Goal: Task Accomplishment & Management: Manage account settings

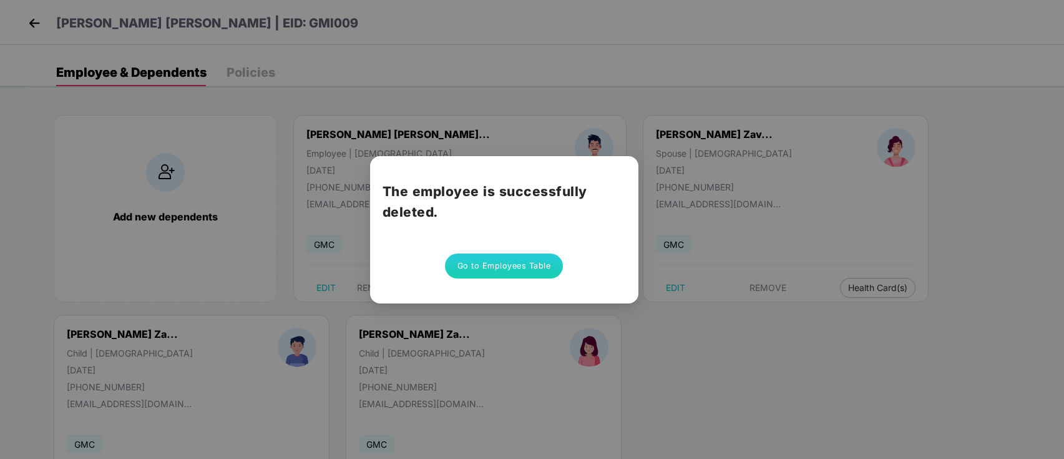
click at [483, 262] on button "Go to Employees Table" at bounding box center [504, 265] width 119 height 25
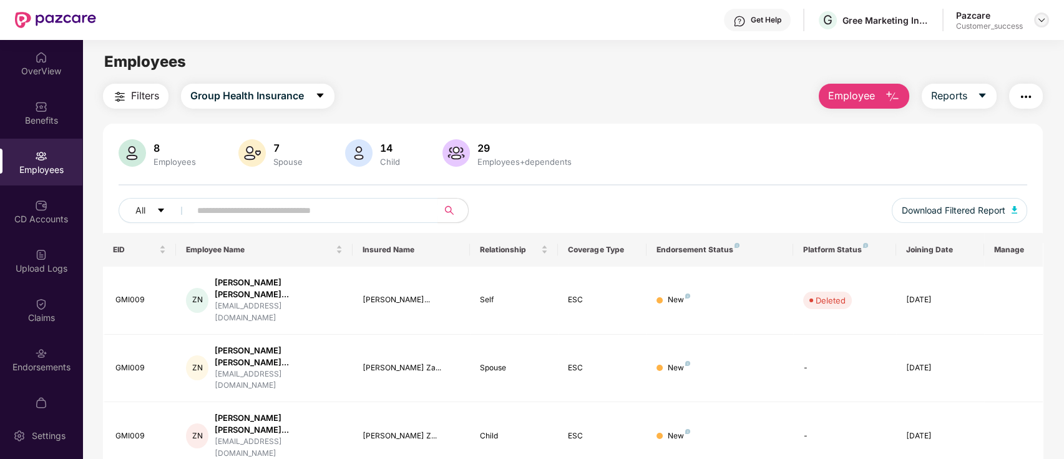
click at [1038, 24] on img at bounding box center [1042, 20] width 10 height 10
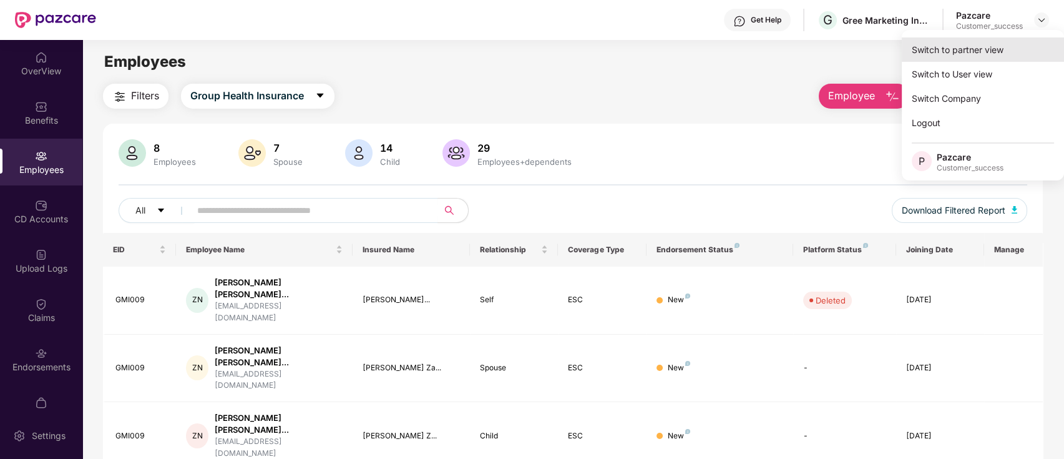
click at [959, 50] on div "Switch to partner view" at bounding box center [983, 49] width 162 height 24
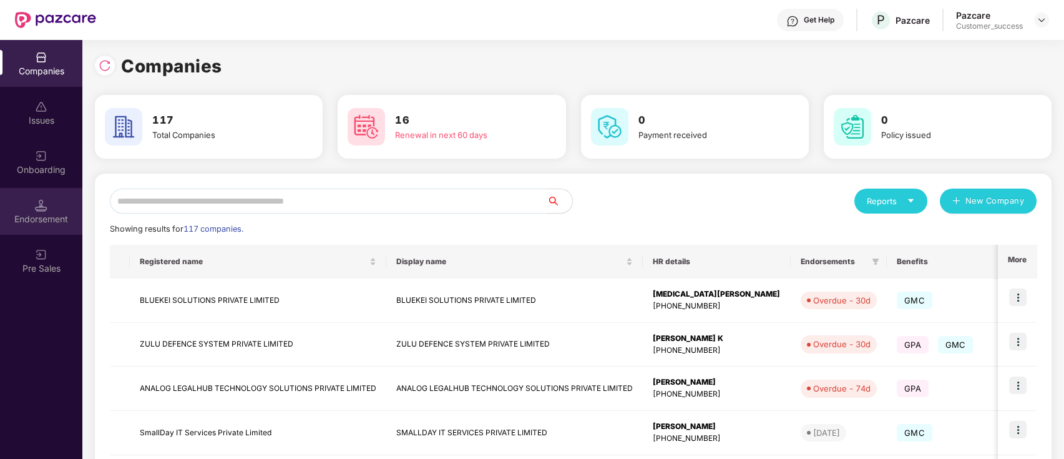
click at [24, 221] on div "Endorsement" at bounding box center [41, 219] width 82 height 12
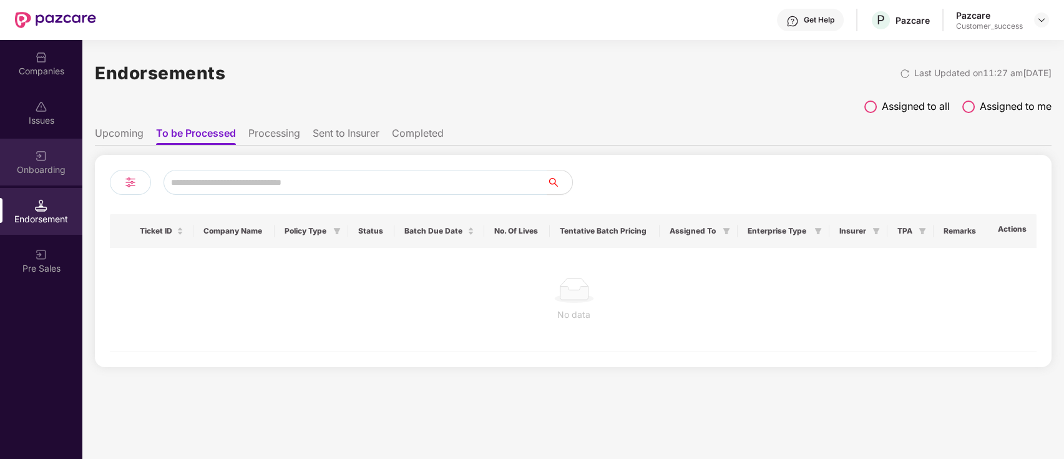
click at [44, 164] on div "Onboarding" at bounding box center [41, 170] width 82 height 12
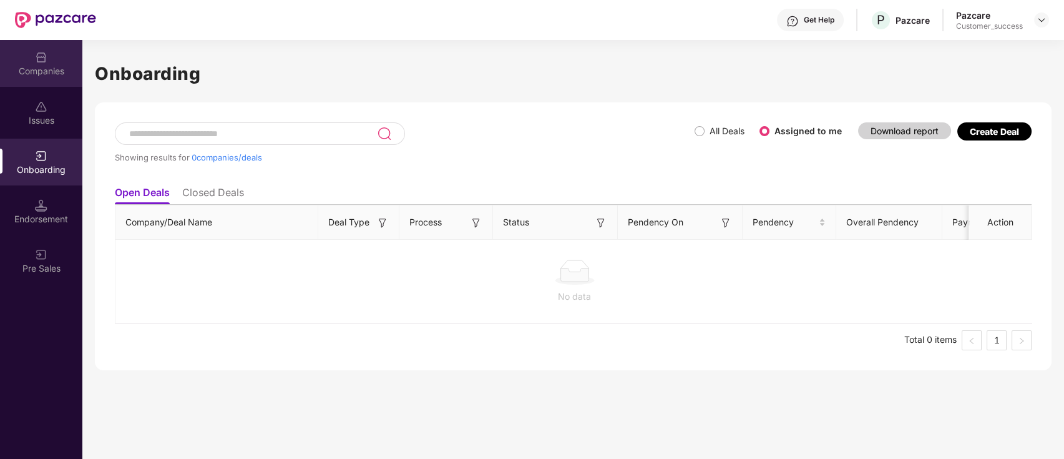
click at [60, 67] on div "Companies" at bounding box center [41, 71] width 82 height 12
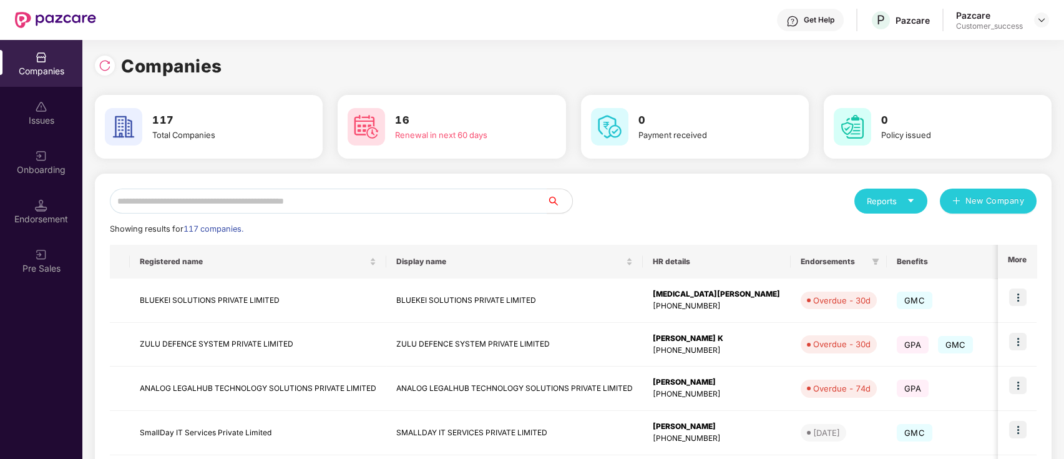
click at [54, 134] on div "Issues" at bounding box center [41, 112] width 82 height 47
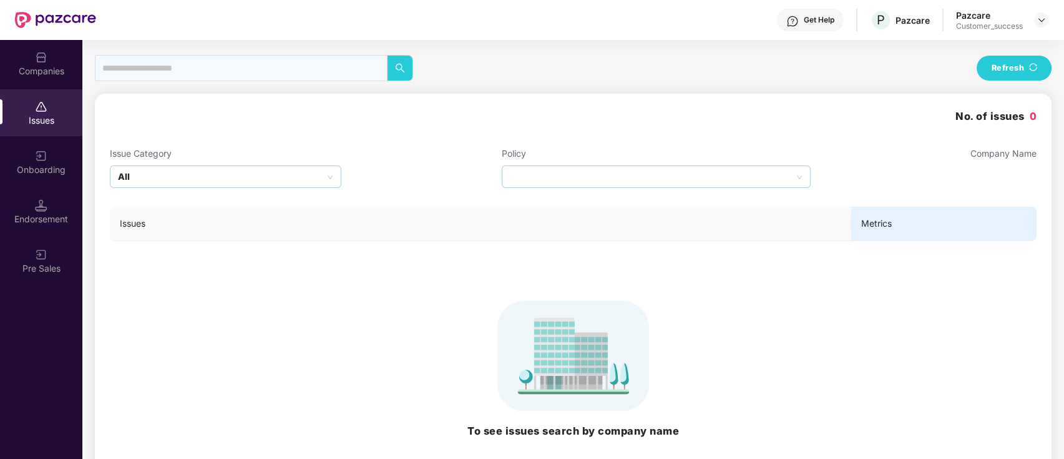
click at [48, 162] on div "Onboarding" at bounding box center [41, 162] width 82 height 47
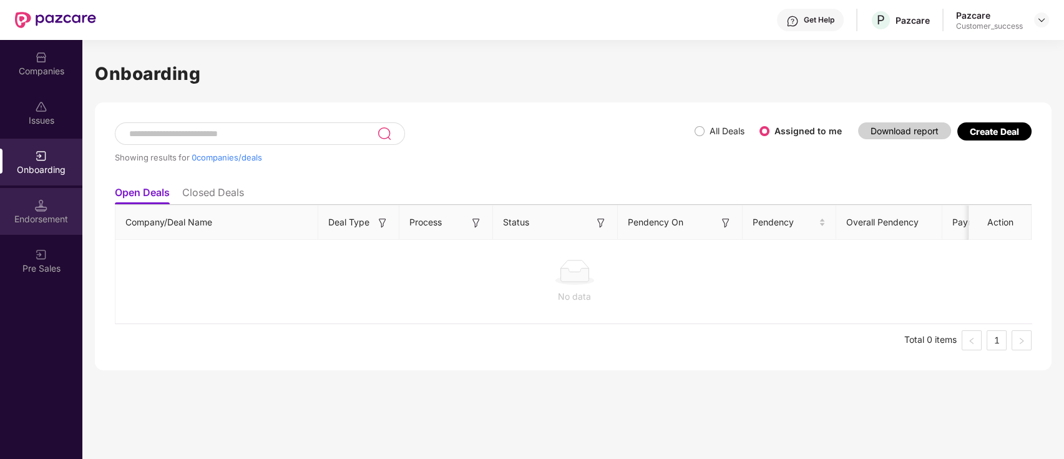
click at [39, 192] on div "Endorsement" at bounding box center [41, 211] width 82 height 47
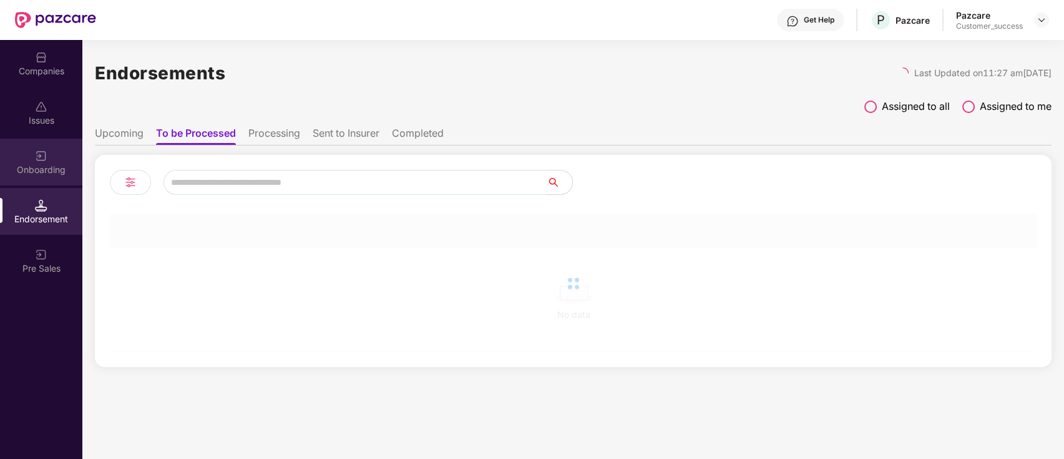
click at [50, 165] on div "Onboarding" at bounding box center [41, 170] width 82 height 12
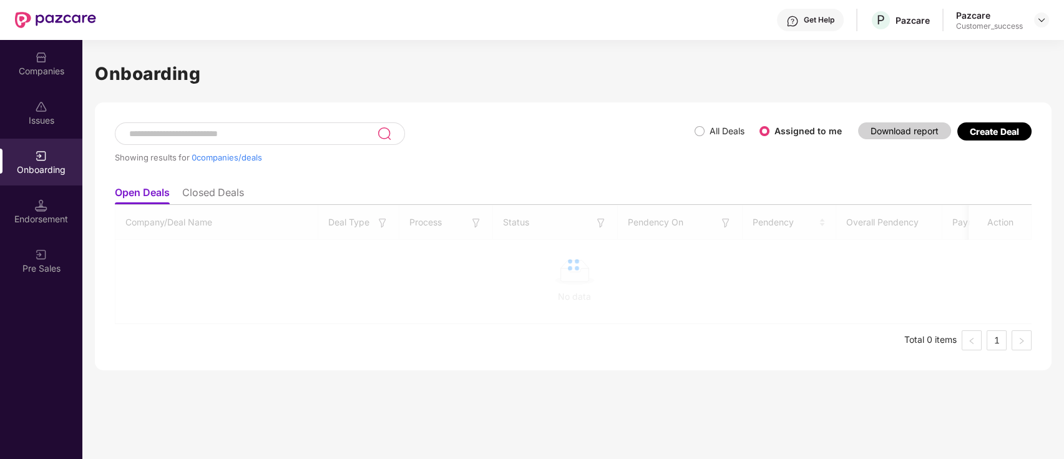
click at [51, 132] on div "Issues" at bounding box center [41, 112] width 82 height 47
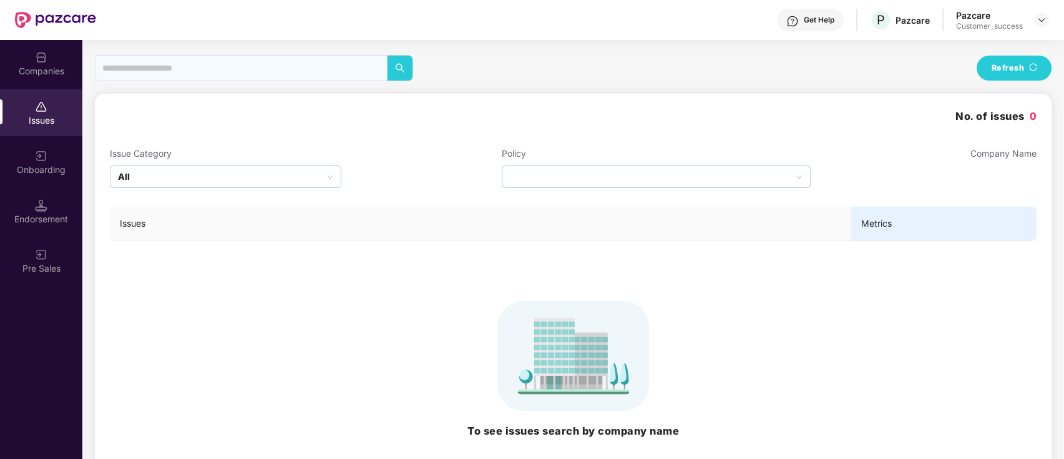
click at [51, 83] on div "Companies" at bounding box center [41, 63] width 82 height 47
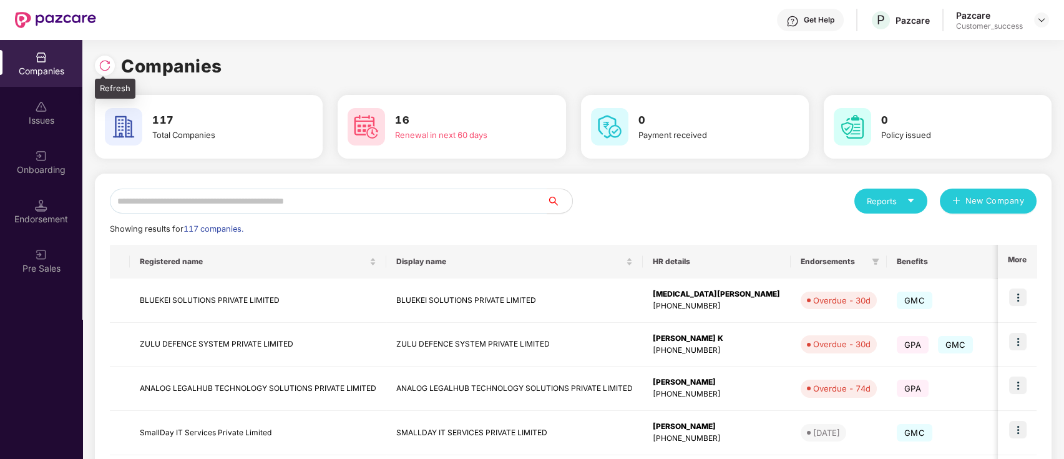
click at [99, 62] on img at bounding box center [105, 65] width 12 height 12
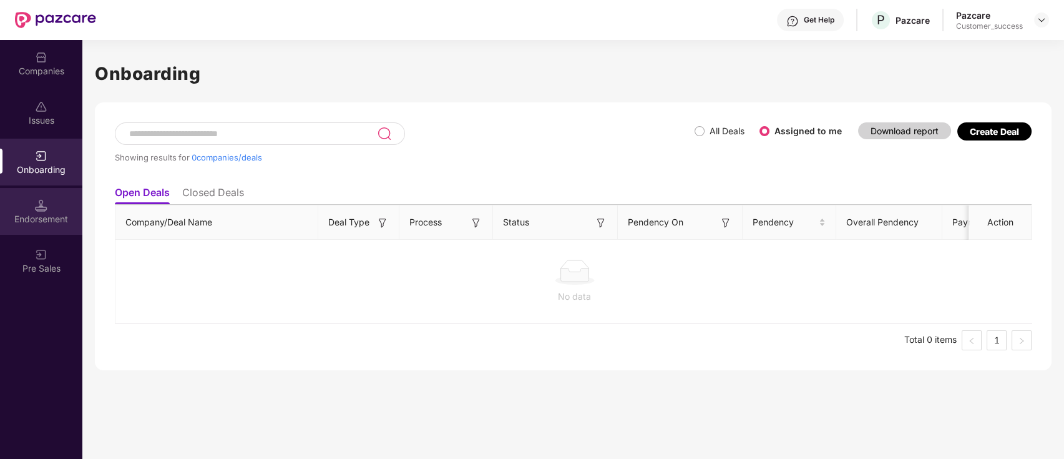
click at [50, 200] on div "Endorsement" at bounding box center [41, 211] width 82 height 47
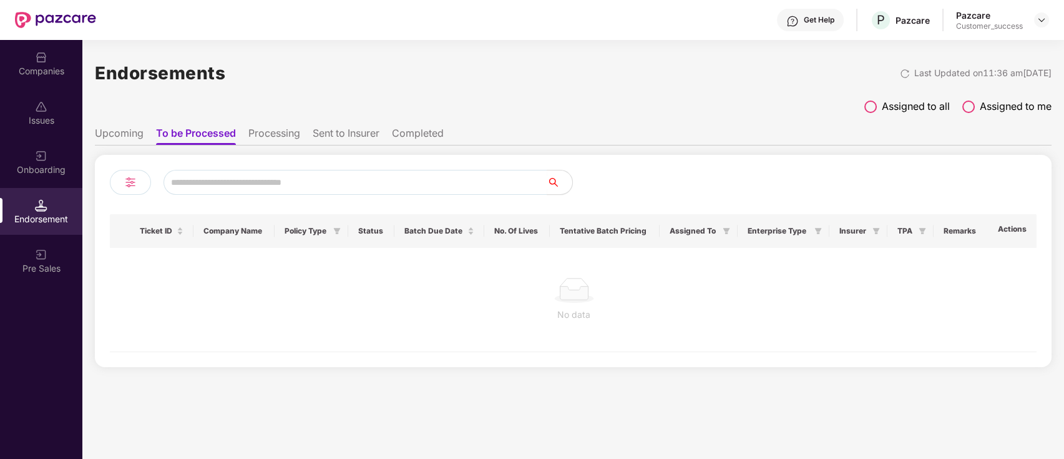
click at [67, 78] on div "Companies" at bounding box center [41, 63] width 82 height 47
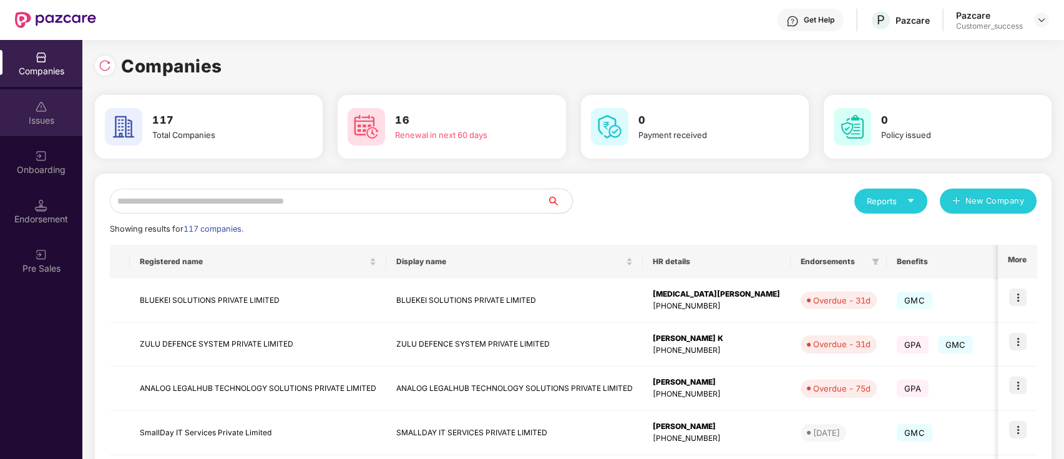
click at [49, 109] on div "Issues" at bounding box center [41, 112] width 82 height 47
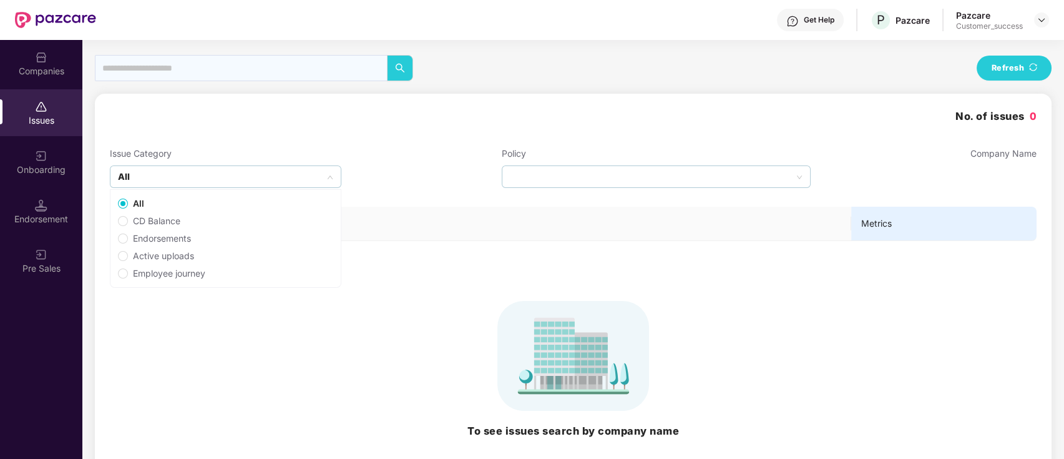
click at [57, 87] on div "Companies Issues Onboarding Endorsement Pre Sales" at bounding box center [41, 163] width 82 height 247
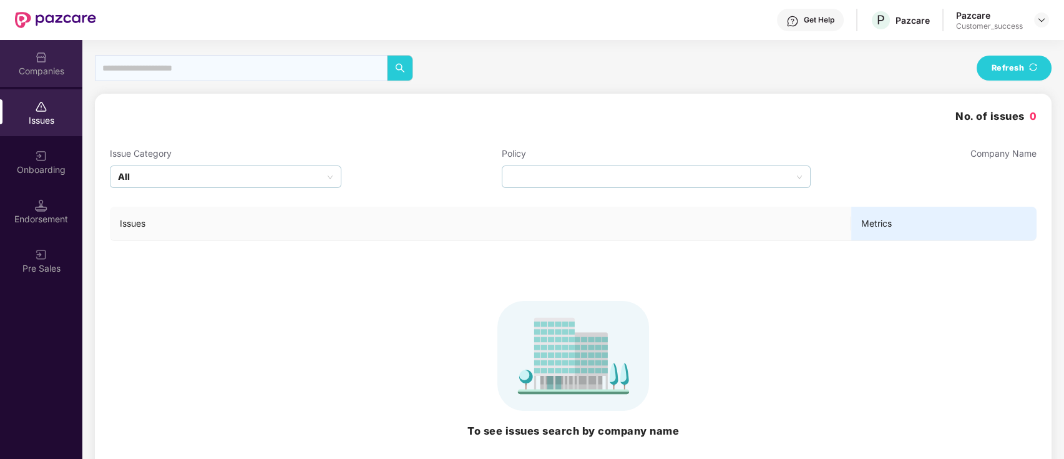
click at [68, 66] on div "Companies" at bounding box center [41, 71] width 82 height 12
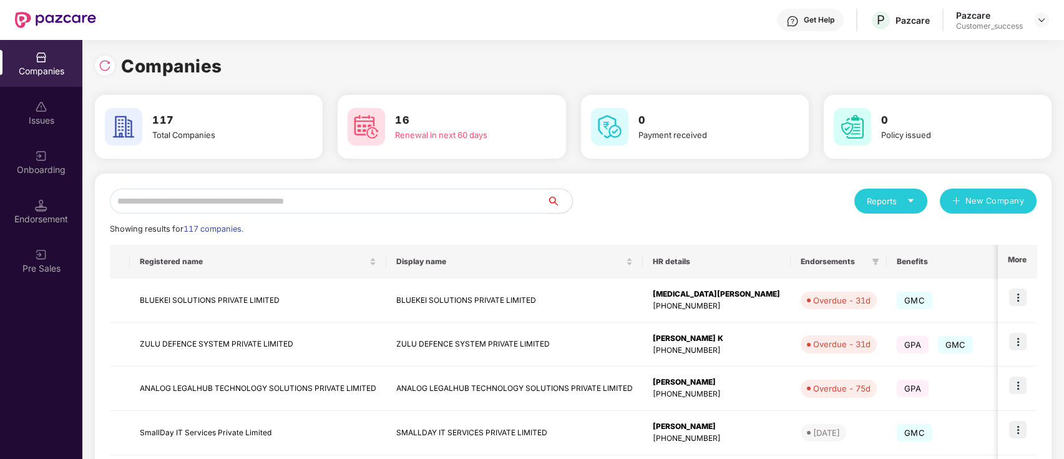
click at [242, 191] on input "text" at bounding box center [328, 200] width 437 height 25
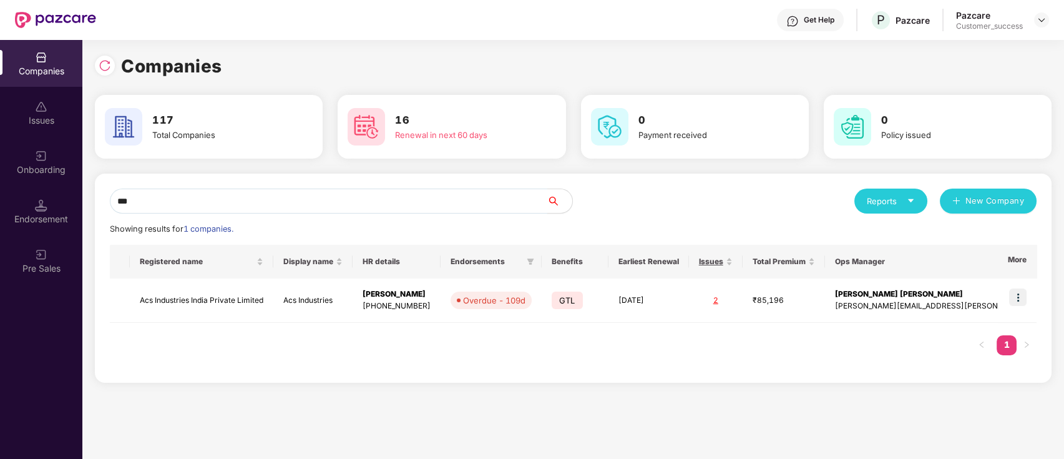
click at [266, 205] on input "***" at bounding box center [328, 200] width 437 height 25
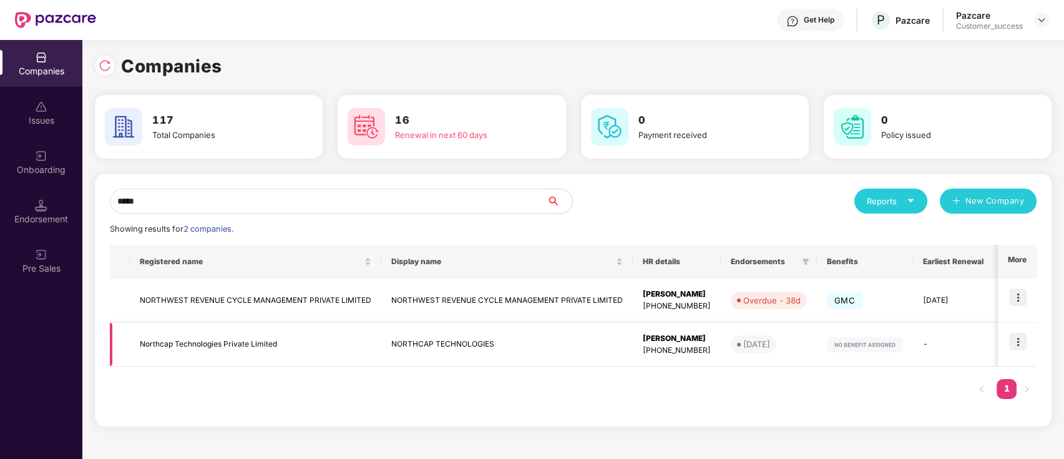
type input "*****"
click at [220, 361] on td "Northcap Technologies Private Limited" at bounding box center [256, 345] width 252 height 44
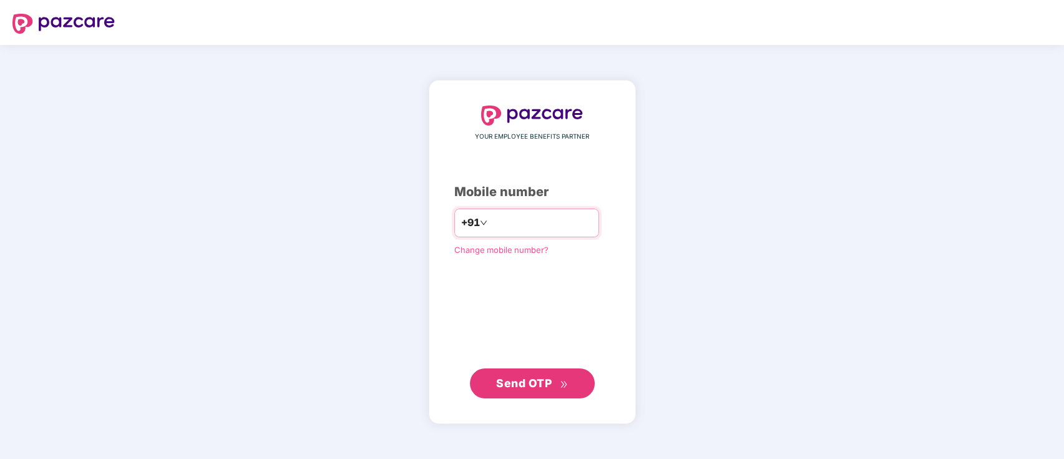
type input "**********"
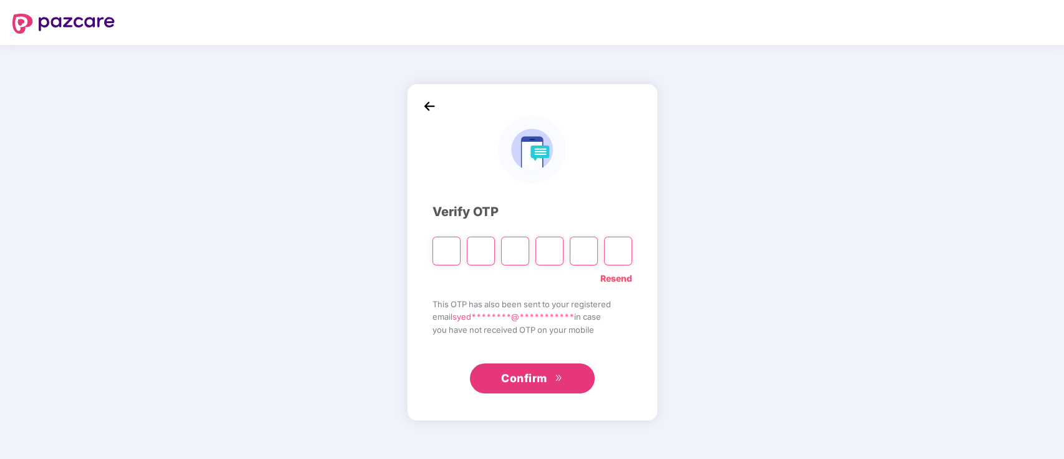
type input "*"
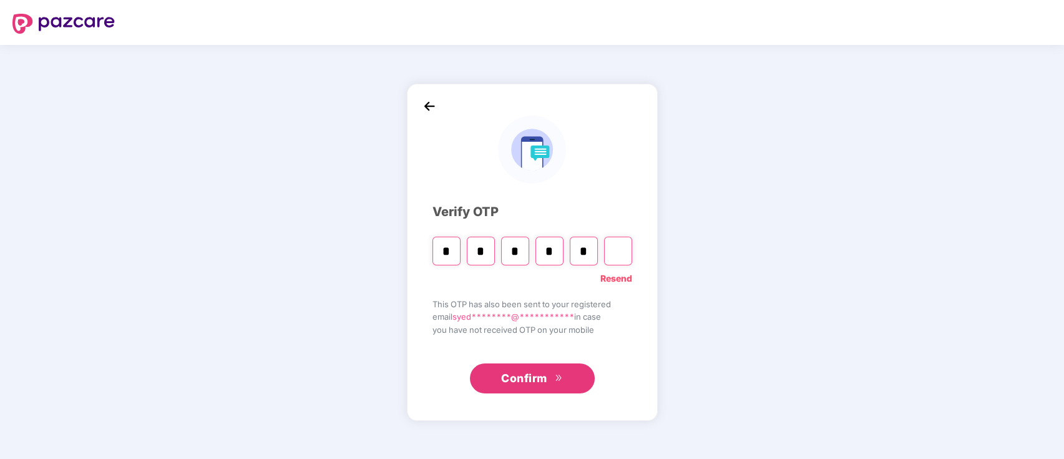
type input "*"
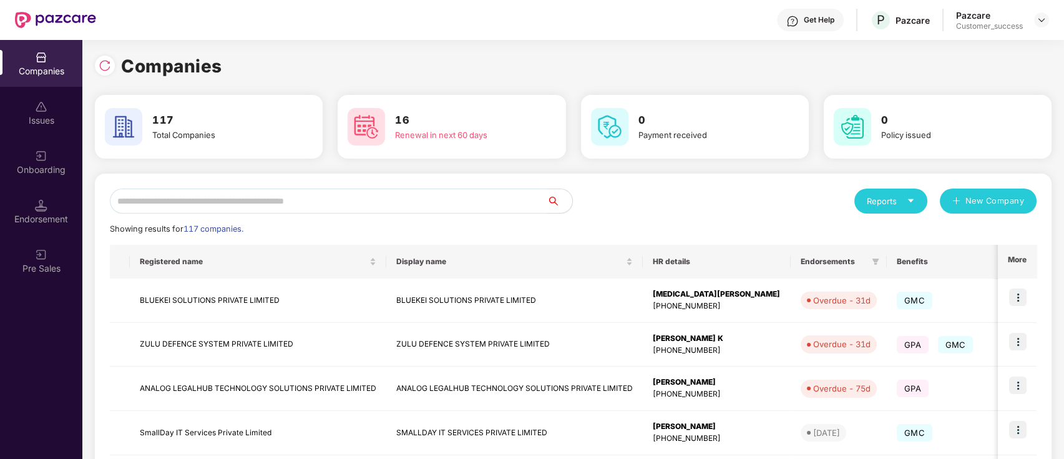
click at [265, 192] on input "text" at bounding box center [328, 200] width 437 height 25
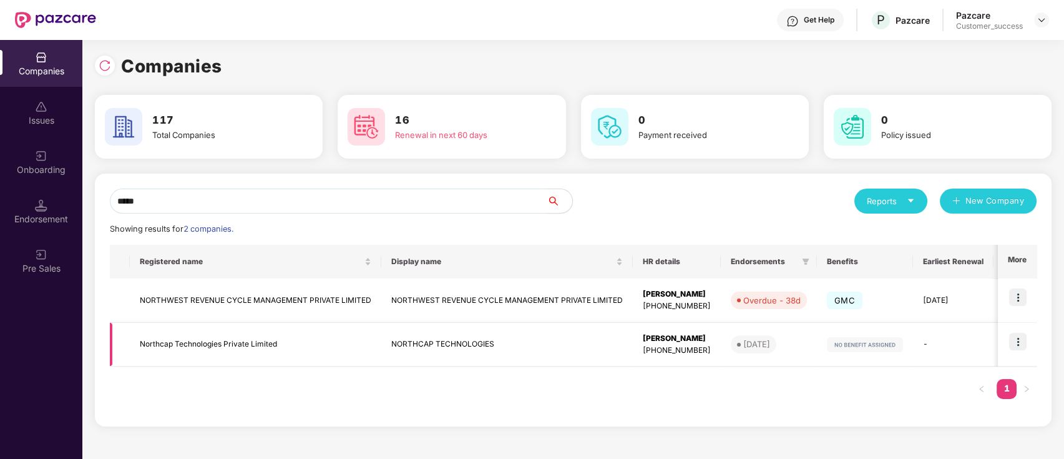
type input "*****"
click at [276, 339] on td "Northcap Technologies Private Limited" at bounding box center [256, 345] width 252 height 44
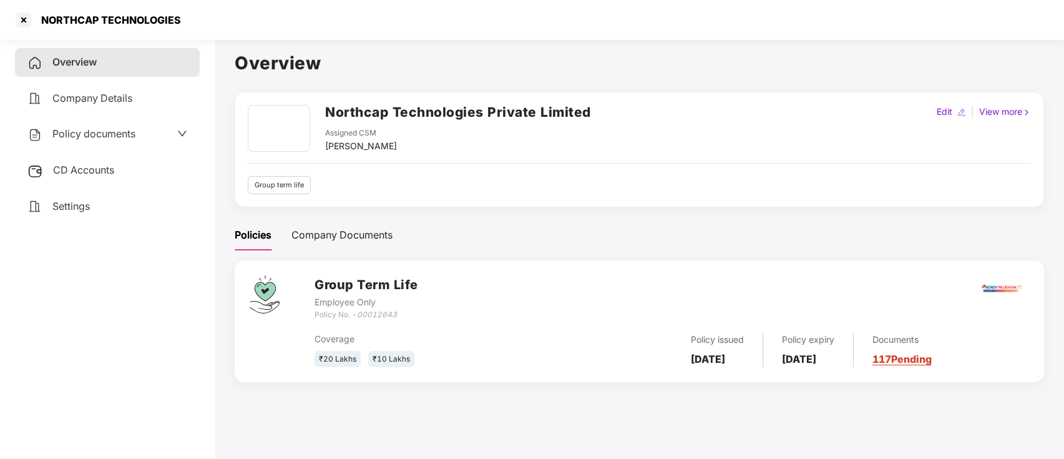
click at [109, 167] on span "CD Accounts" at bounding box center [83, 170] width 61 height 12
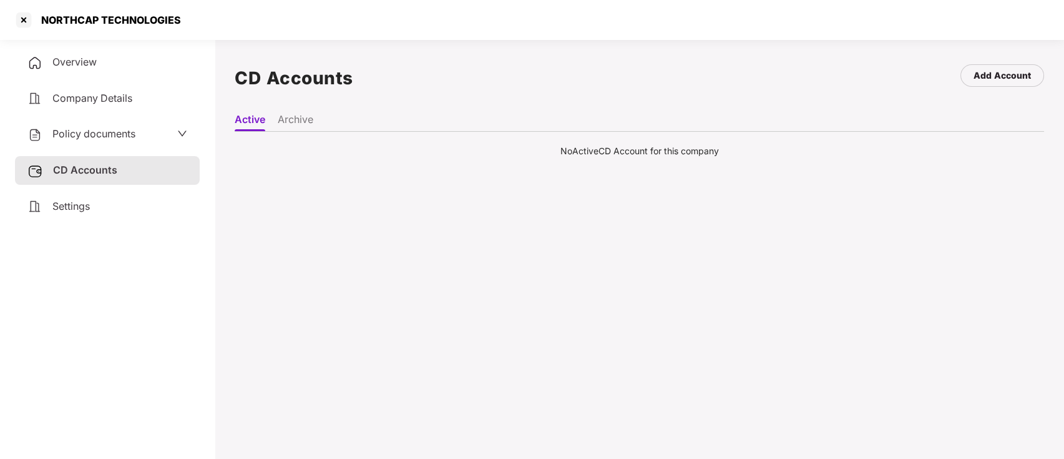
click at [296, 112] on ul "Active Archive" at bounding box center [639, 119] width 809 height 25
click at [295, 117] on li "Archive" at bounding box center [296, 122] width 36 height 18
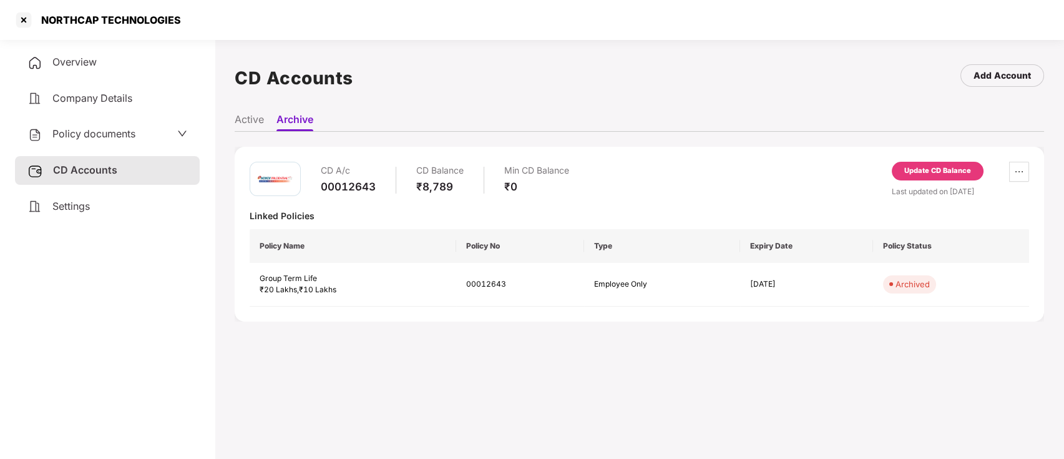
click at [351, 188] on div "00012643" at bounding box center [348, 187] width 55 height 14
copy div "00012643"
click at [27, 19] on div at bounding box center [24, 20] width 20 height 20
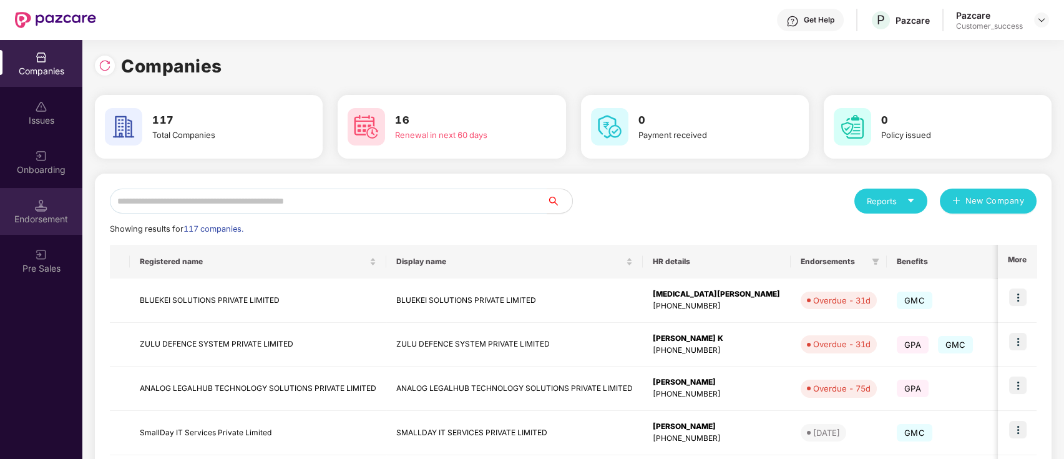
click at [48, 208] on div "Endorsement" at bounding box center [41, 211] width 82 height 47
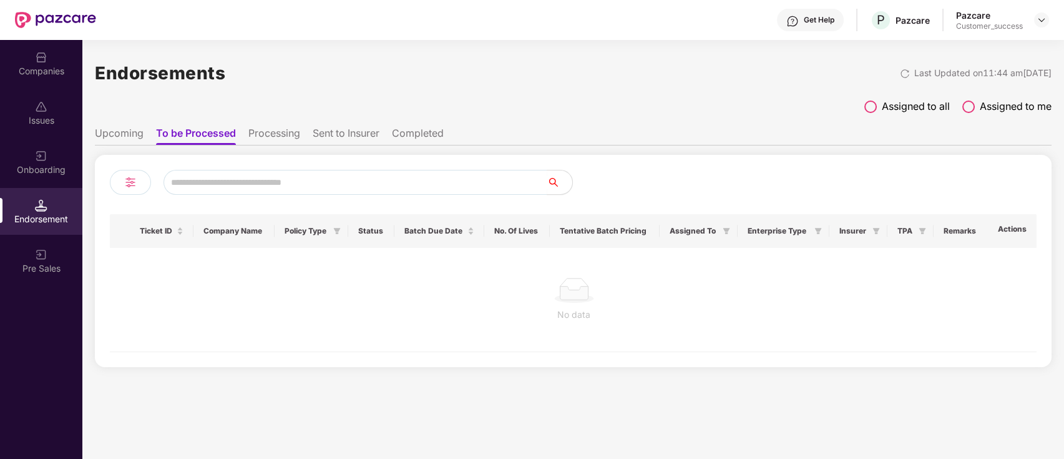
click at [1, 167] on div "Onboarding" at bounding box center [41, 170] width 82 height 12
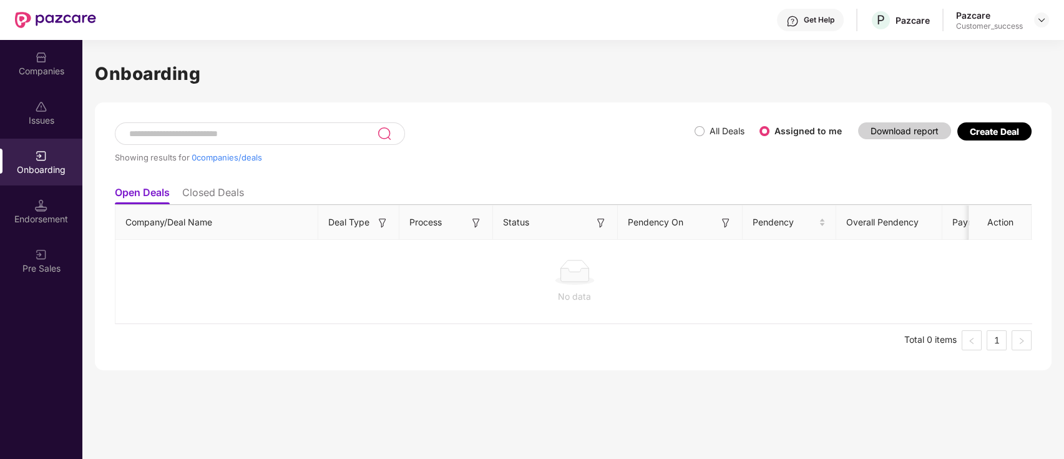
click at [992, 135] on div "Create Deal" at bounding box center [994, 131] width 49 height 11
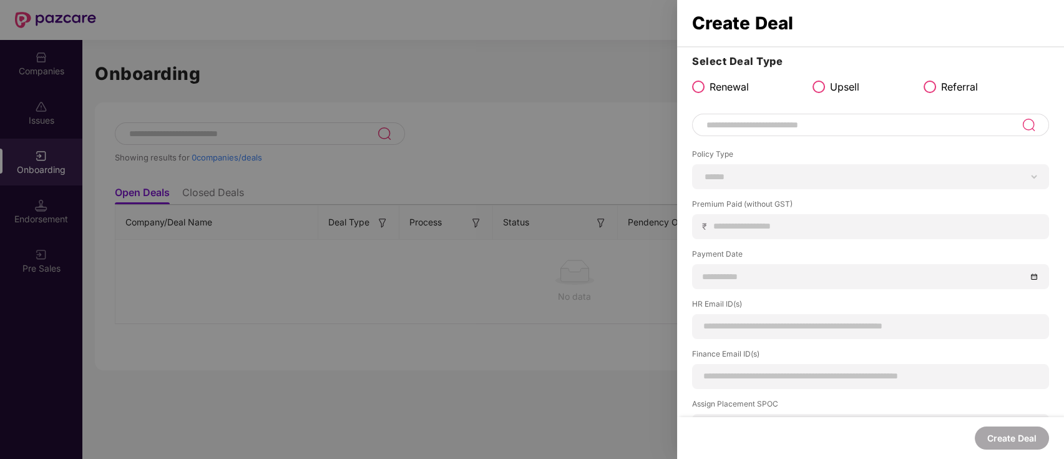
click at [734, 129] on input at bounding box center [863, 124] width 316 height 15
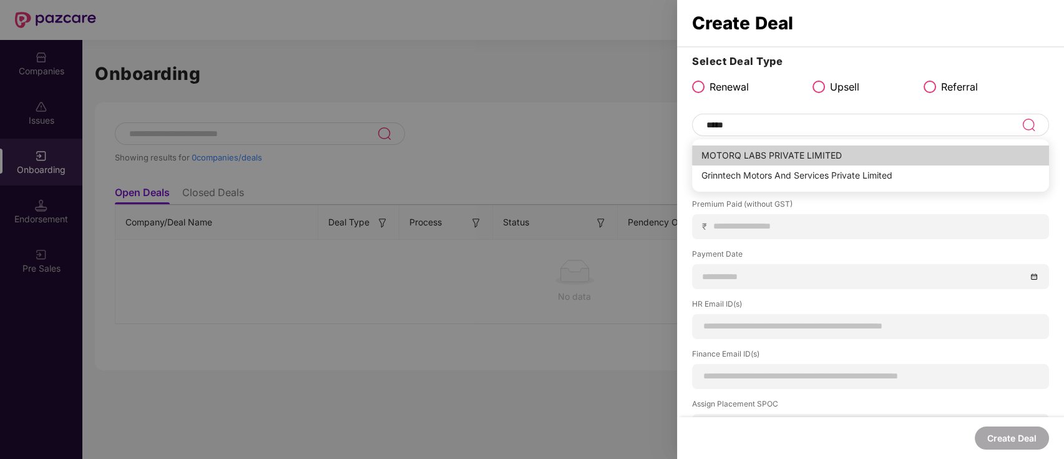
type input "**********"
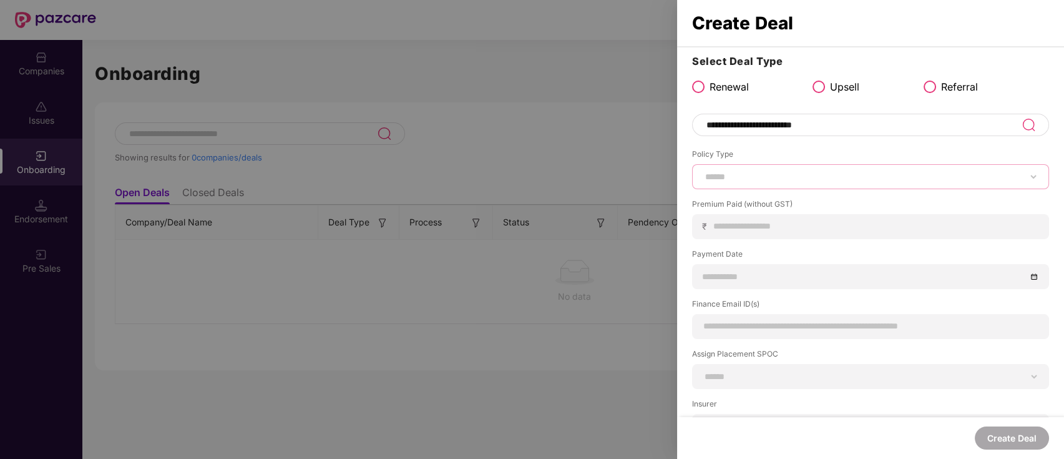
click at [849, 179] on select "****** *** ********* *** *** *** **** ***" at bounding box center [871, 177] width 336 height 10
select select "***"
click at [703, 172] on select "****** *** ********* *** *** *** **** ***" at bounding box center [871, 177] width 336 height 10
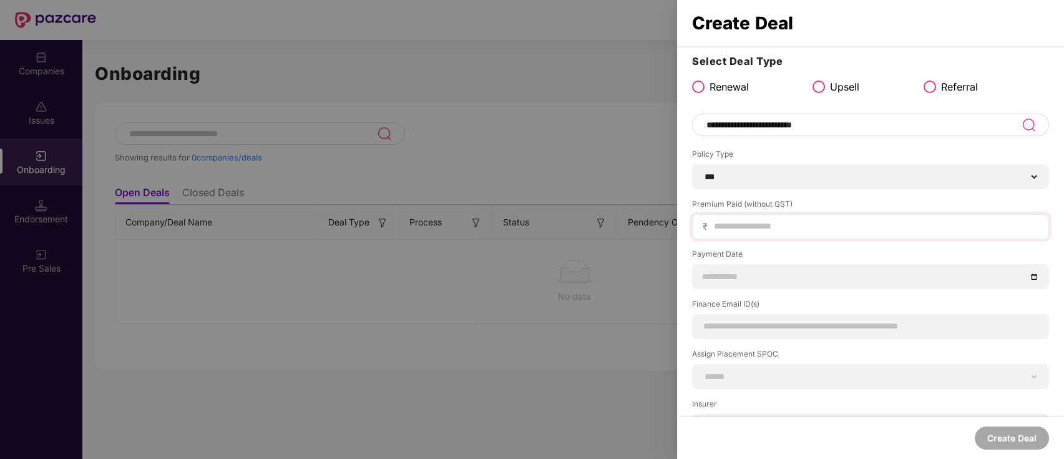
click at [708, 236] on div "₹" at bounding box center [870, 226] width 357 height 25
drag, startPoint x: 731, startPoint y: 224, endPoint x: 699, endPoint y: 206, distance: 36.6
click at [731, 224] on input at bounding box center [876, 226] width 326 height 13
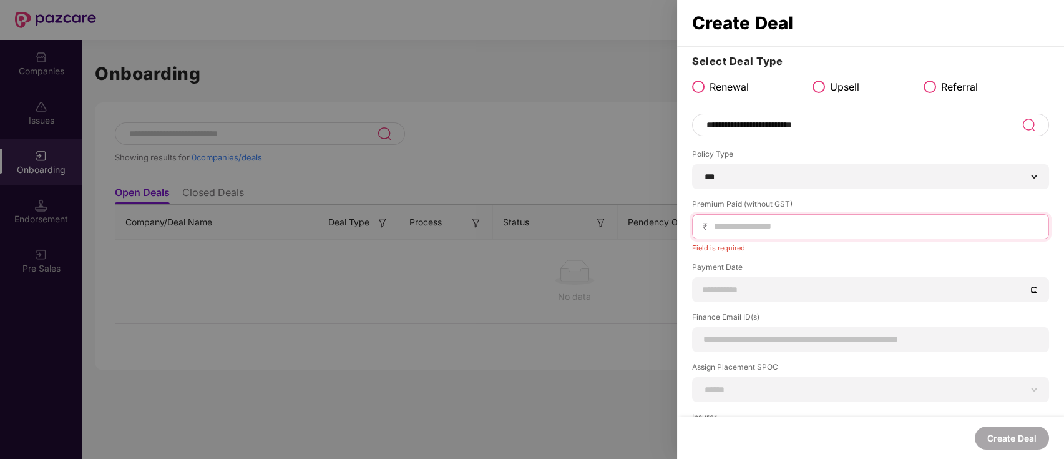
paste input "******"
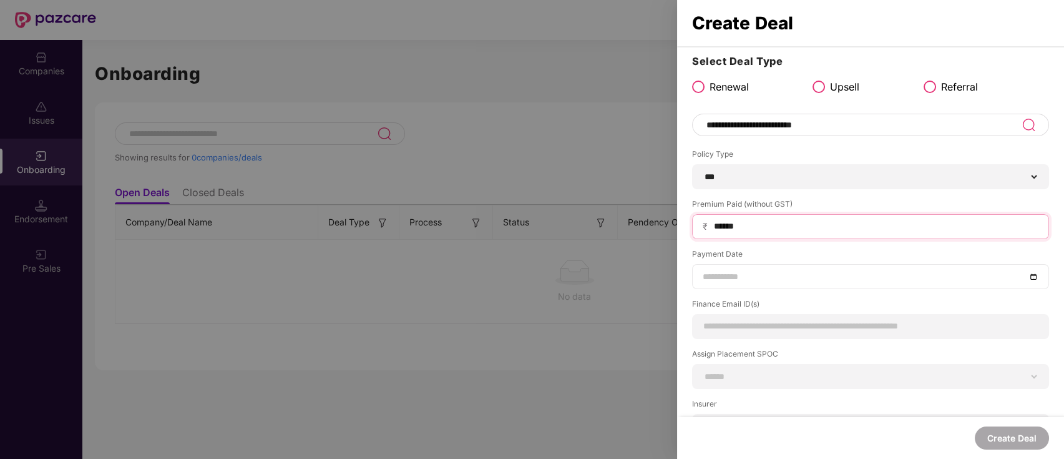
type input "******"
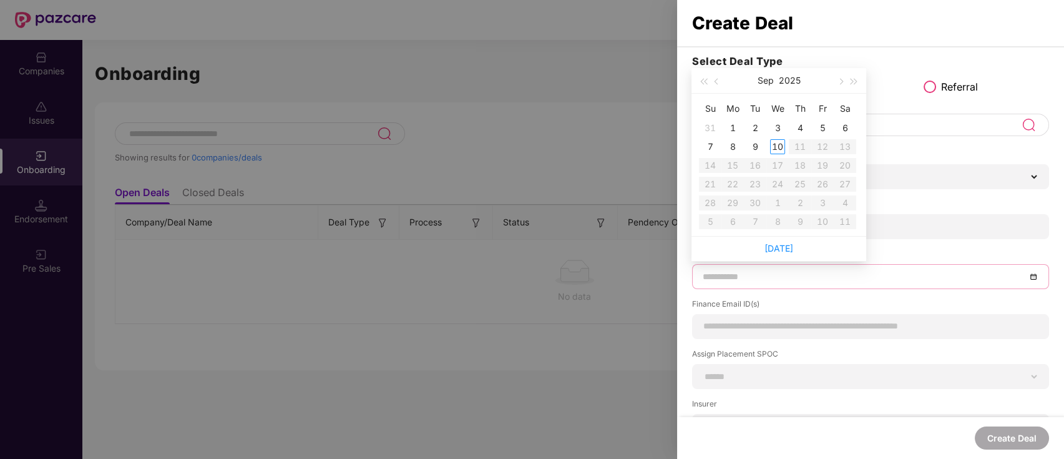
click at [793, 279] on input at bounding box center [864, 277] width 323 height 14
type input "**********"
click at [723, 81] on button "button" at bounding box center [717, 80] width 14 height 25
type input "**********"
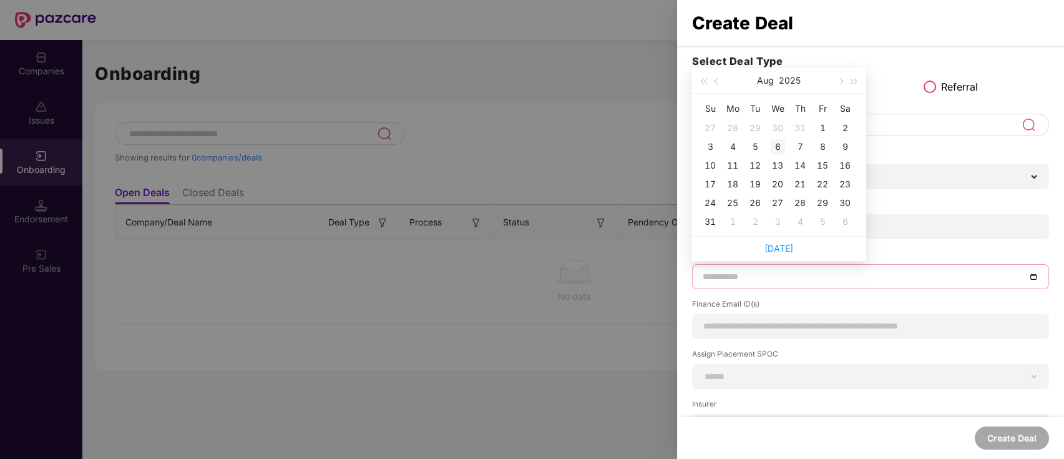
click at [775, 152] on div "6" at bounding box center [777, 146] width 15 height 15
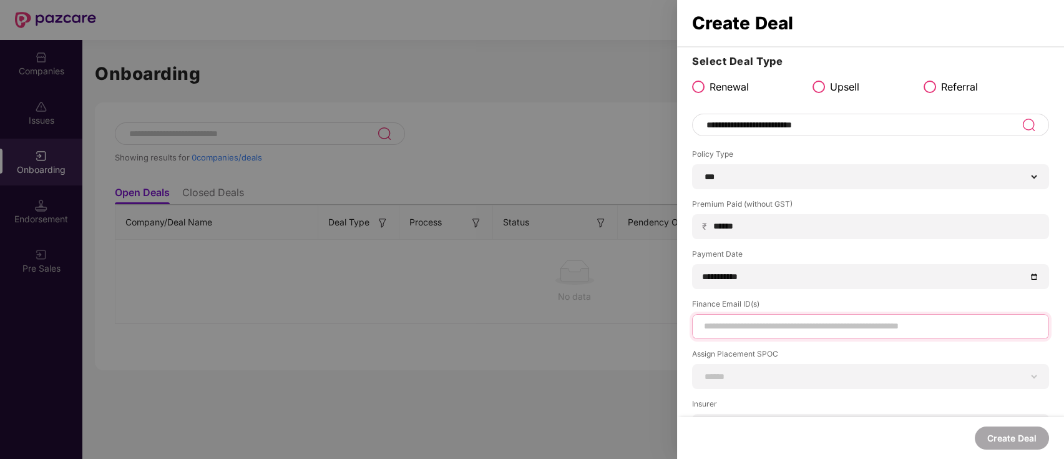
click at [738, 321] on input at bounding box center [871, 326] width 336 height 13
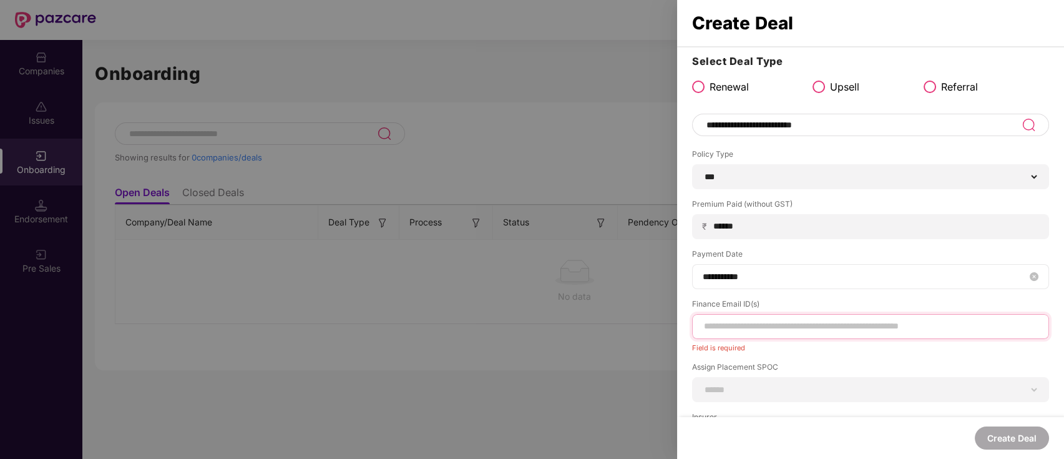
paste input "**********"
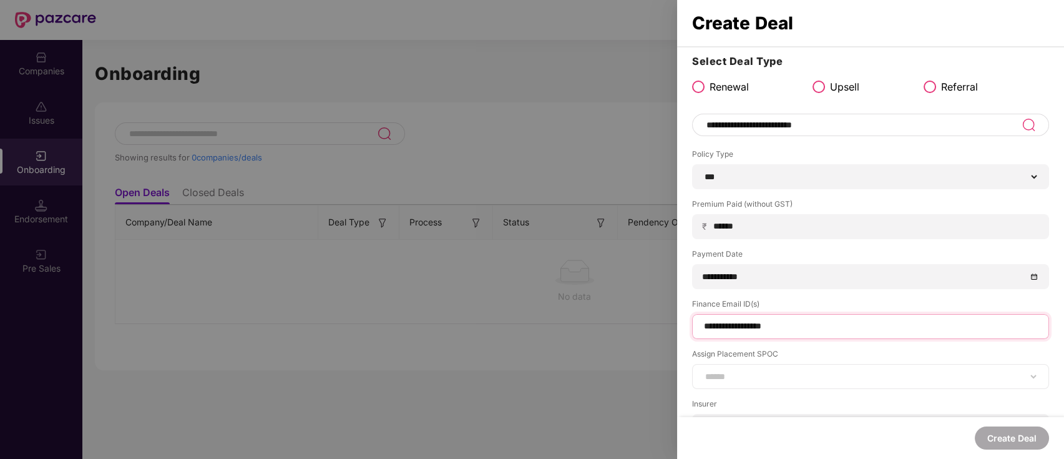
type input "**********"
click at [744, 368] on div "**********" at bounding box center [870, 376] width 357 height 25
click at [740, 379] on select "**********" at bounding box center [871, 376] width 336 height 10
select select "**********"
click at [703, 371] on select "**********" at bounding box center [871, 376] width 336 height 10
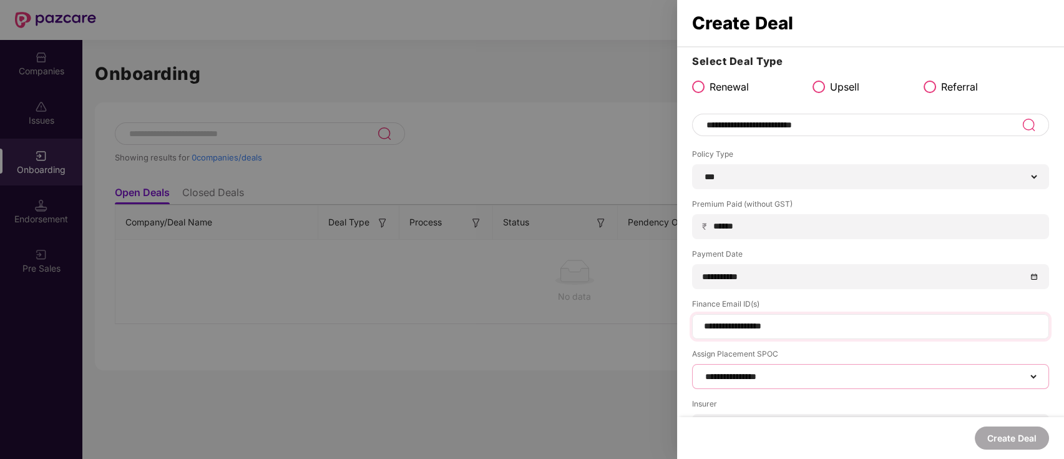
scroll to position [130, 0]
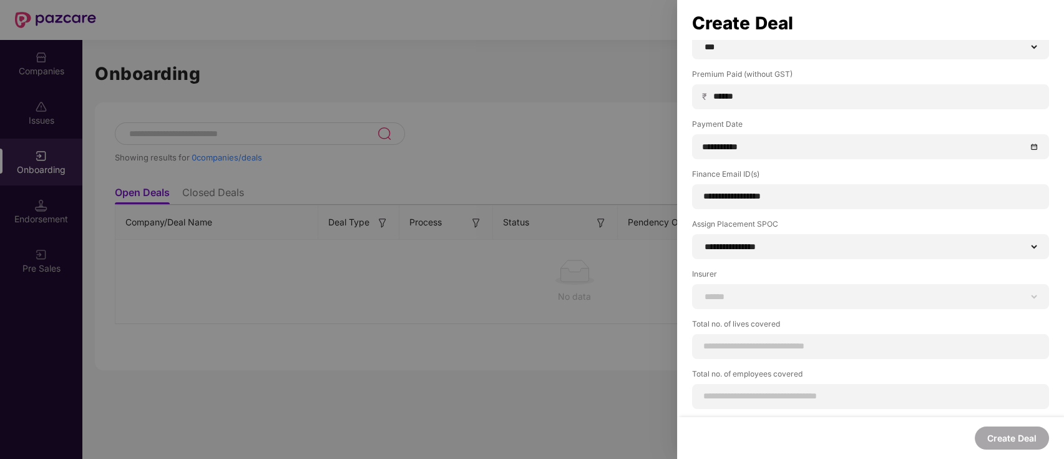
click at [734, 281] on label "Insurer" at bounding box center [870, 276] width 357 height 16
click at [724, 291] on select "**********" at bounding box center [871, 296] width 336 height 10
select select "*****"
click at [703, 291] on select "**********" at bounding box center [871, 296] width 336 height 10
drag, startPoint x: 748, startPoint y: 341, endPoint x: 728, endPoint y: 334, distance: 21.7
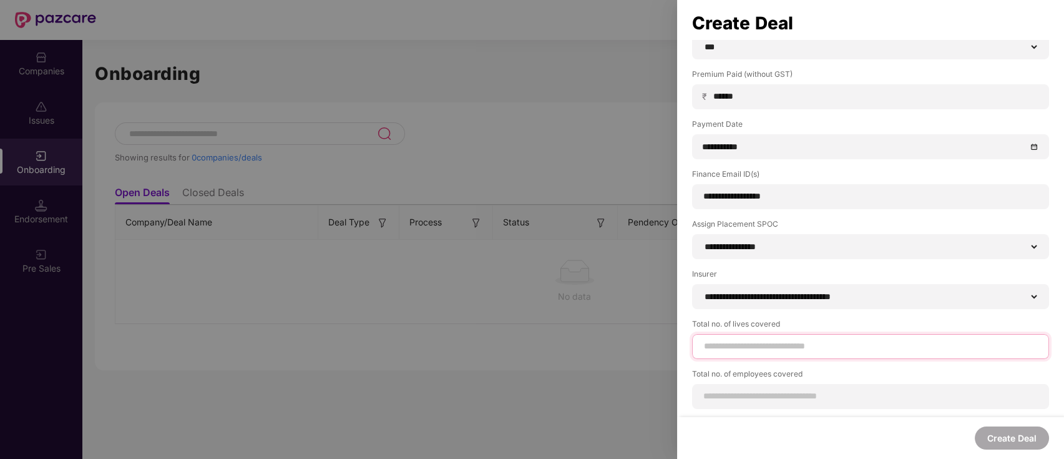
click at [748, 341] on input at bounding box center [871, 345] width 336 height 13
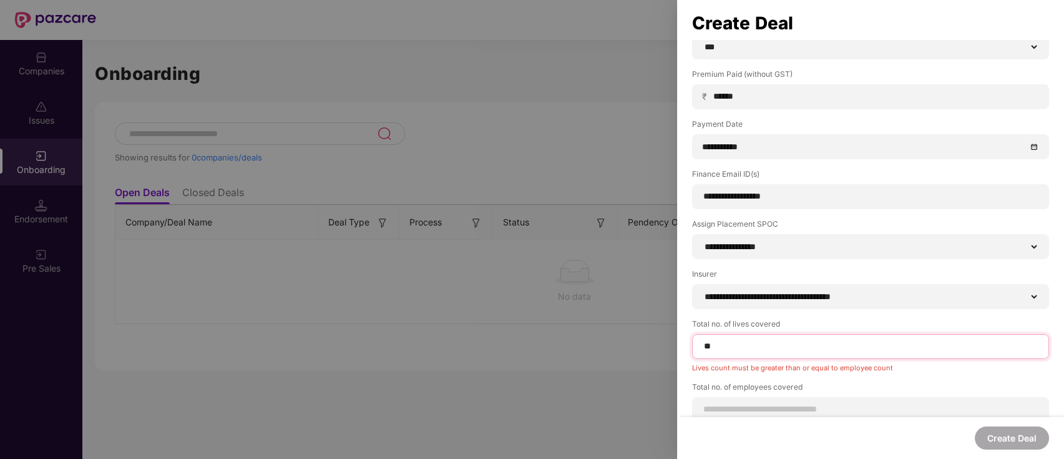
type input "**"
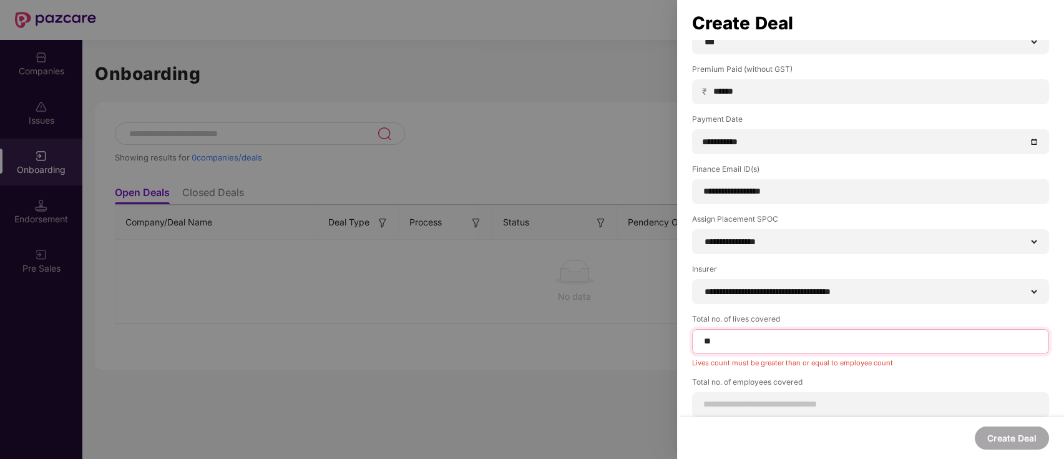
scroll to position [144, 0]
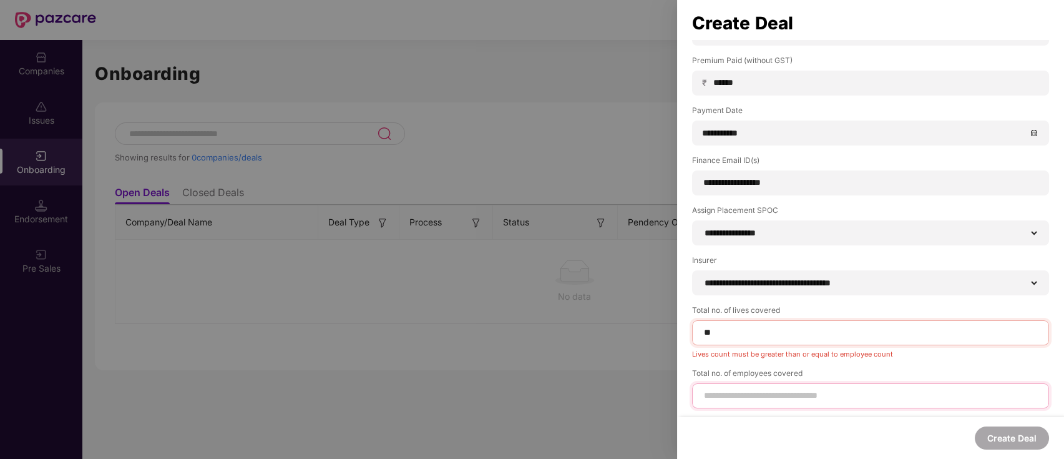
click at [745, 392] on input at bounding box center [871, 395] width 336 height 13
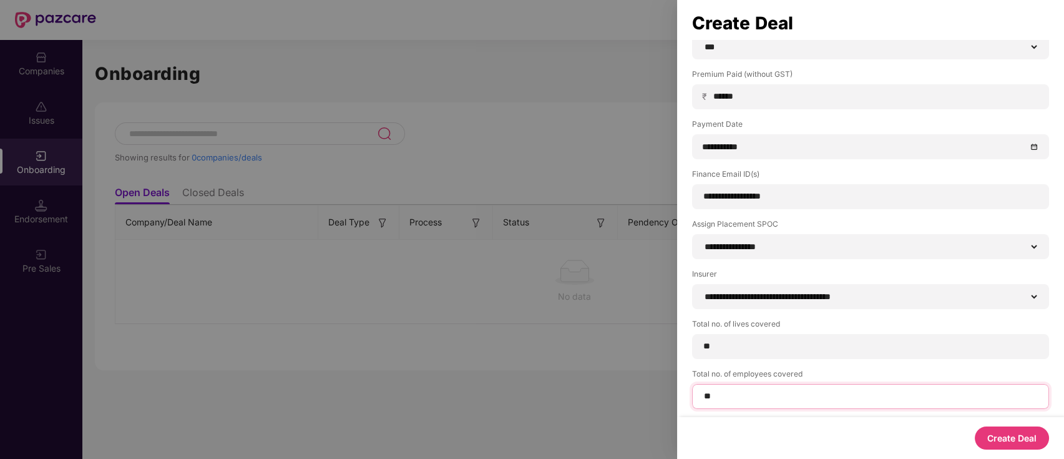
type input "**"
click at [1016, 434] on button "Create Deal" at bounding box center [1012, 437] width 74 height 23
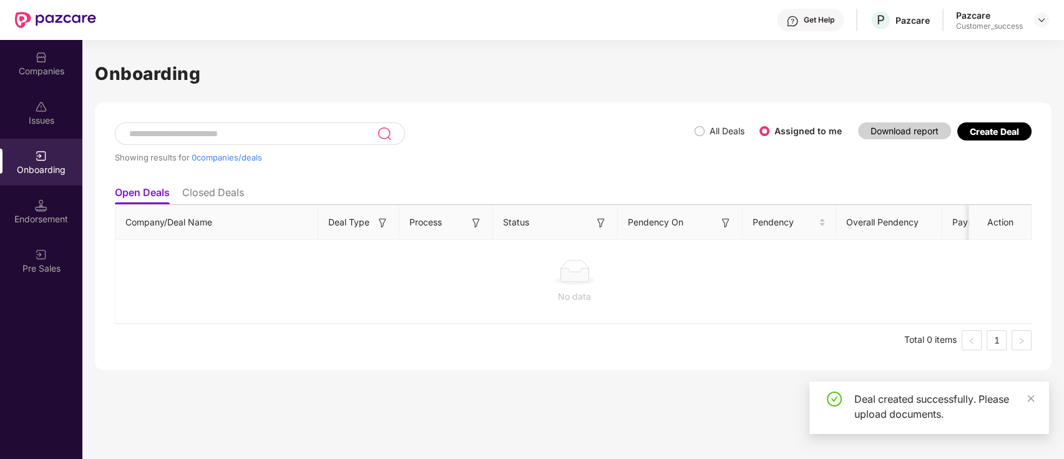
click at [5, 77] on div "Companies" at bounding box center [41, 63] width 82 height 47
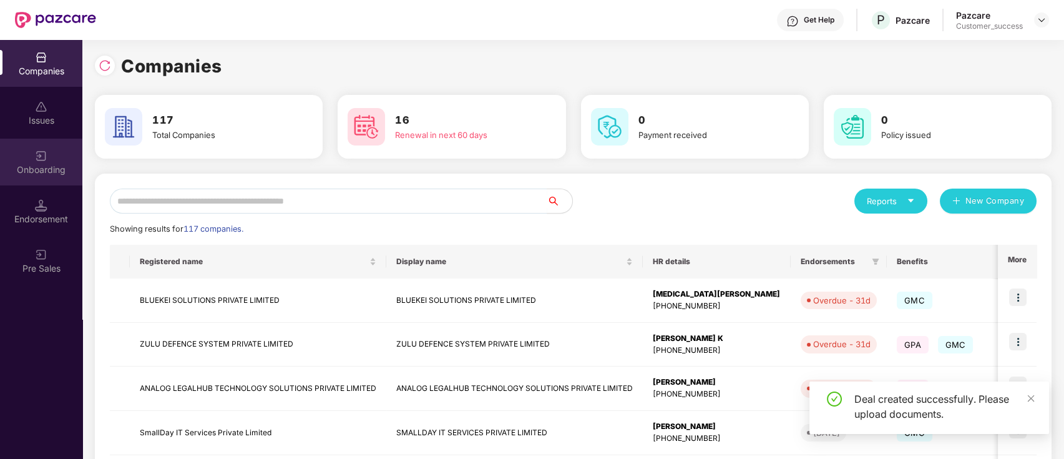
click at [35, 157] on img at bounding box center [41, 156] width 12 height 12
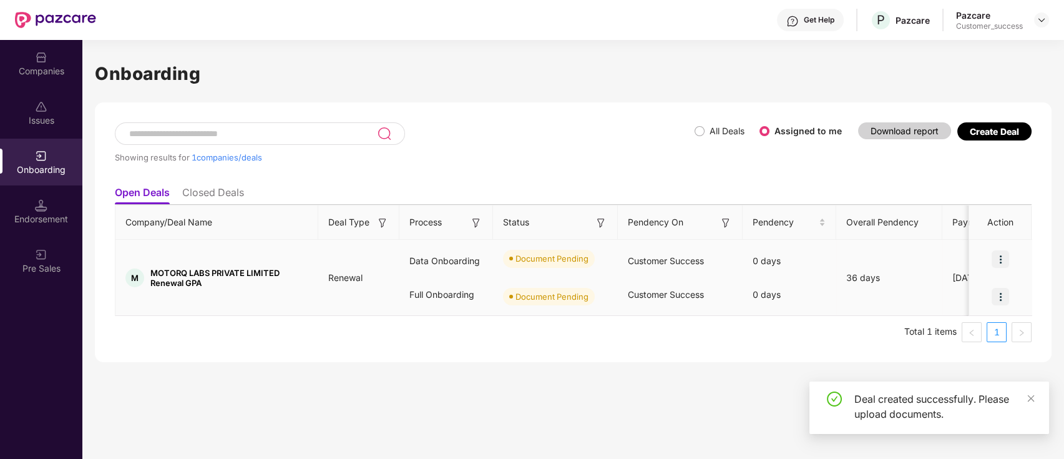
click at [1005, 266] on img at bounding box center [1000, 258] width 17 height 17
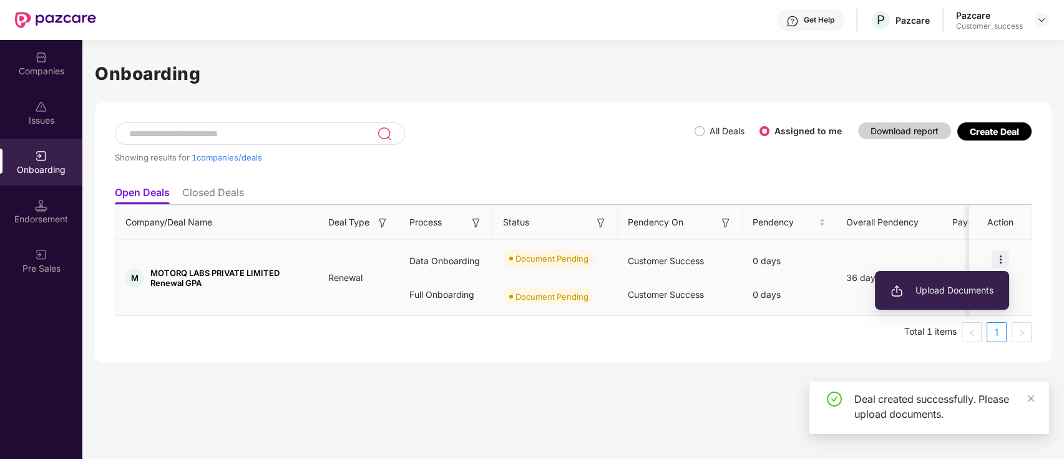
click at [974, 306] on ul "Upload Documents" at bounding box center [942, 290] width 134 height 39
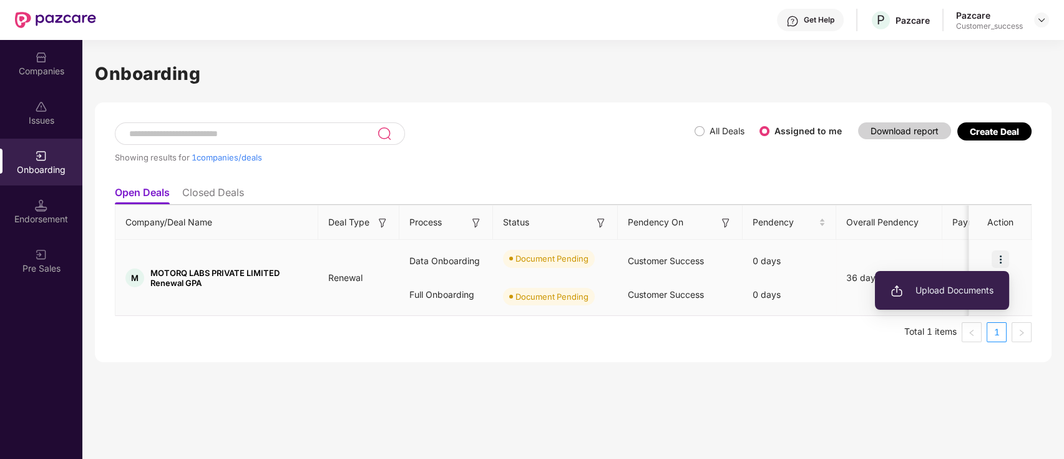
click at [964, 299] on li "Upload Documents" at bounding box center [942, 290] width 134 height 26
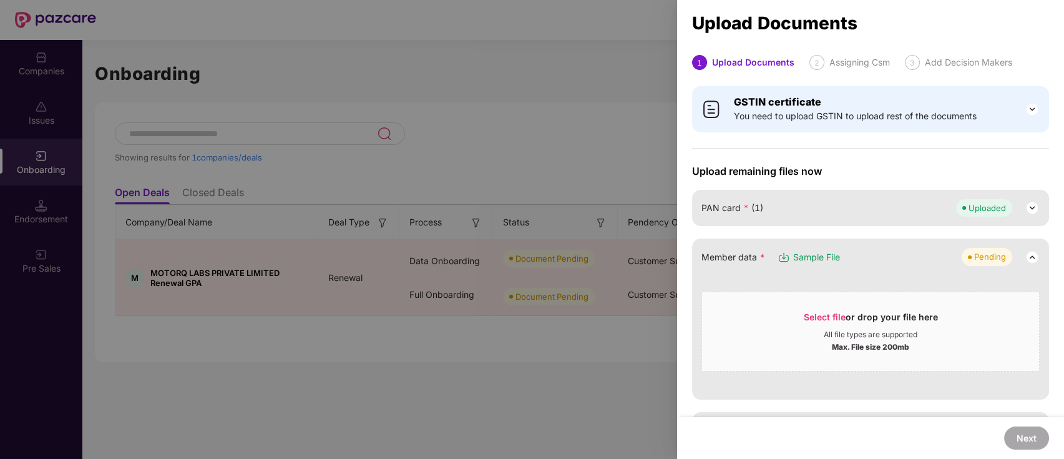
click at [828, 255] on span "Sample File" at bounding box center [816, 257] width 47 height 14
click at [829, 317] on span "Select file" at bounding box center [825, 316] width 42 height 11
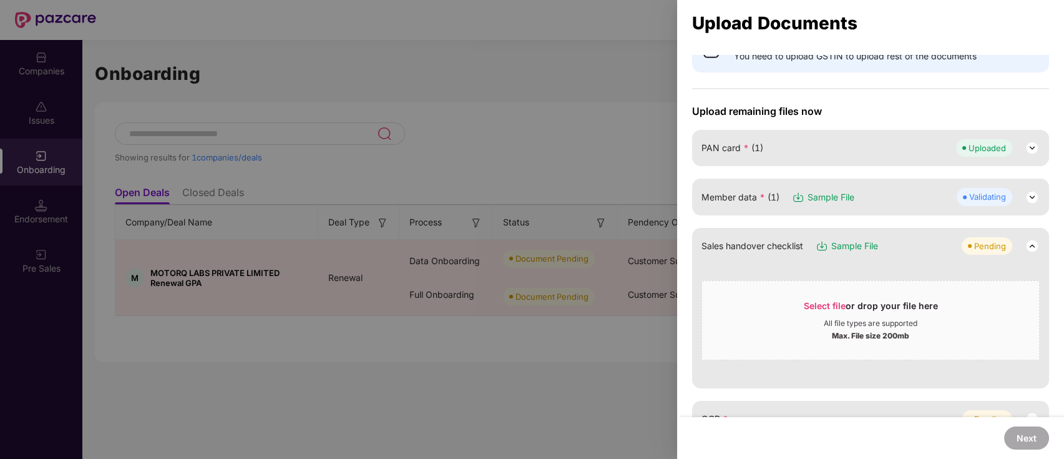
scroll to position [61, 0]
click at [1015, 359] on div "Sales handover checklist Sample File Pending Select file or drop your file here…" at bounding box center [870, 307] width 357 height 160
click at [834, 307] on span "Select file" at bounding box center [825, 305] width 42 height 11
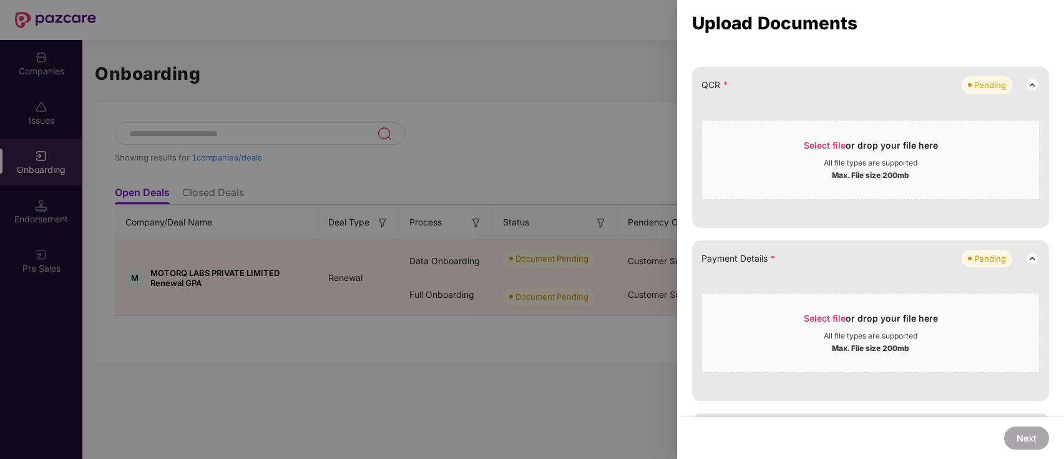
scroll to position [270, 0]
drag, startPoint x: 1029, startPoint y: 225, endPoint x: 980, endPoint y: 235, distance: 50.3
click at [824, 139] on span "Select file" at bounding box center [825, 144] width 42 height 11
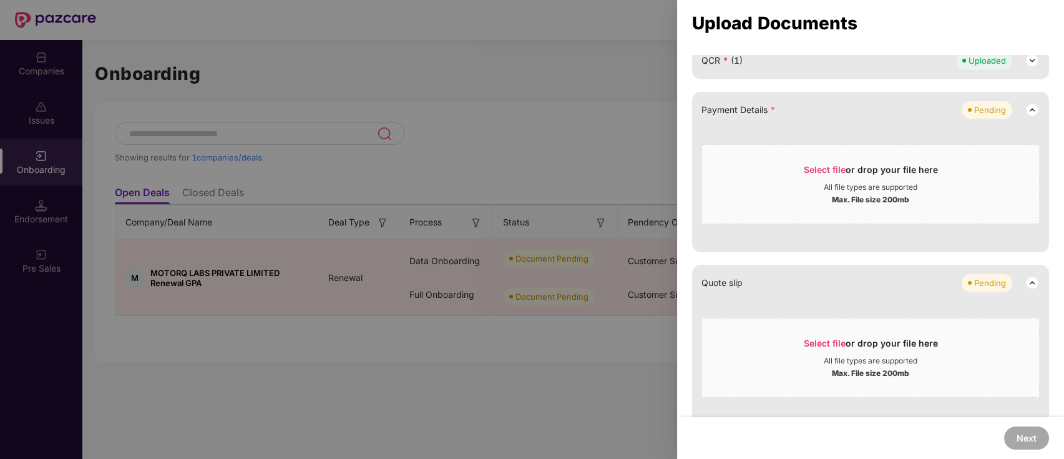
scroll to position [292, 0]
click at [827, 172] on span "Select file" at bounding box center [825, 171] width 42 height 11
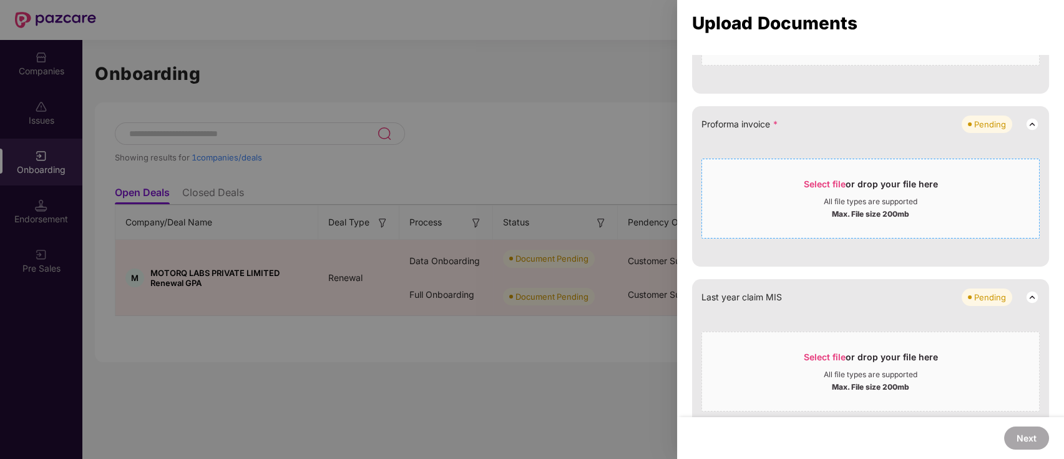
scroll to position [517, 0]
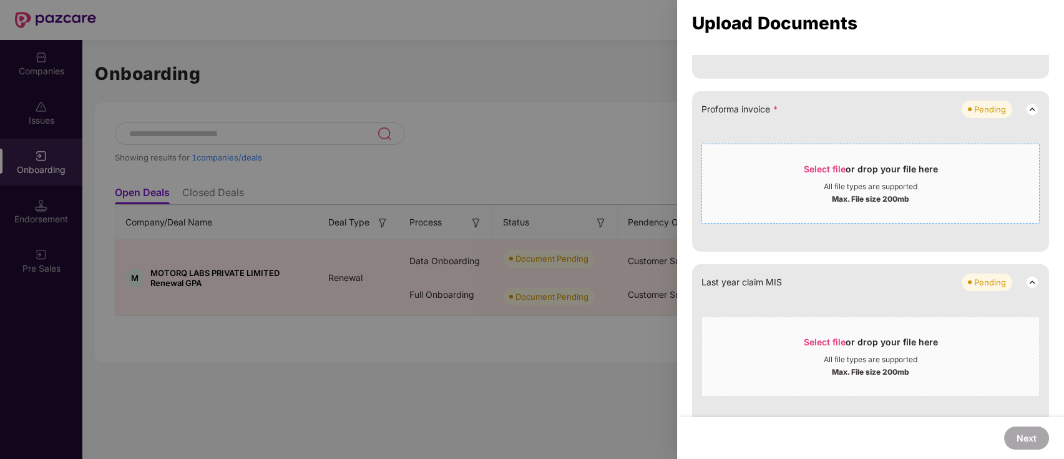
click at [805, 159] on span "Select file or drop your file here All file types are supported Max. File size …" at bounding box center [870, 184] width 337 height 60
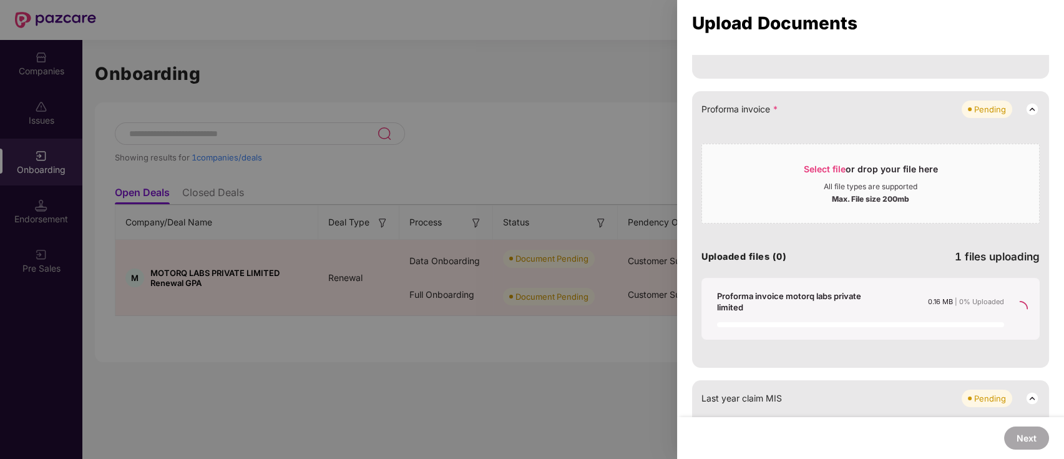
scroll to position [579, 0]
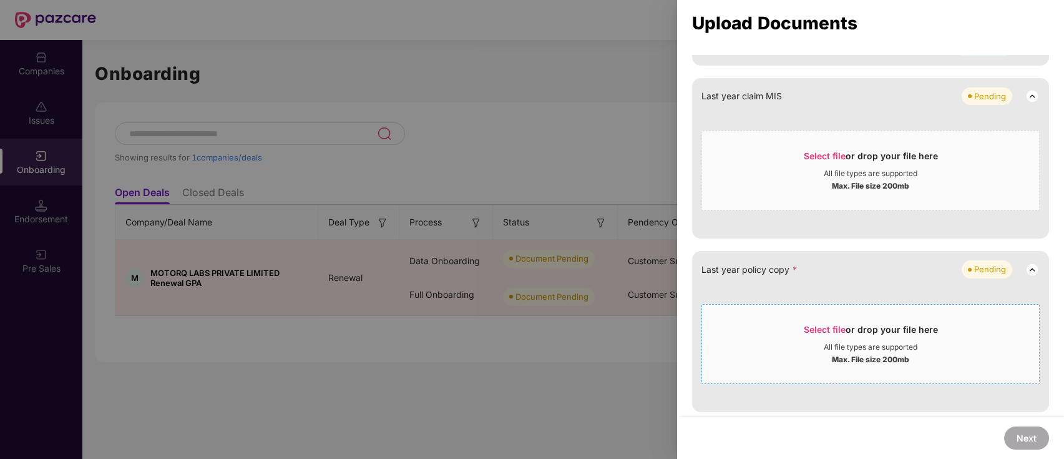
click at [843, 324] on span "Select file" at bounding box center [825, 329] width 42 height 11
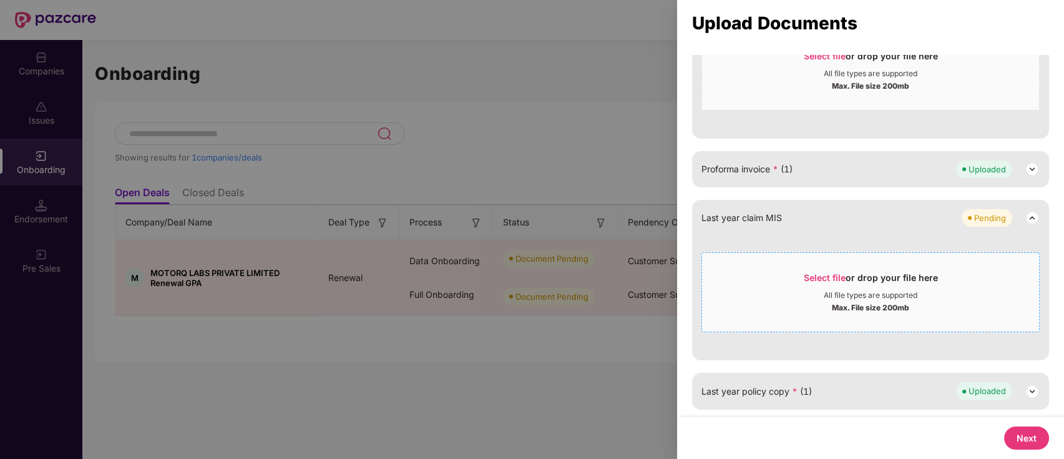
scroll to position [454, 0]
click at [1019, 437] on button "Next" at bounding box center [1026, 437] width 45 height 23
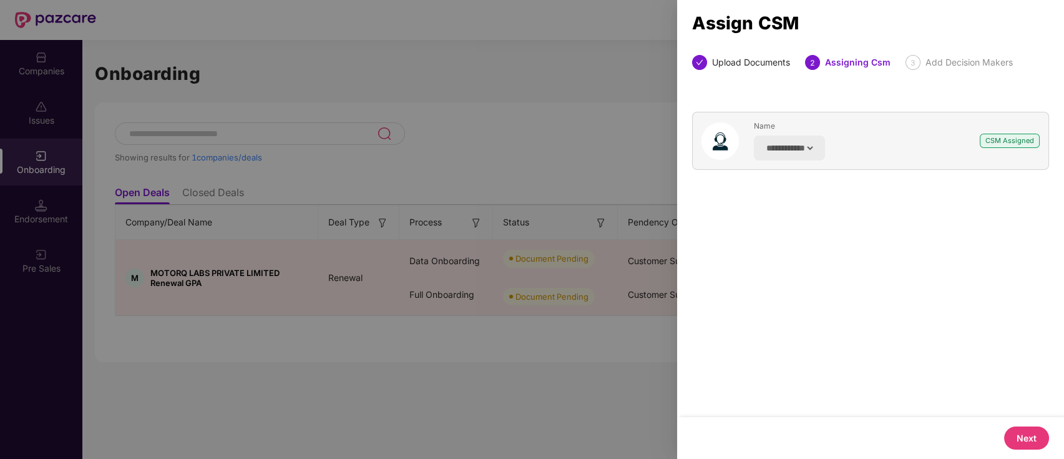
click at [1010, 442] on button "Next" at bounding box center [1026, 437] width 45 height 23
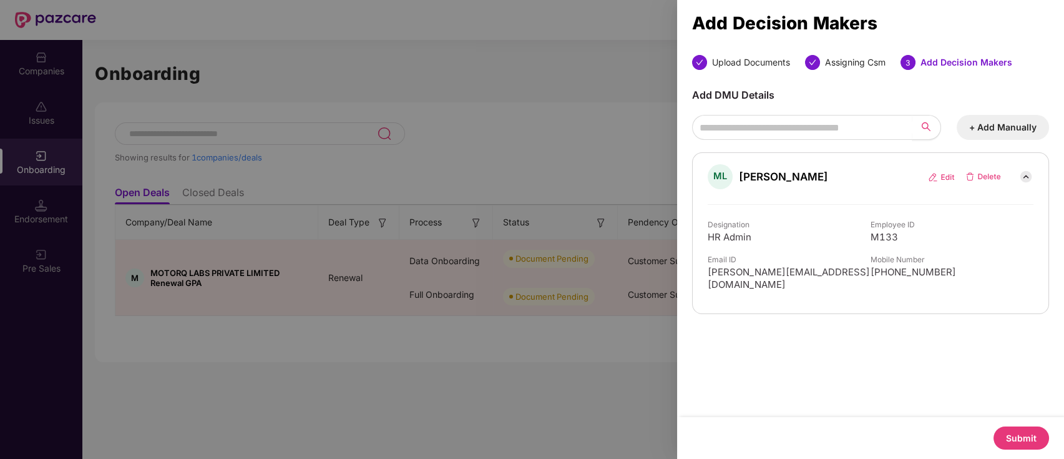
click at [1018, 431] on button "Submit" at bounding box center [1022, 437] width 56 height 23
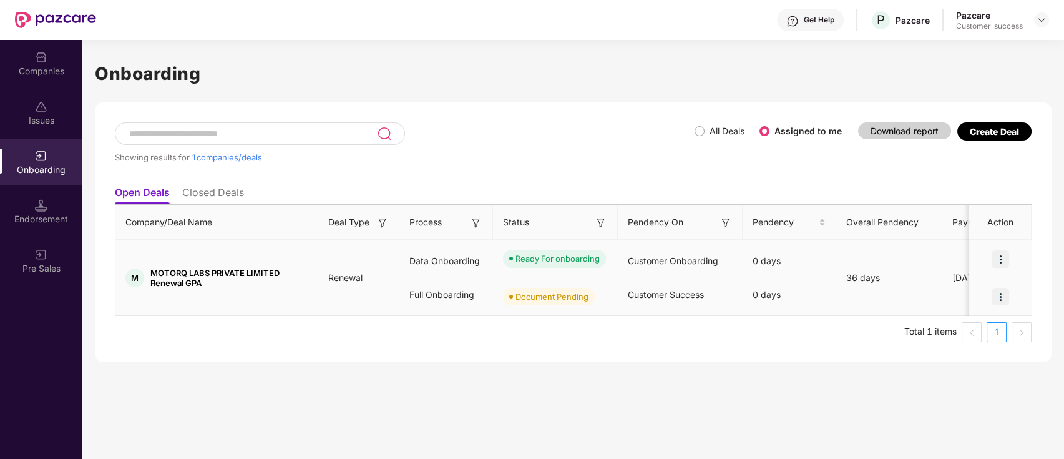
click at [999, 306] on div at bounding box center [1000, 296] width 62 height 37
click at [1006, 298] on img at bounding box center [1000, 296] width 17 height 17
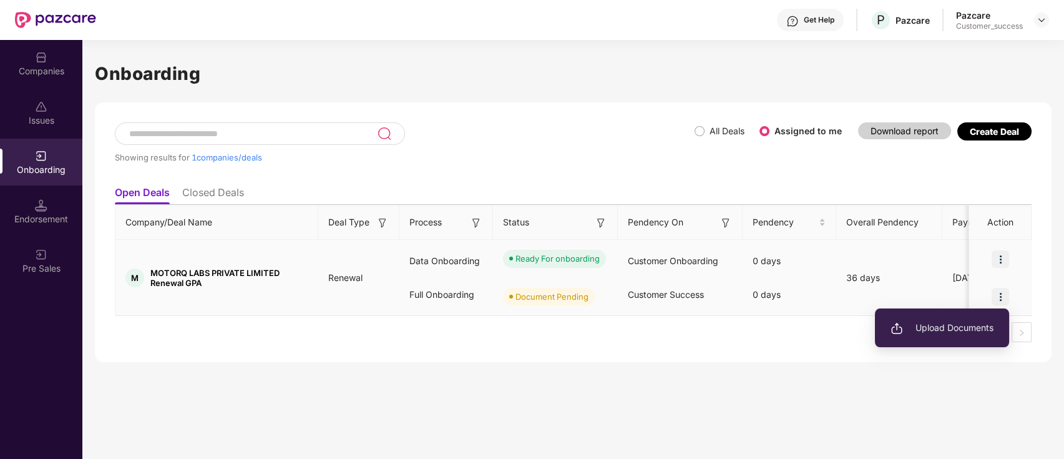
click at [950, 313] on ul "Upload Documents" at bounding box center [942, 327] width 134 height 39
click at [932, 335] on li "Upload Documents" at bounding box center [942, 328] width 134 height 26
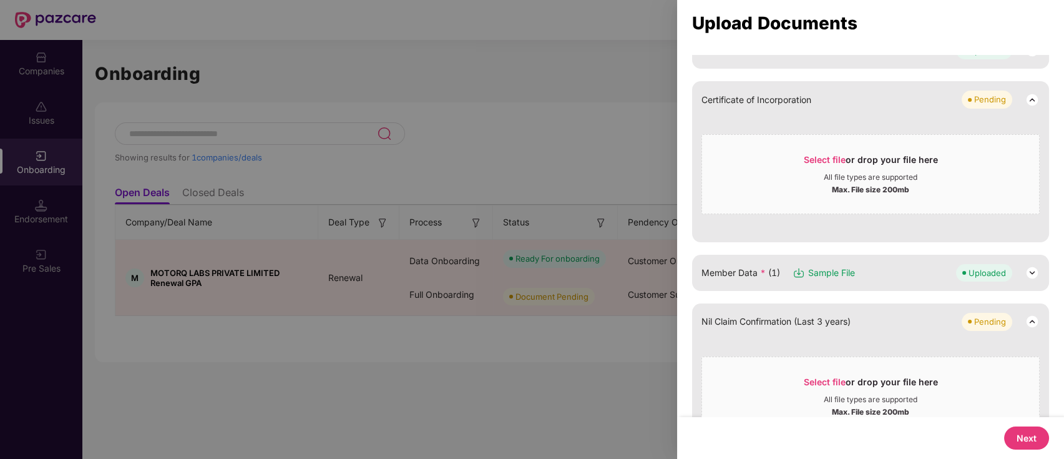
scroll to position [210, 0]
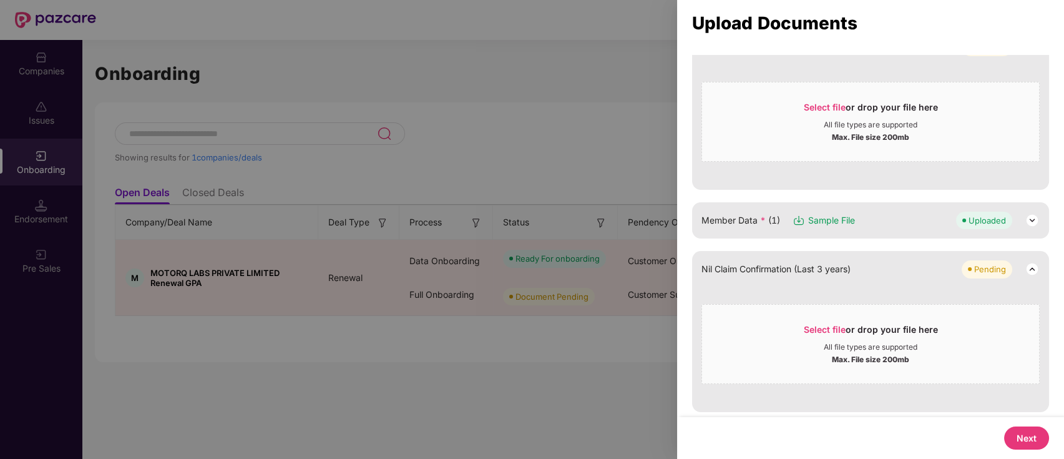
click at [1043, 446] on button "Next" at bounding box center [1026, 437] width 45 height 23
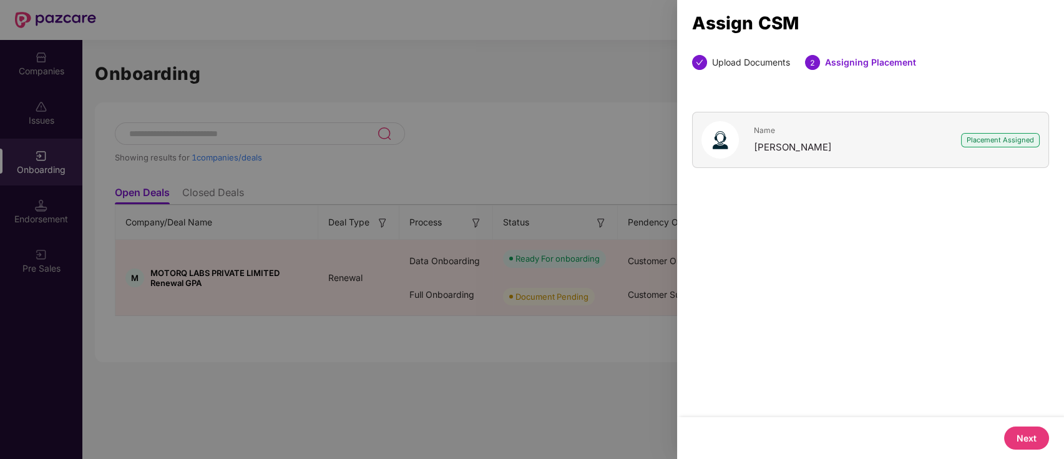
scroll to position [0, 0]
click at [1029, 427] on button "Next" at bounding box center [1026, 437] width 45 height 23
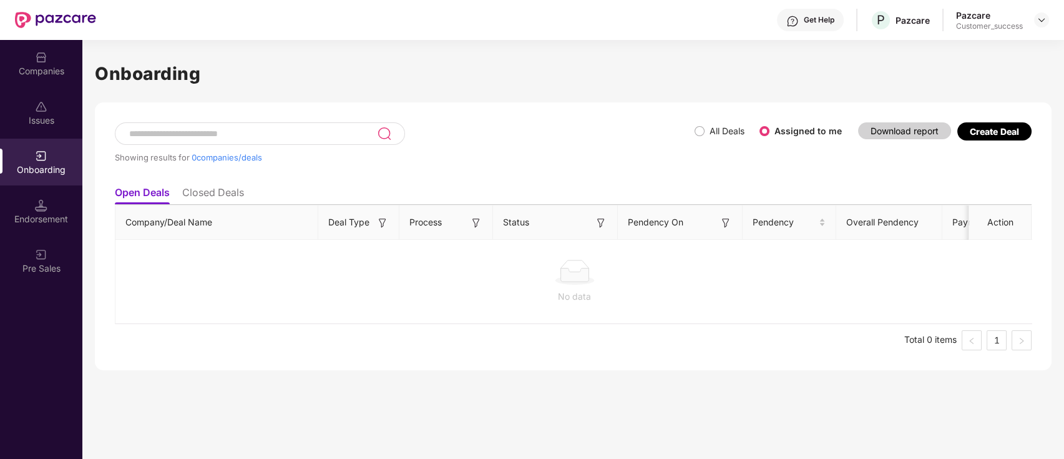
drag, startPoint x: 89, startPoint y: 69, endPoint x: 62, endPoint y: 37, distance: 41.6
click at [59, 46] on div "Companies" at bounding box center [41, 63] width 82 height 47
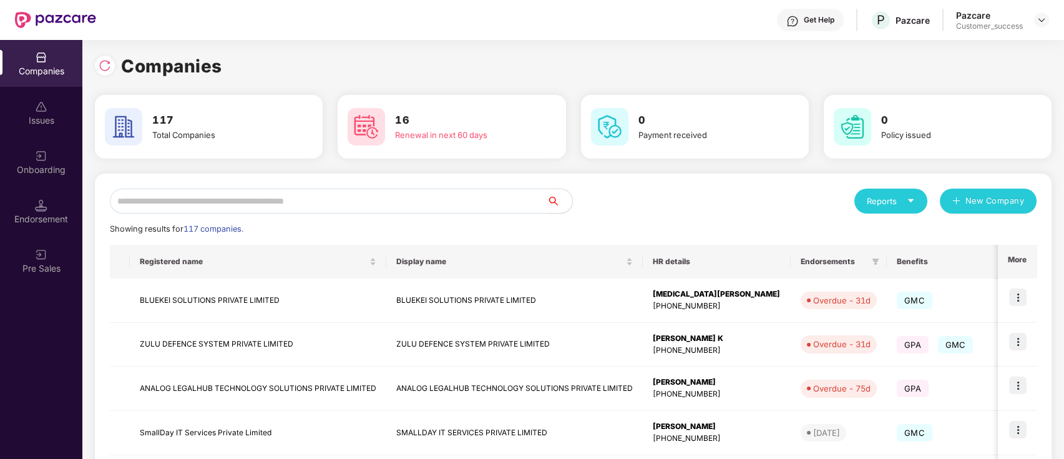
scroll to position [329, 0]
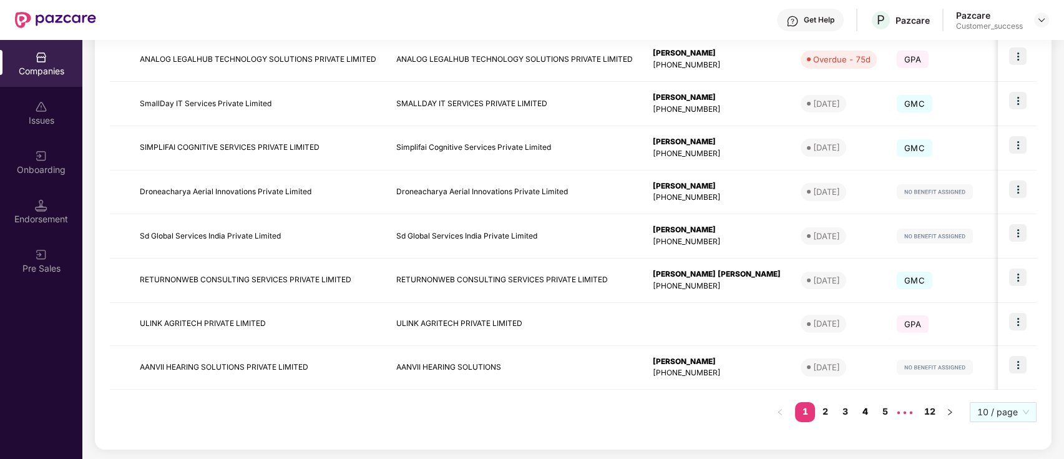
click at [862, 417] on link "4" at bounding box center [865, 411] width 20 height 19
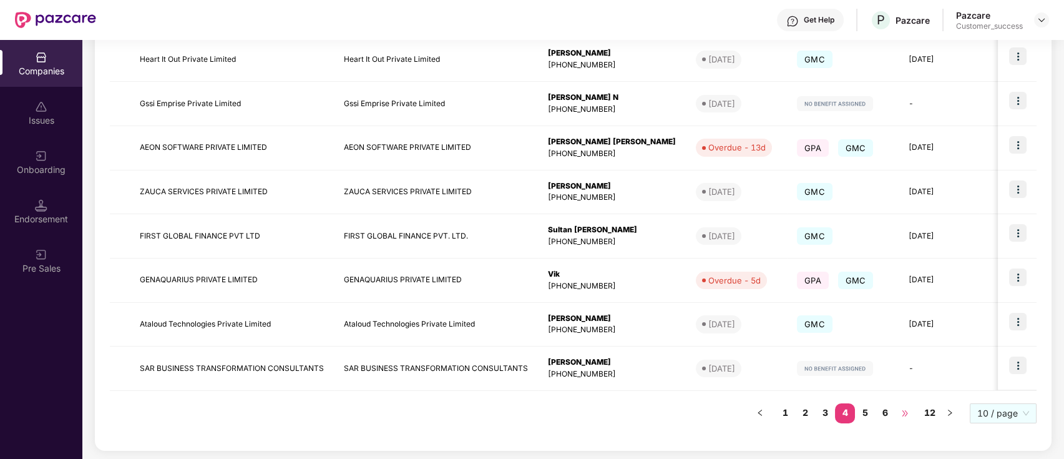
click at [898, 412] on span "•••" at bounding box center [905, 413] width 20 height 20
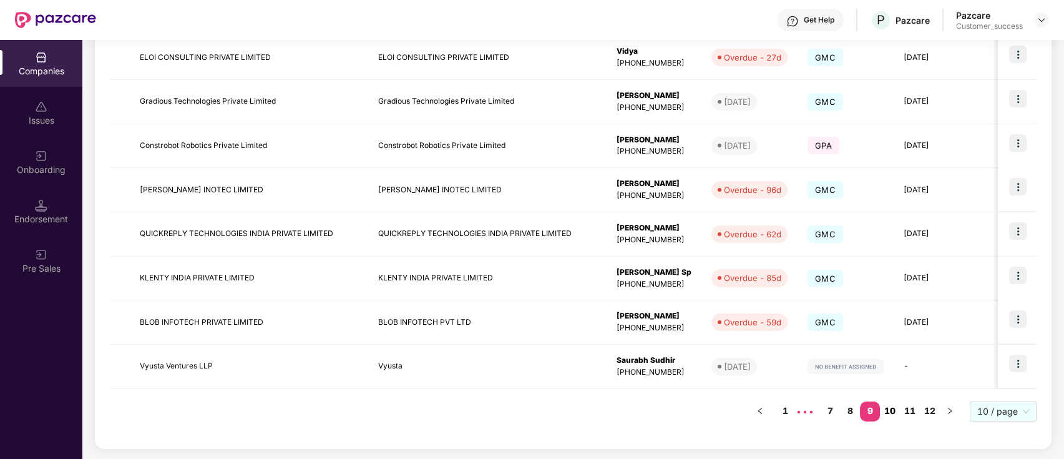
scroll to position [325, 0]
click at [782, 405] on link "1" at bounding box center [785, 411] width 20 height 19
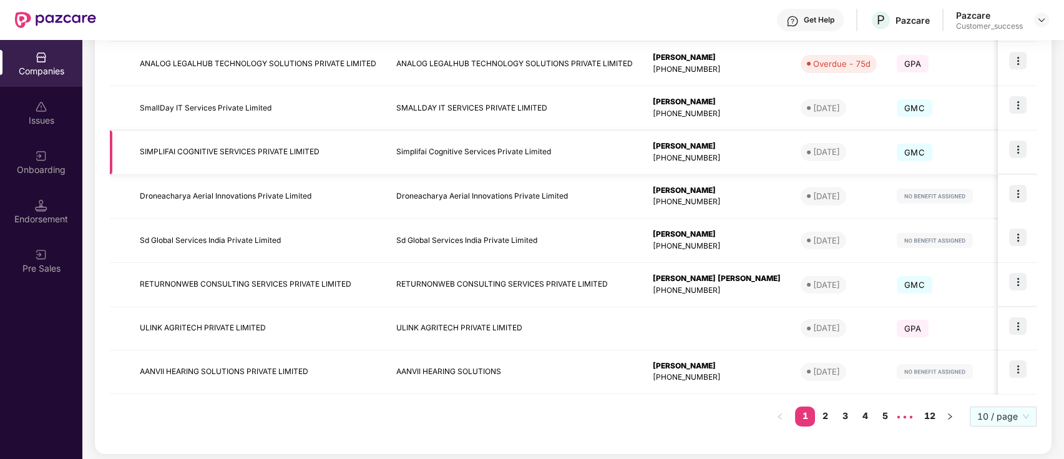
scroll to position [0, 0]
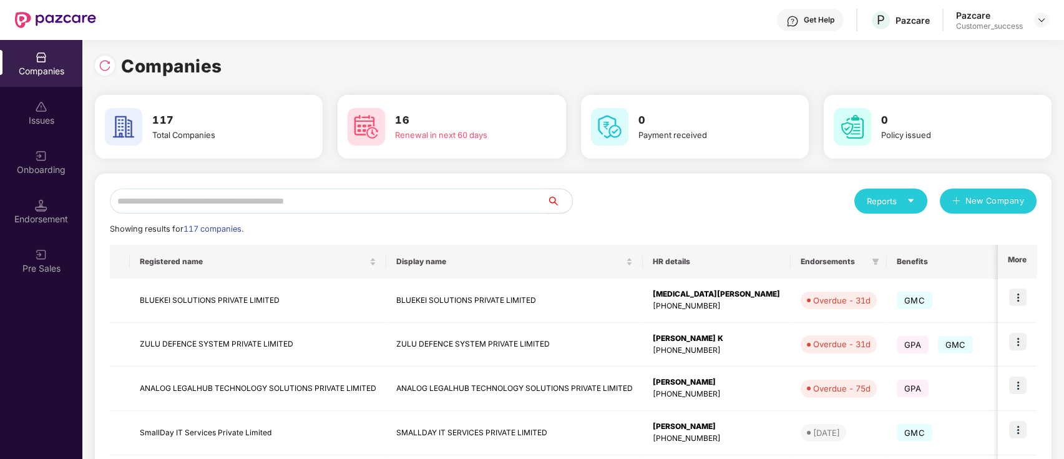
click at [223, 202] on input "text" at bounding box center [328, 200] width 437 height 25
paste input "**********"
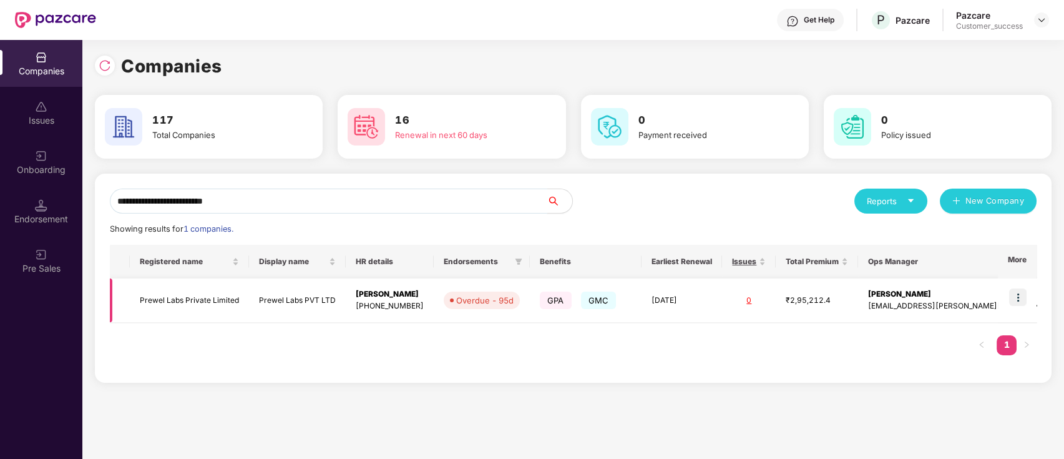
type input "**********"
click at [1018, 296] on img at bounding box center [1017, 296] width 17 height 17
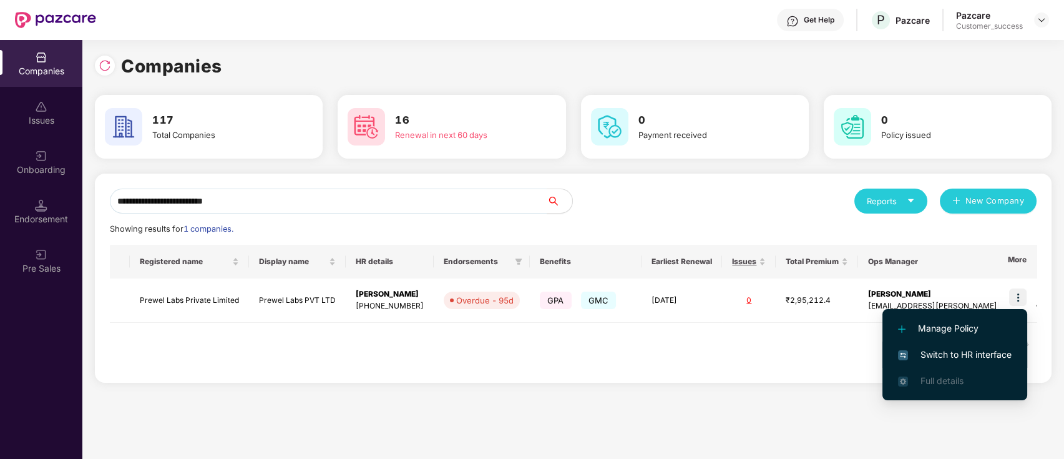
click at [943, 354] on span "Switch to HR interface" at bounding box center [955, 355] width 114 height 14
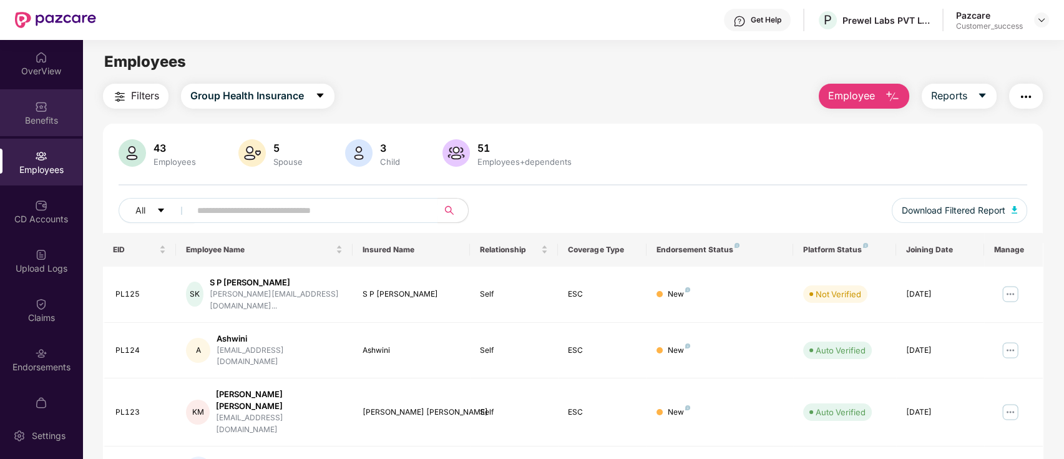
click at [58, 107] on div "Benefits" at bounding box center [41, 112] width 82 height 47
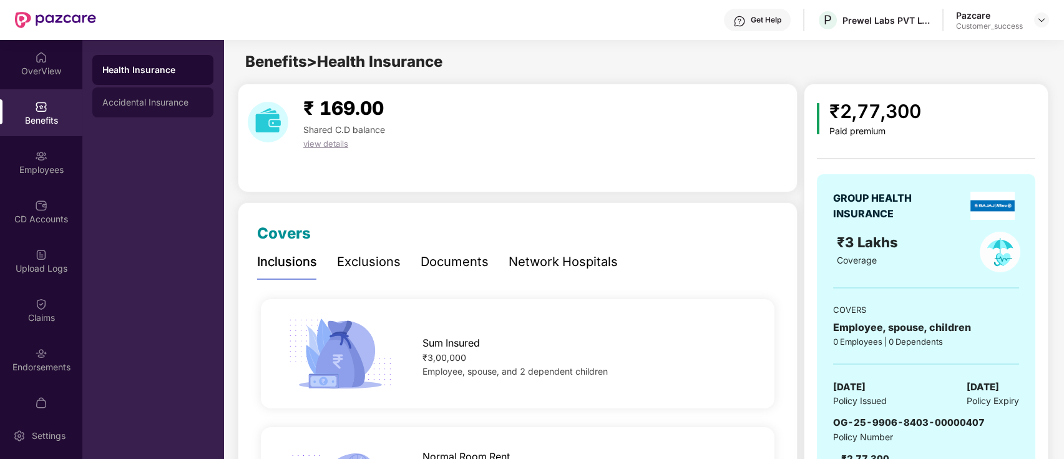
click at [190, 107] on div "Accidental Insurance" at bounding box center [152, 102] width 121 height 30
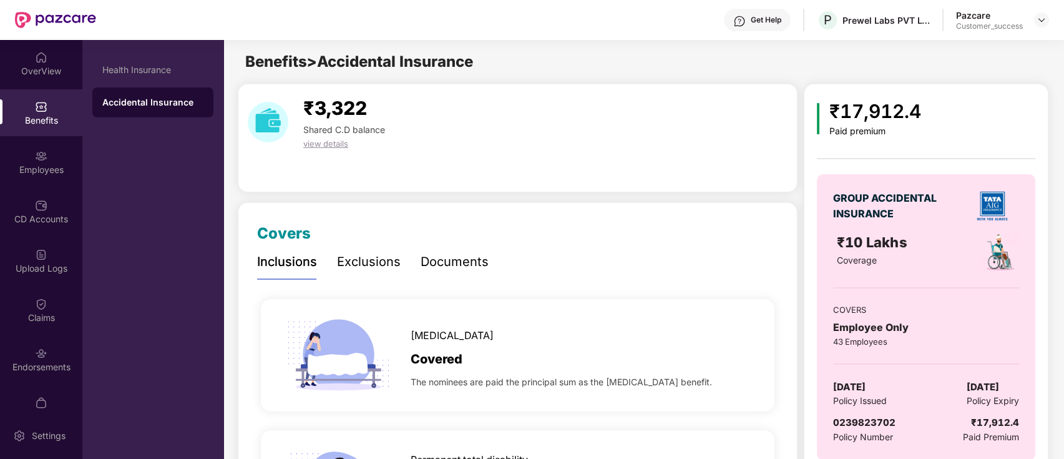
click at [869, 427] on span "0239823702" at bounding box center [864, 422] width 62 height 12
copy span "0239823702"
click at [874, 27] on div "P Prewel Labs PVT LTD" at bounding box center [873, 20] width 113 height 22
click at [872, 27] on div "P Prewel Labs PVT LTD" at bounding box center [873, 20] width 113 height 22
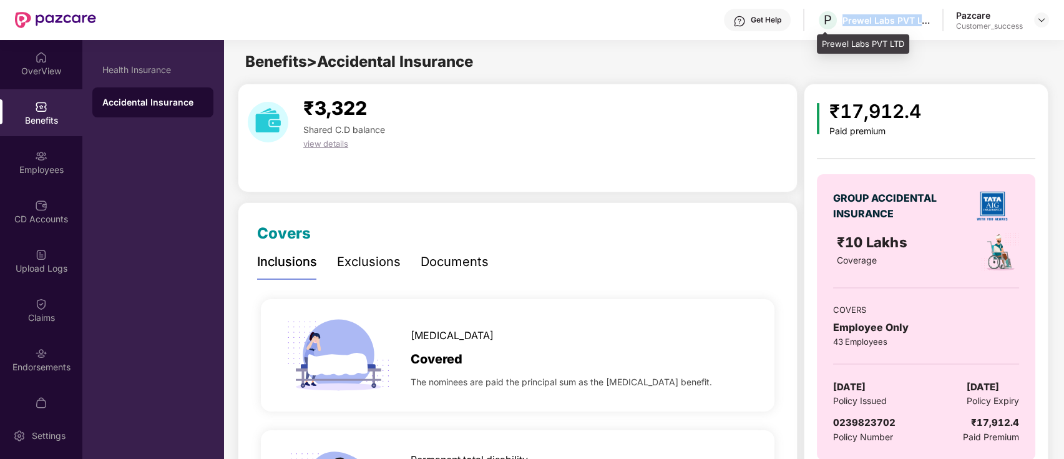
click at [872, 27] on div "P Prewel Labs PVT LTD" at bounding box center [873, 20] width 113 height 22
copy div "Prewel Labs PVT LTD"
click at [857, 413] on div "GROUP ACCIDENTAL INSURANCE ₹10 Lakhs Coverage COVERS Employee Only 43 Employees…" at bounding box center [926, 317] width 218 height 286
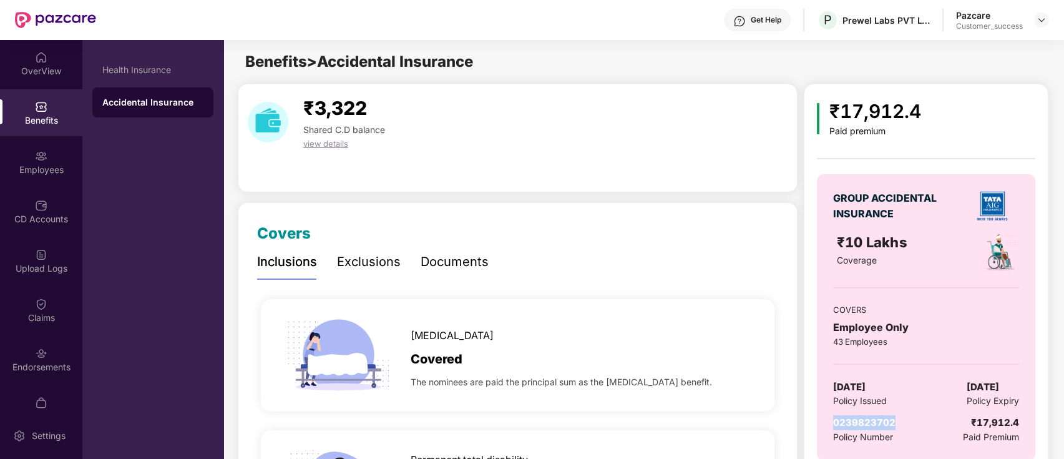
copy span "0239823702"
click at [1045, 16] on img at bounding box center [1042, 20] width 10 height 10
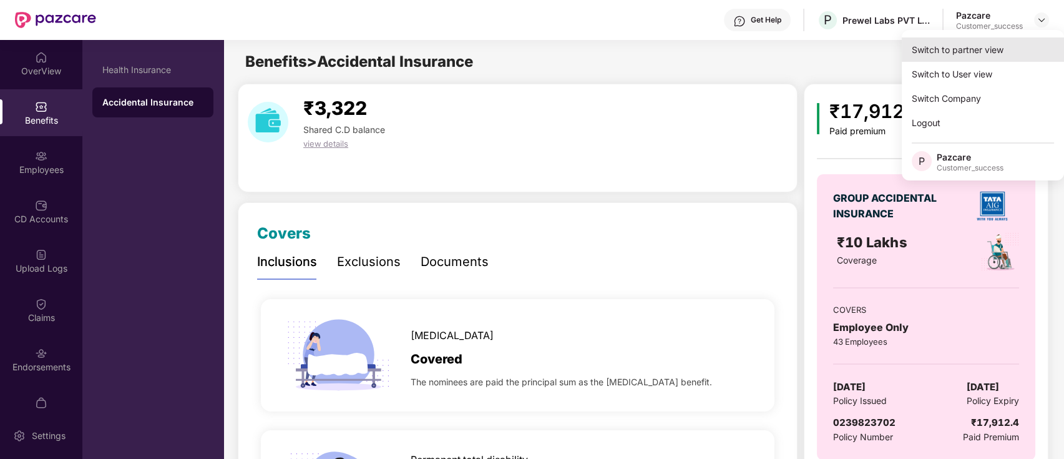
click at [1013, 53] on div "Switch to partner view" at bounding box center [983, 49] width 162 height 24
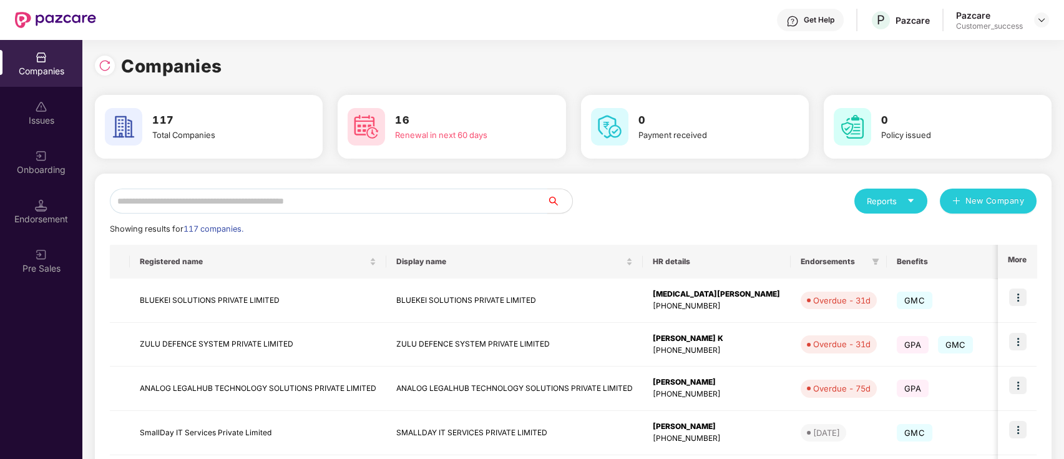
click at [237, 197] on input "text" at bounding box center [328, 200] width 437 height 25
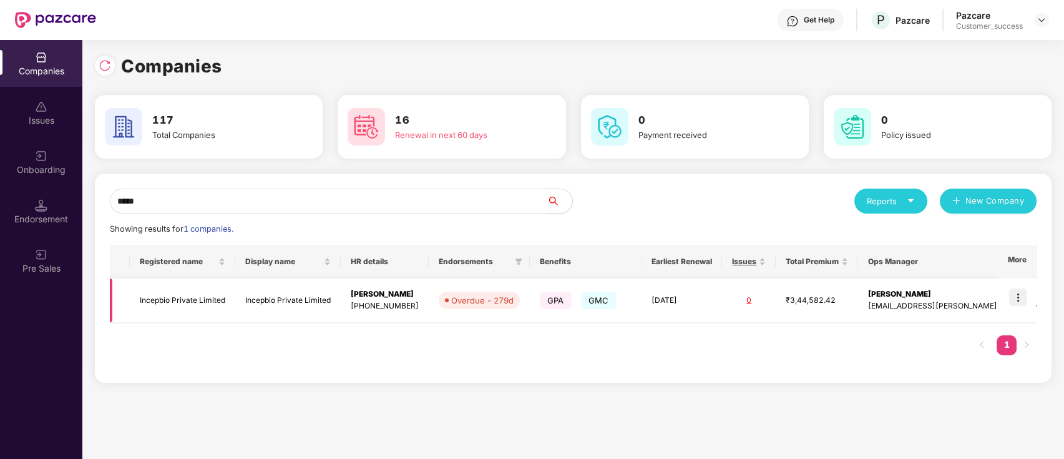
type input "*****"
click at [1022, 295] on img at bounding box center [1017, 296] width 17 height 17
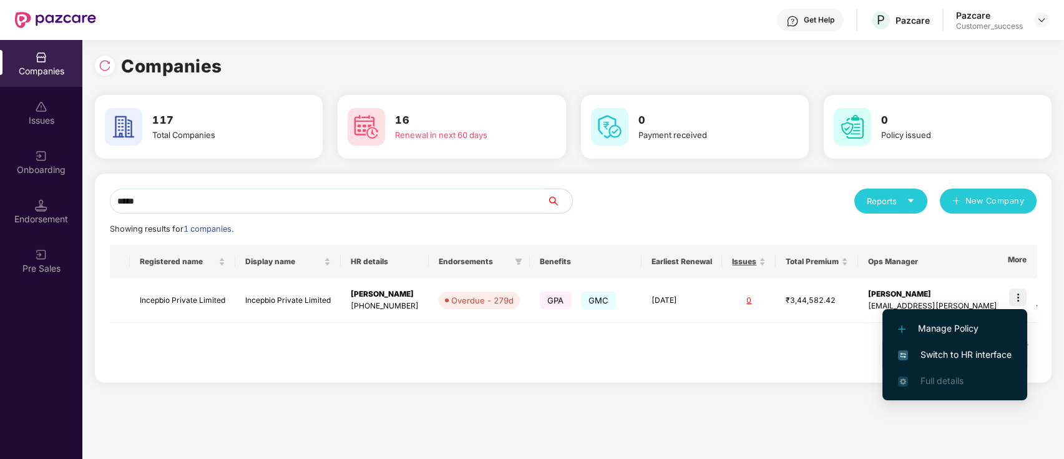
click at [939, 351] on span "Switch to HR interface" at bounding box center [955, 355] width 114 height 14
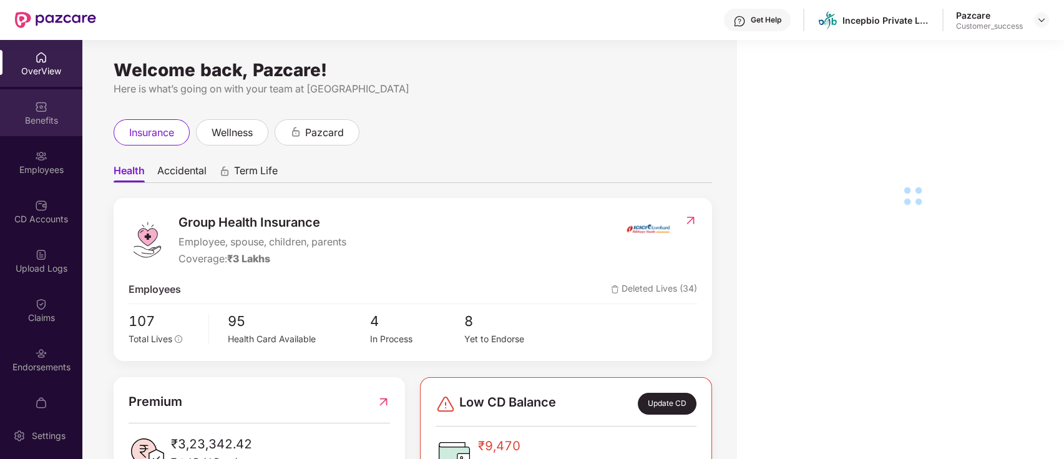
drag, startPoint x: 58, startPoint y: 201, endPoint x: 56, endPoint y: 120, distance: 80.5
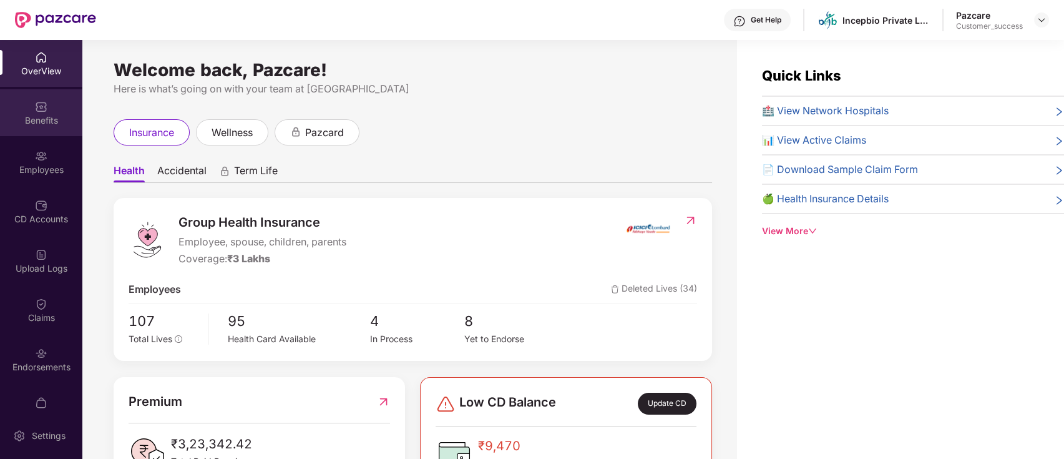
click at [56, 120] on div "Benefits" at bounding box center [41, 120] width 82 height 12
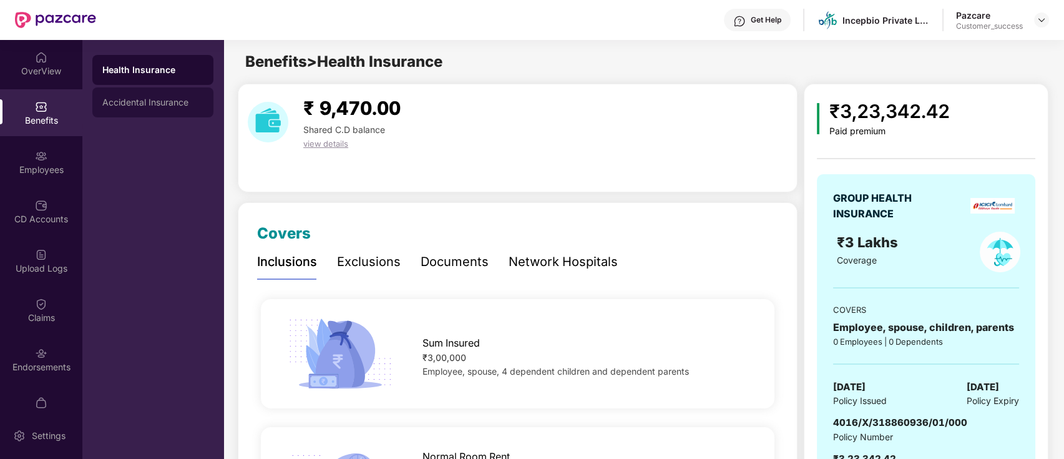
click at [146, 112] on div "Accidental Insurance" at bounding box center [152, 102] width 121 height 30
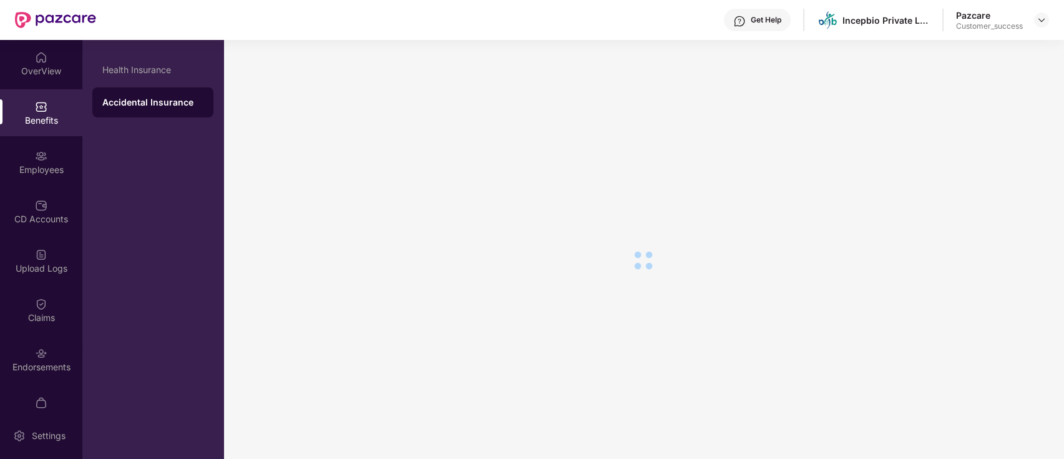
click at [142, 102] on div "Accidental Insurance" at bounding box center [152, 102] width 101 height 12
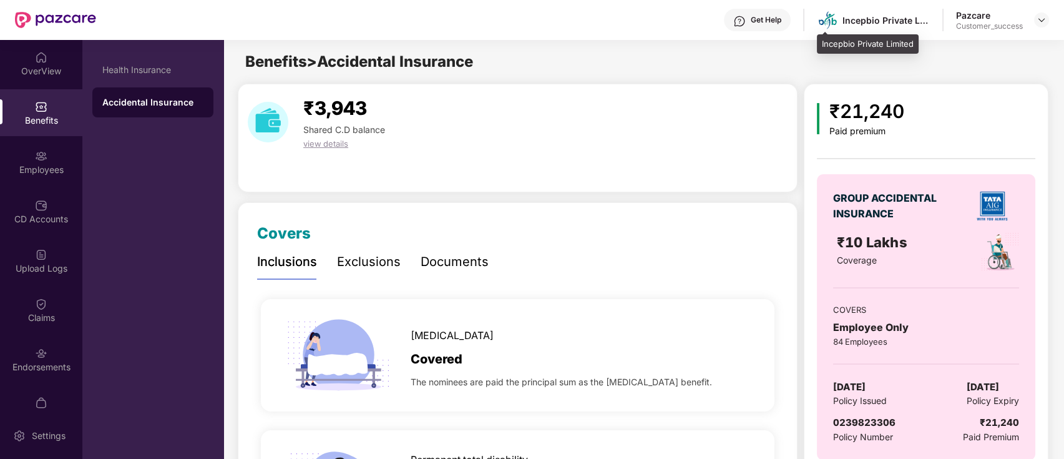
click at [846, 19] on div "Incepbio Private Limited" at bounding box center [886, 20] width 87 height 12
click at [847, 19] on div "Incepbio Private Limited" at bounding box center [886, 20] width 87 height 12
copy div "Incepbio Private Limited"
click at [865, 413] on div "GROUP ACCIDENTAL INSURANCE ₹10 Lakhs Coverage COVERS Employee Only 84 Employees…" at bounding box center [926, 317] width 218 height 286
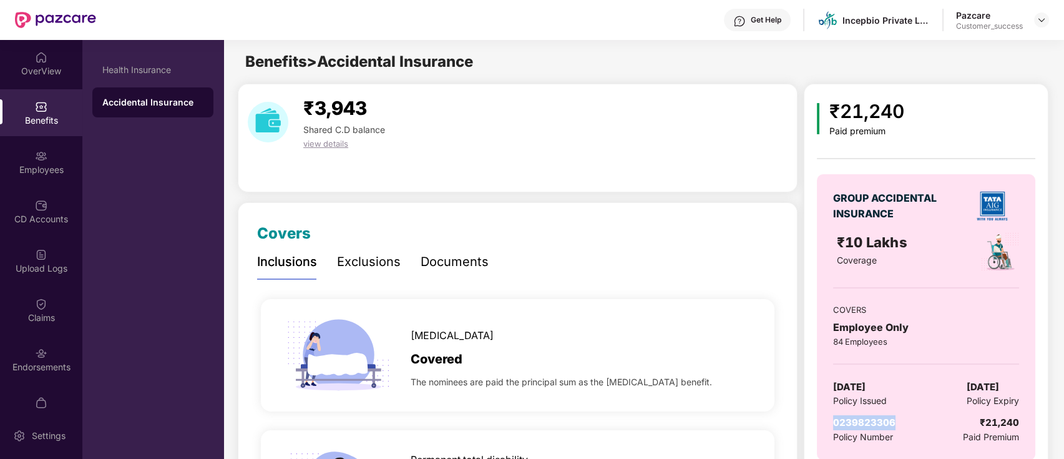
click at [865, 413] on div "GROUP ACCIDENTAL INSURANCE ₹10 Lakhs Coverage COVERS Employee Only 84 Employees…" at bounding box center [926, 317] width 218 height 286
copy span "0239823306"
click at [1038, 22] on img at bounding box center [1042, 20] width 10 height 10
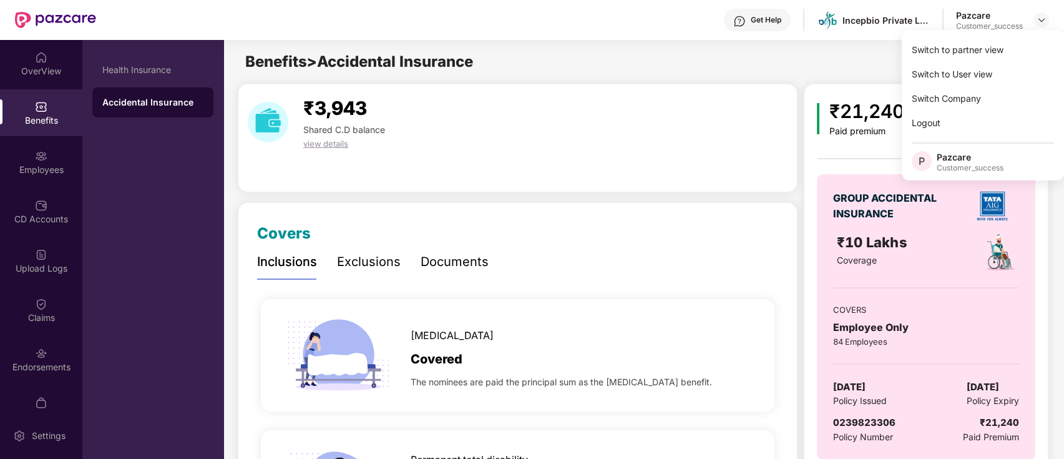
click at [1004, 44] on div "Switch to partner view" at bounding box center [983, 49] width 162 height 24
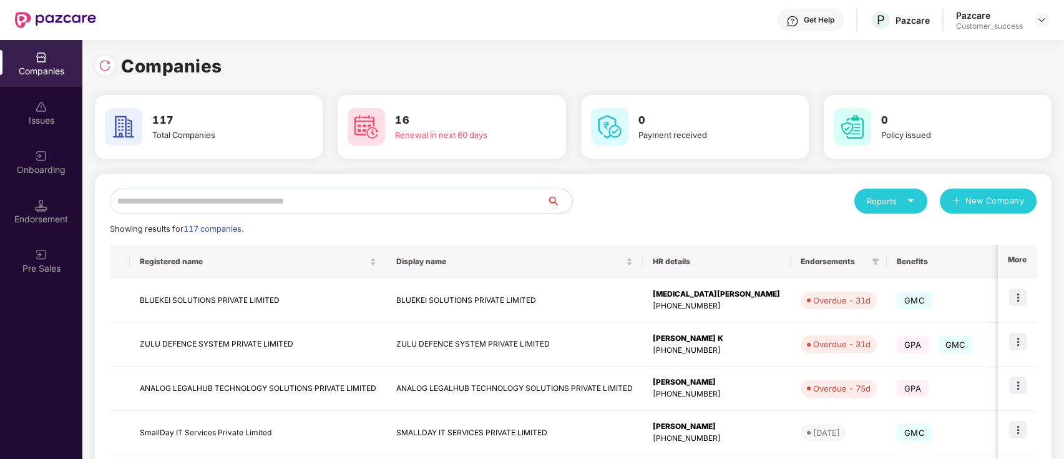
click at [339, 190] on input "text" at bounding box center [328, 200] width 437 height 25
paste input "**********"
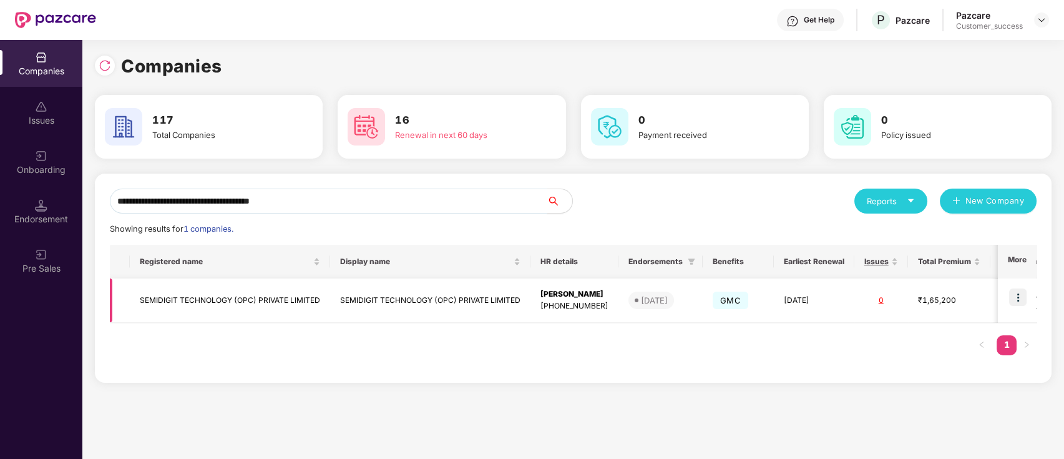
type input "**********"
click at [1012, 301] on img at bounding box center [1017, 296] width 17 height 17
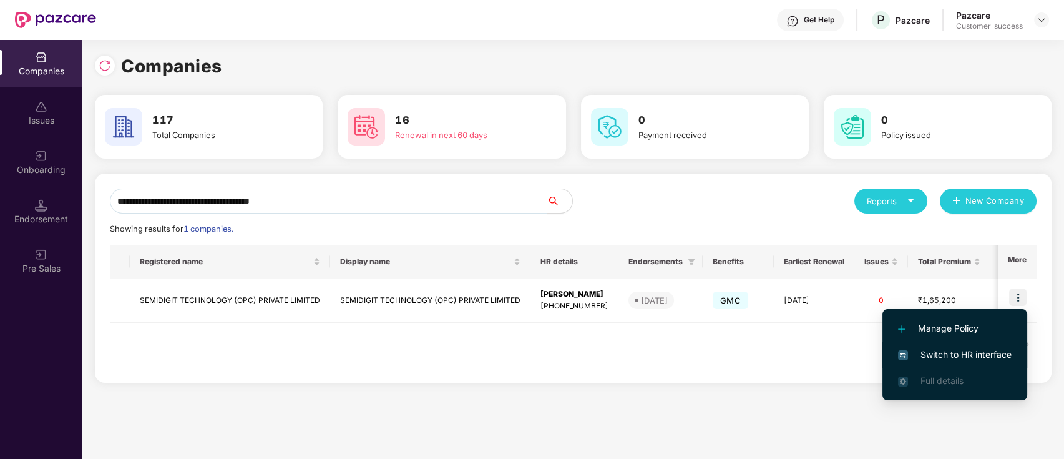
click at [954, 356] on span "Switch to HR interface" at bounding box center [955, 355] width 114 height 14
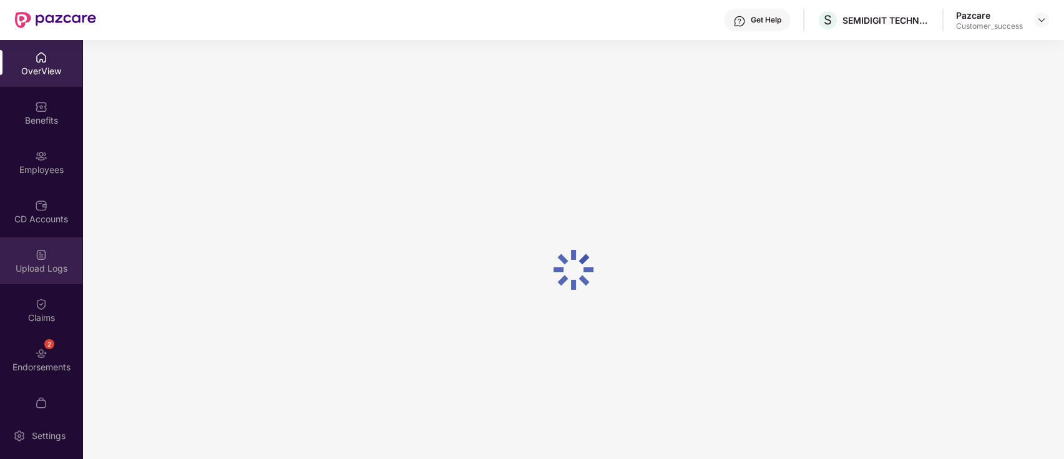
click at [39, 265] on div "Upload Logs" at bounding box center [41, 268] width 82 height 12
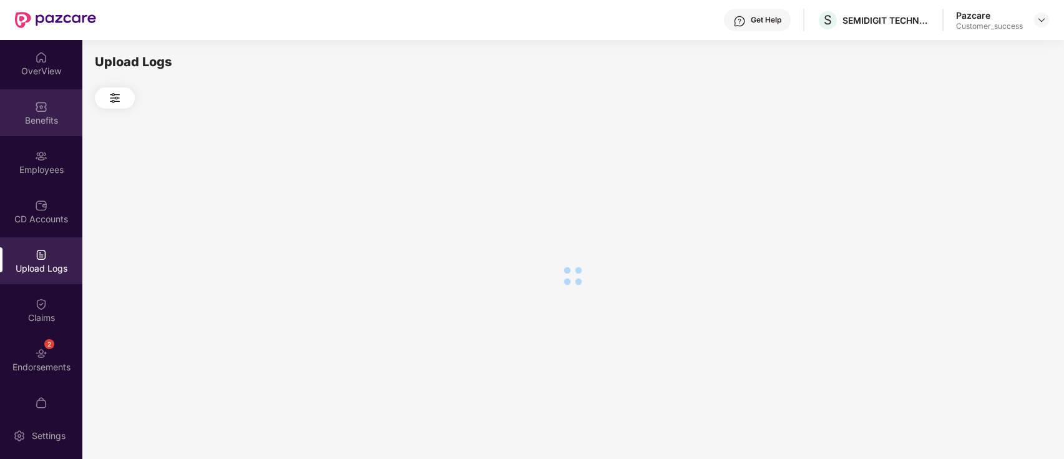
click at [39, 125] on div "Benefits" at bounding box center [41, 120] width 82 height 12
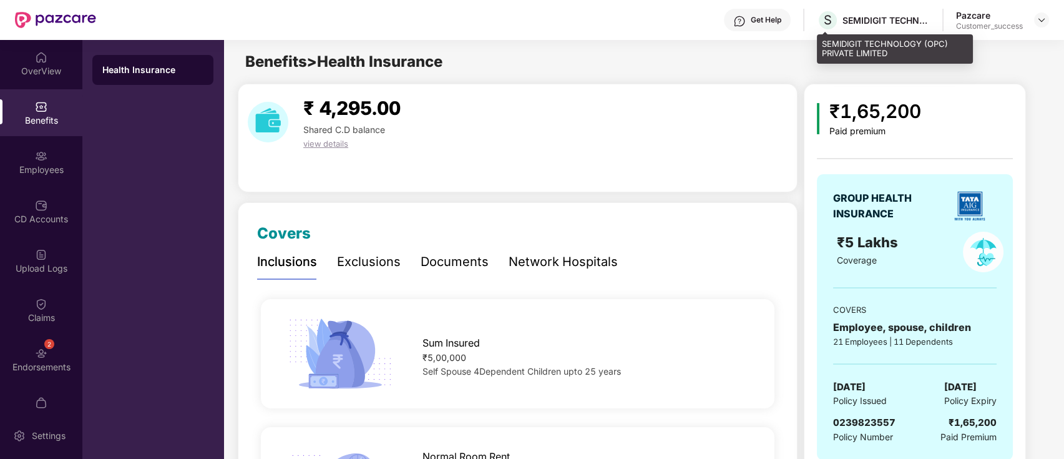
click at [884, 21] on div "SEMIDIGIT TECHNOLOGY (OPC) PRIVATE LIMITED" at bounding box center [886, 20] width 87 height 12
copy div "SEMIDIGIT TECHNOLOGY (OPC) PRIVATE LIMITED"
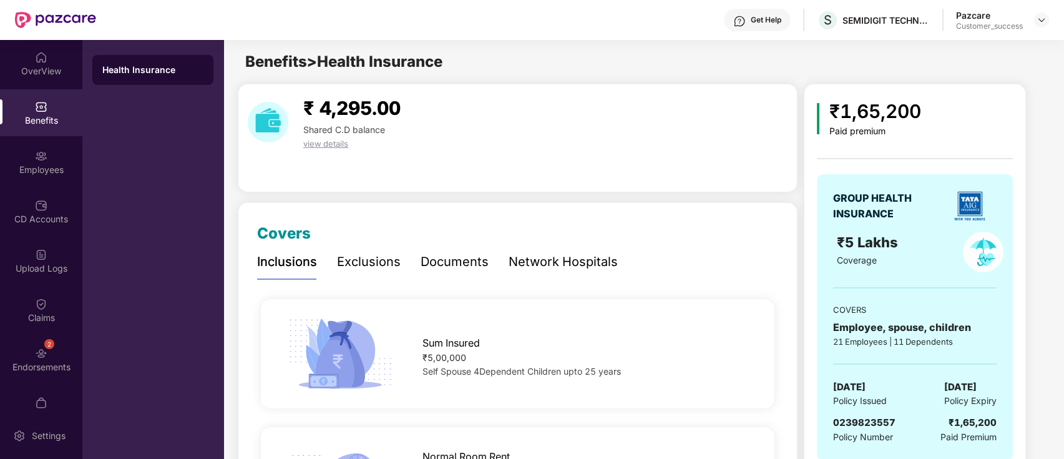
click at [855, 427] on span "0239823557" at bounding box center [864, 422] width 62 height 12
copy span "0239823557"
drag, startPoint x: 564, startPoint y: 253, endPoint x: 562, endPoint y: 260, distance: 7.7
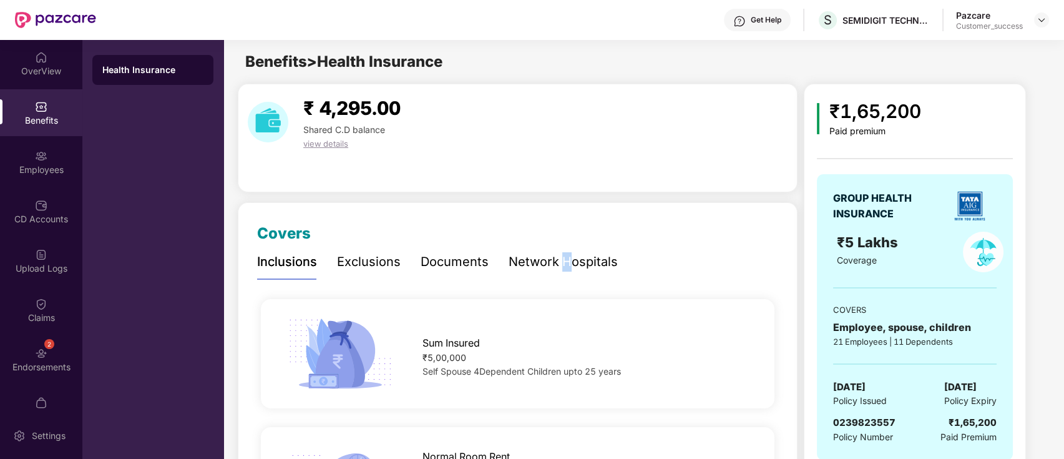
click at [562, 260] on div "Network Hospitals" at bounding box center [563, 261] width 109 height 19
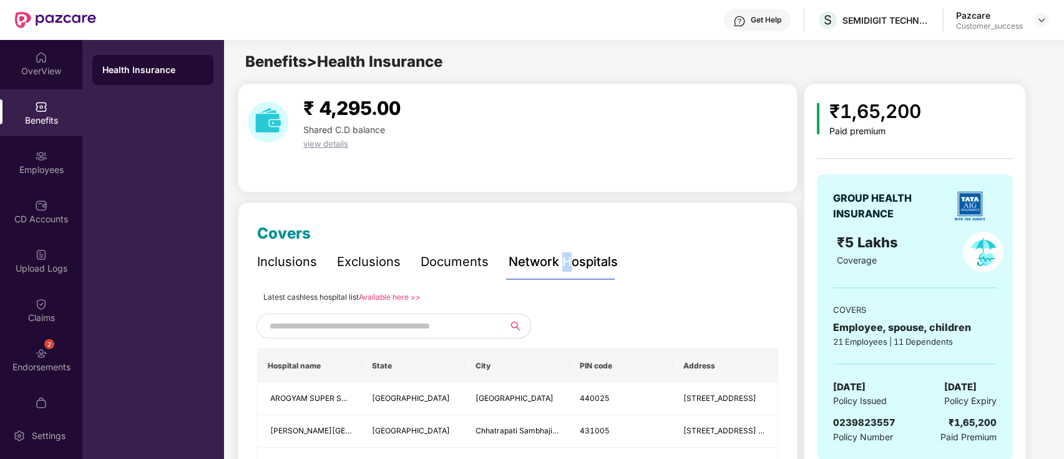
click at [558, 265] on div "Network Hospitals" at bounding box center [563, 261] width 109 height 19
click at [397, 299] on link "Available here >>" at bounding box center [390, 297] width 62 height 9
click at [643, 189] on div "₹ 4,295.00 Shared C.D balance view details" at bounding box center [518, 138] width 560 height 109
click at [1046, 21] on img at bounding box center [1042, 20] width 10 height 10
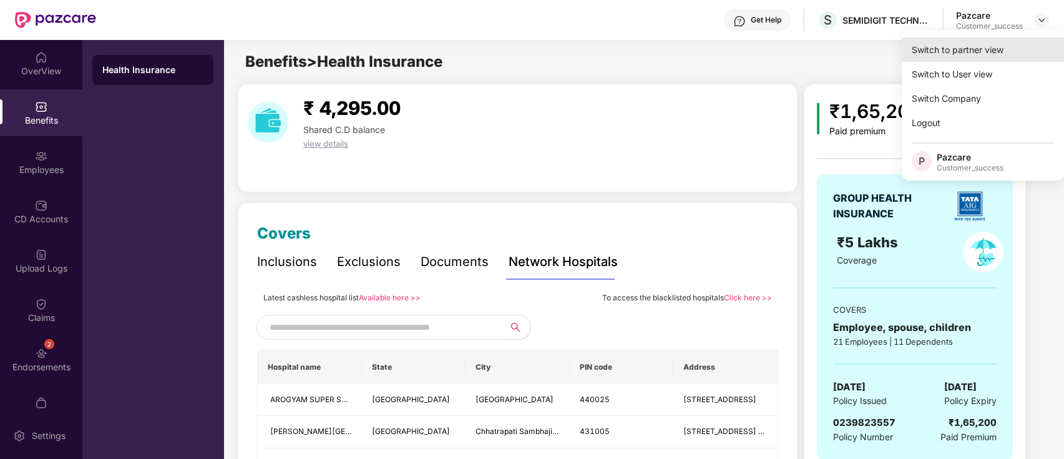
click at [995, 45] on div "Switch to partner view" at bounding box center [983, 49] width 162 height 24
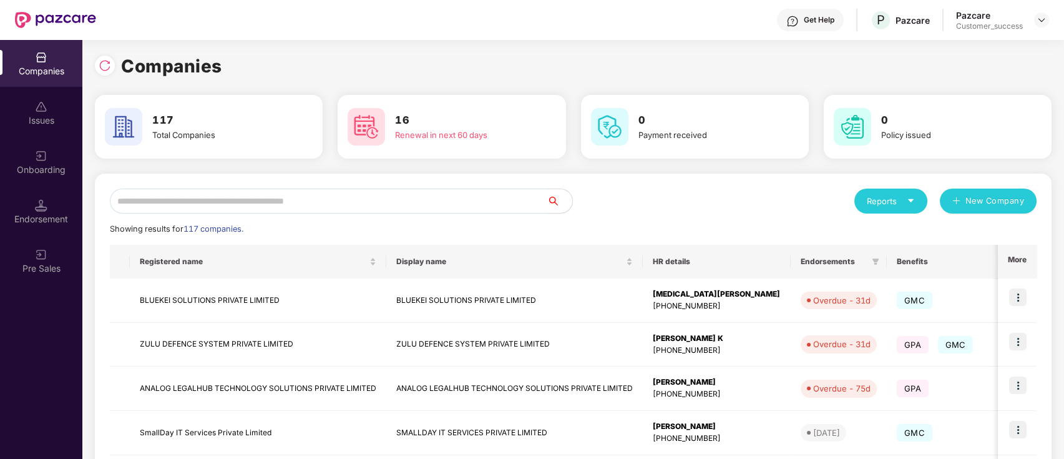
click at [309, 200] on input "text" at bounding box center [328, 200] width 437 height 25
click at [332, 195] on input "text" at bounding box center [328, 200] width 437 height 25
paste input "**********"
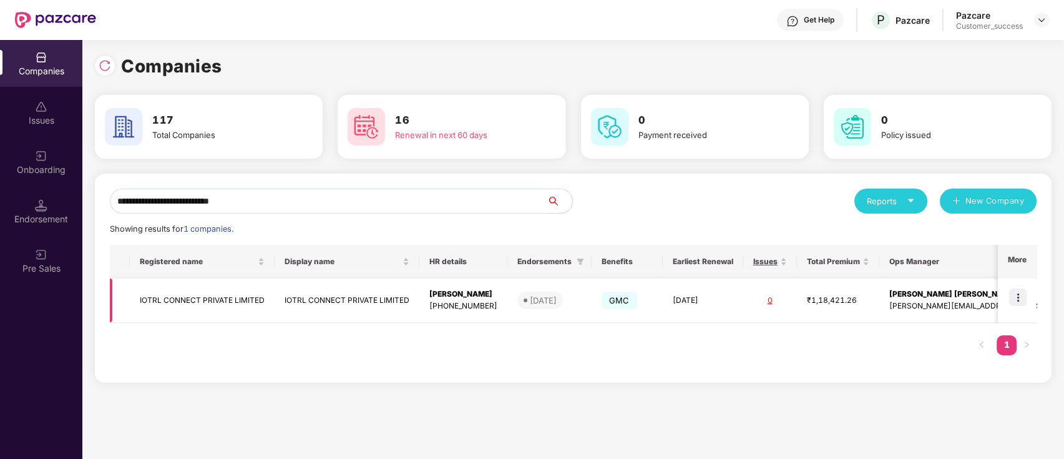
type input "**********"
click at [1018, 295] on img at bounding box center [1017, 296] width 17 height 17
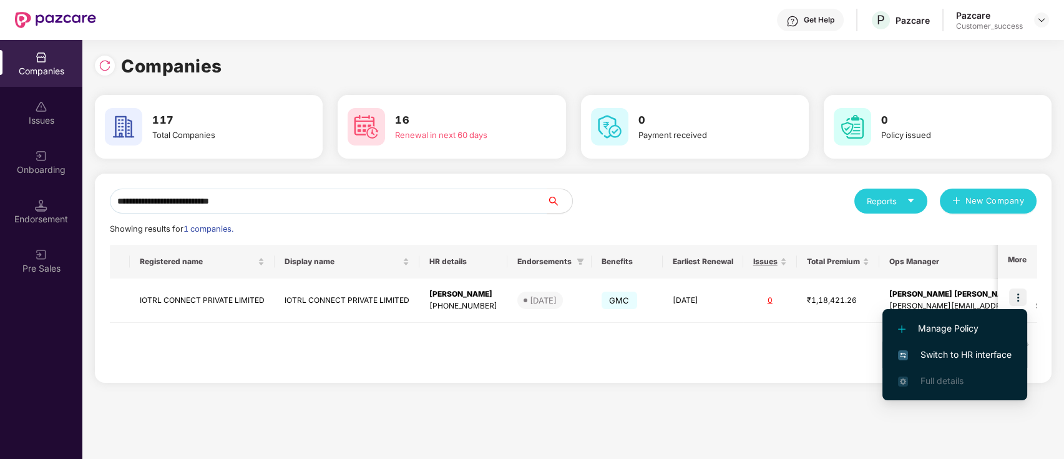
click at [940, 353] on span "Switch to HR interface" at bounding box center [955, 355] width 114 height 14
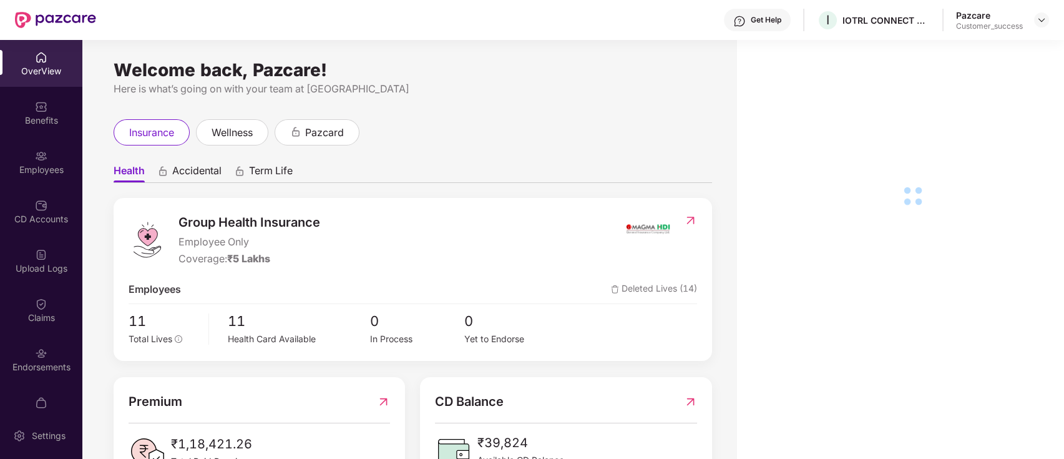
click at [37, 106] on img at bounding box center [41, 106] width 12 height 12
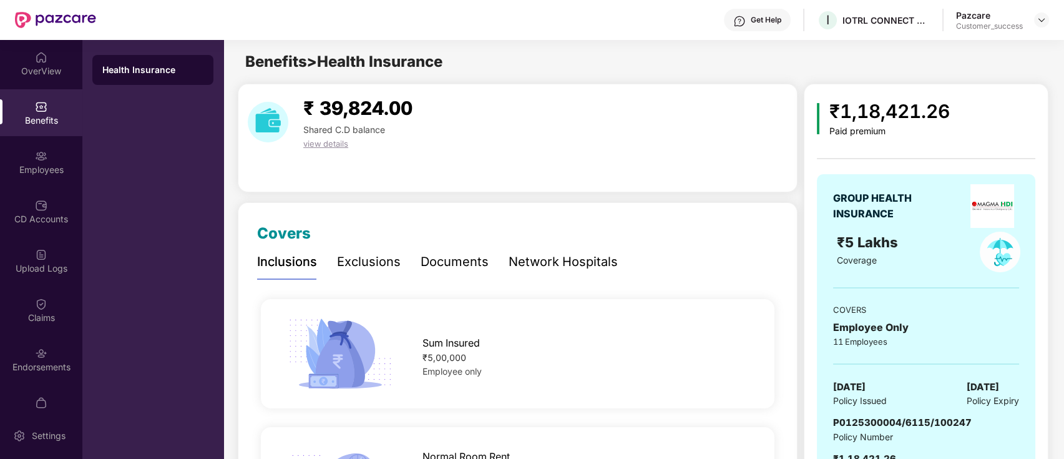
click at [894, 418] on span "P0125300004/6115/100247" at bounding box center [902, 422] width 139 height 12
copy span "P0125300004/6115/100247"
click at [549, 272] on div "Network Hospitals" at bounding box center [563, 262] width 109 height 34
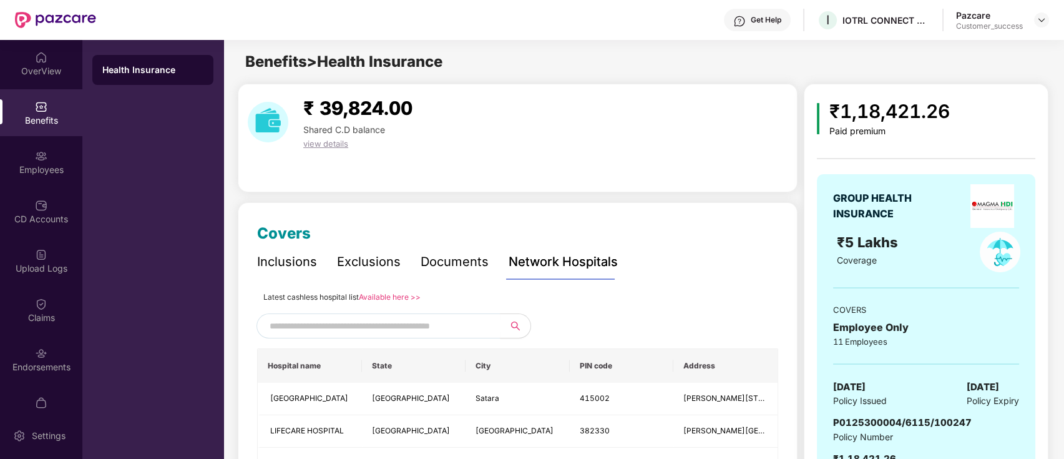
click at [402, 293] on link "Available here >>" at bounding box center [390, 296] width 62 height 9
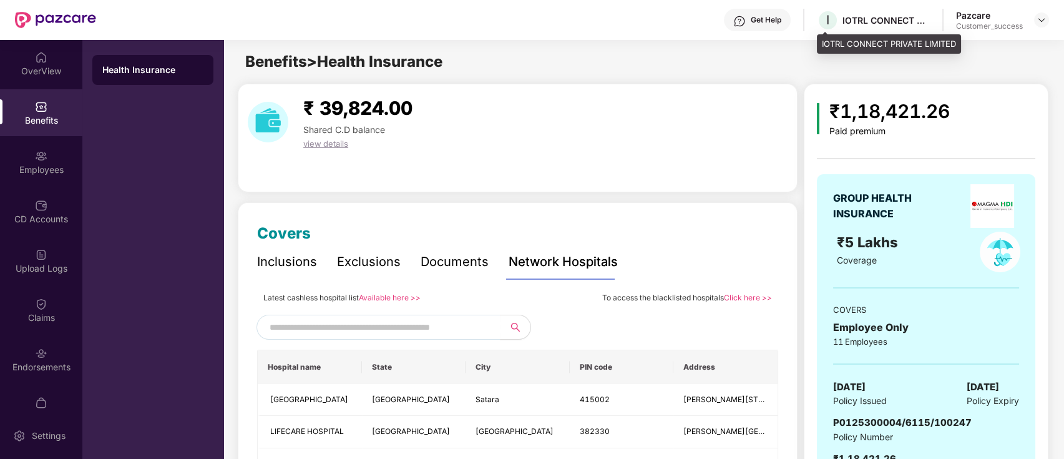
click at [899, 24] on div "IOTRL CONNECT PRIVATE LIMITED" at bounding box center [886, 20] width 87 height 12
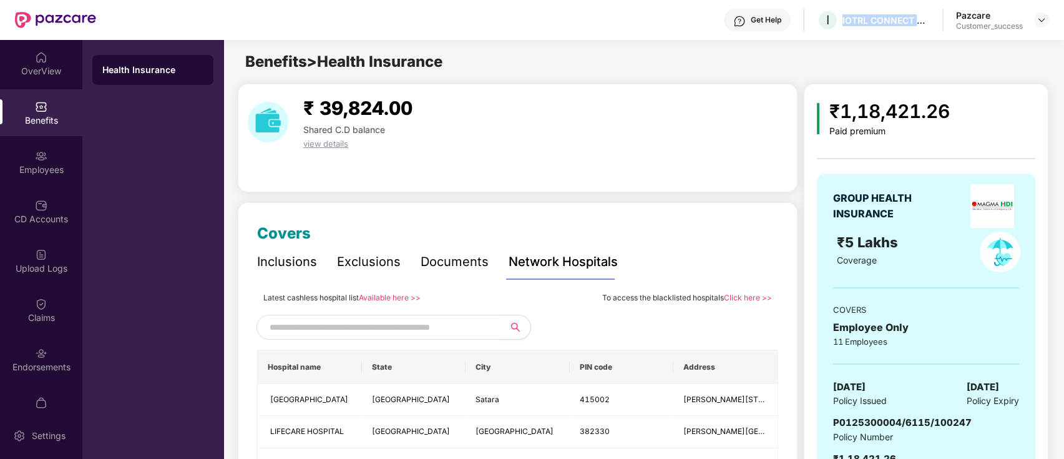
copy div "IOTRL CONNECT PRIVATE LIMITED"
click at [881, 424] on span "P0125300004/6115/100247" at bounding box center [902, 422] width 139 height 12
click at [1038, 22] on img at bounding box center [1042, 20] width 10 height 10
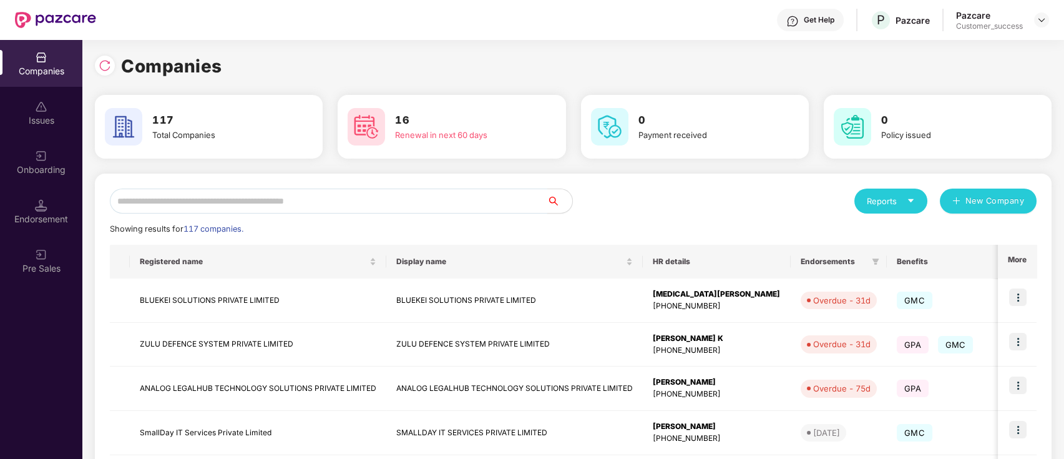
click at [333, 213] on input "text" at bounding box center [328, 200] width 437 height 25
paste input "**********"
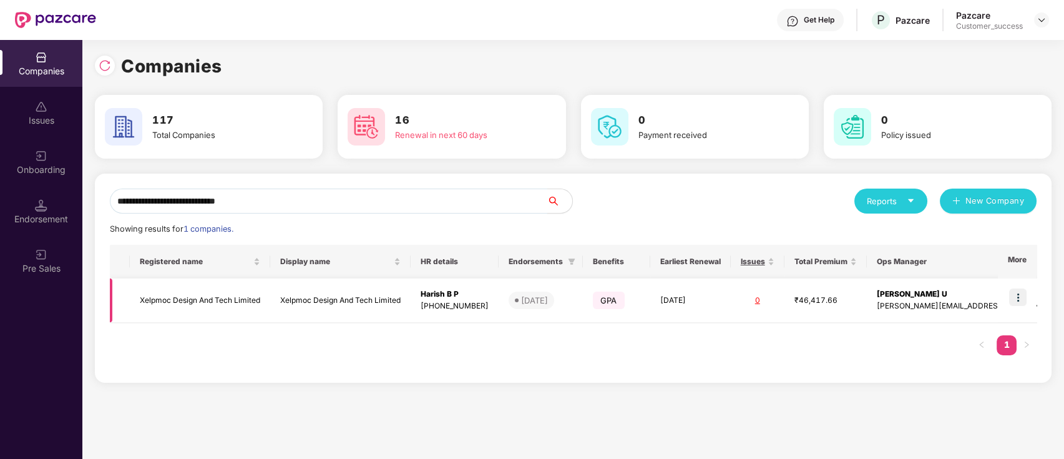
type input "**********"
click at [1022, 302] on img at bounding box center [1017, 296] width 17 height 17
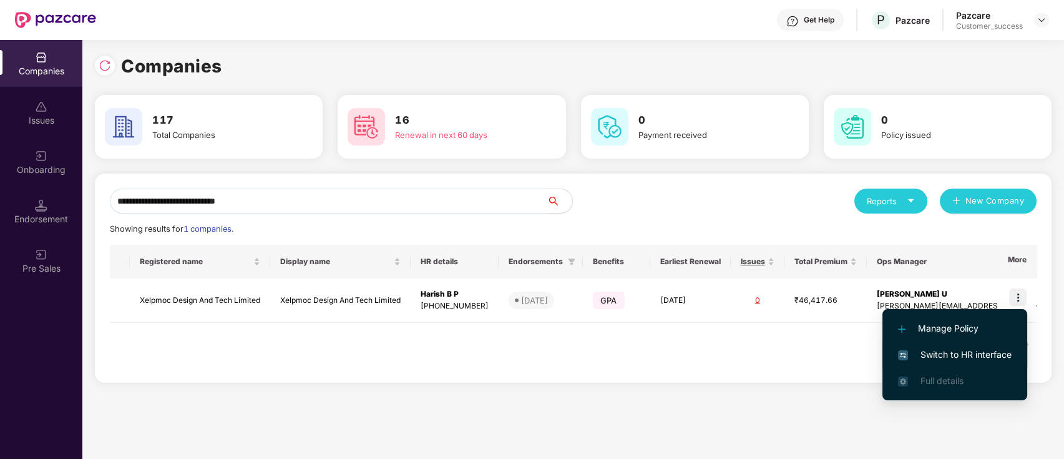
click at [959, 353] on span "Switch to HR interface" at bounding box center [955, 355] width 114 height 14
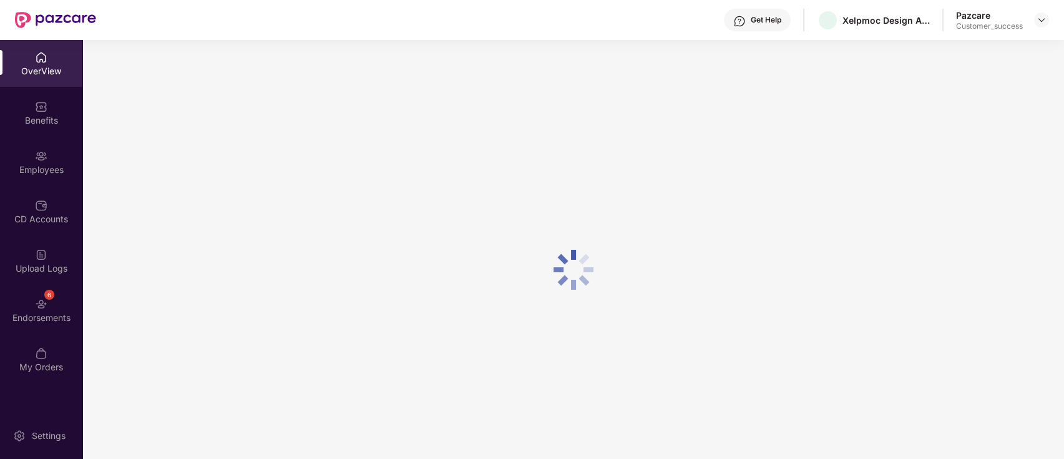
click at [0, 152] on div "Employees" at bounding box center [41, 162] width 82 height 47
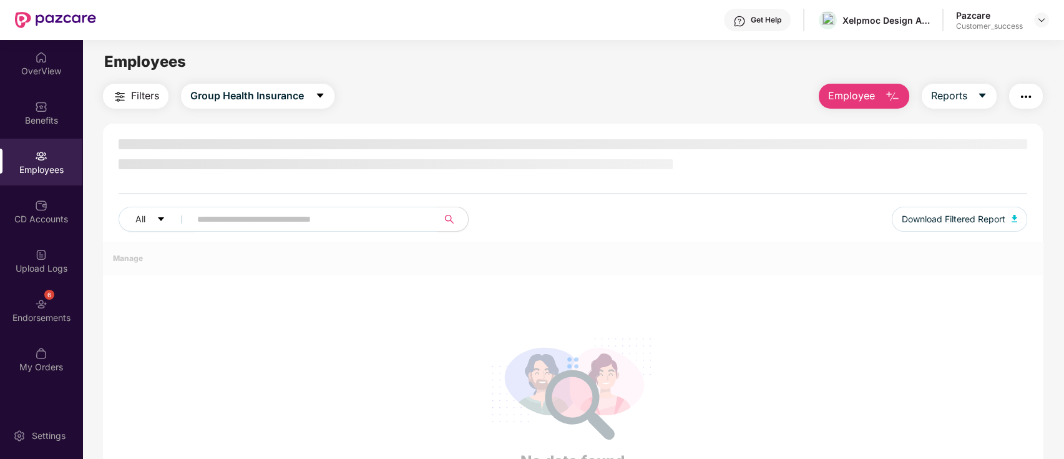
click at [31, 131] on div "Benefits" at bounding box center [41, 112] width 82 height 47
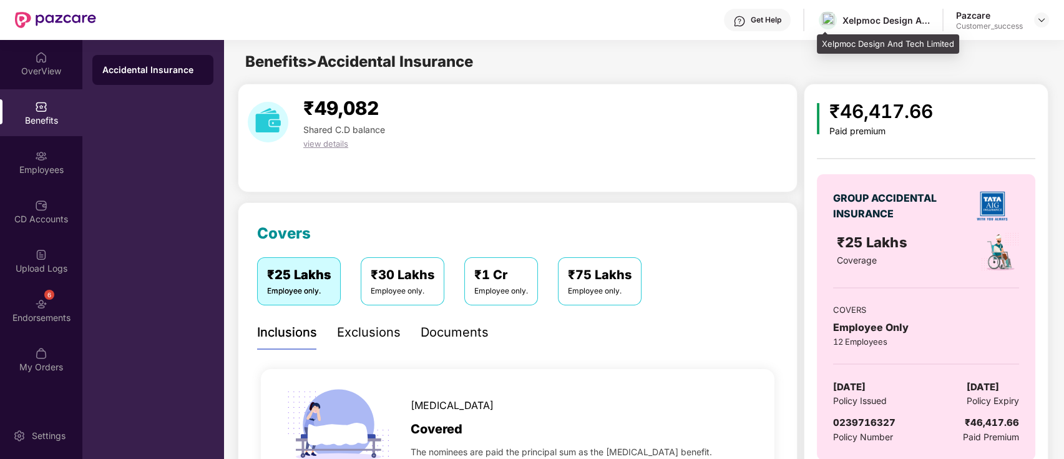
click at [845, 17] on div "Xelpmoc Design And Tech Limited" at bounding box center [886, 20] width 87 height 12
click at [850, 414] on div "GROUP ACCIDENTAL INSURANCE ₹25 Lakhs Coverage COVERS Employee Only 12 Employees…" at bounding box center [926, 317] width 218 height 286
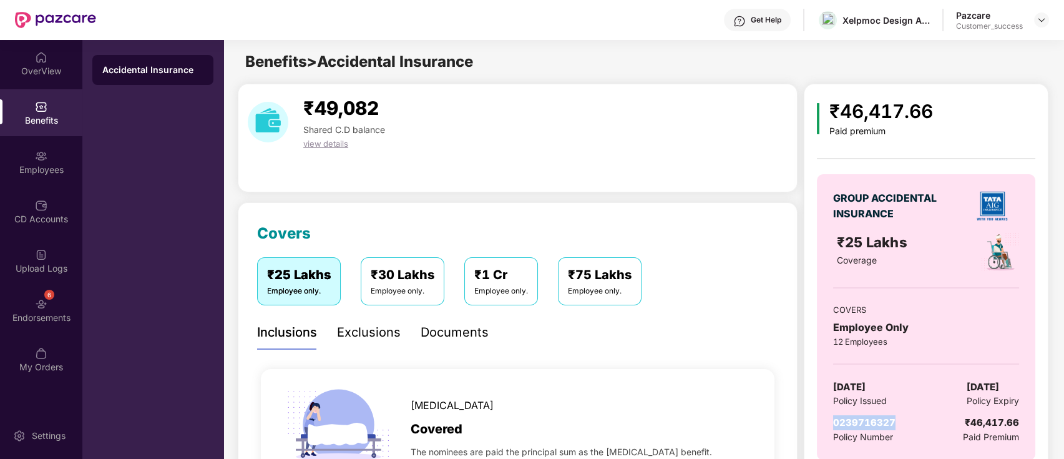
click at [850, 414] on div "GROUP ACCIDENTAL INSURANCE ₹25 Lakhs Coverage COVERS Employee Only 12 Employees…" at bounding box center [926, 317] width 218 height 286
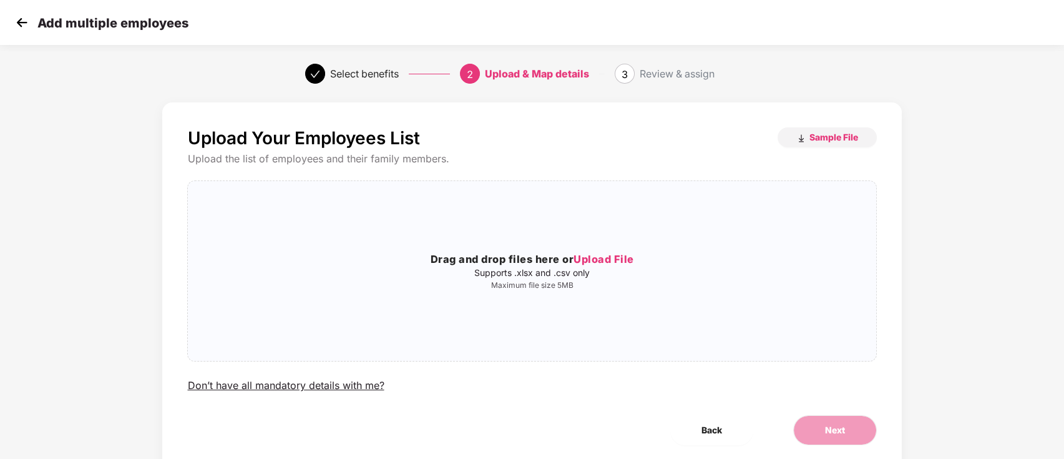
click at [14, 17] on img at bounding box center [21, 22] width 19 height 19
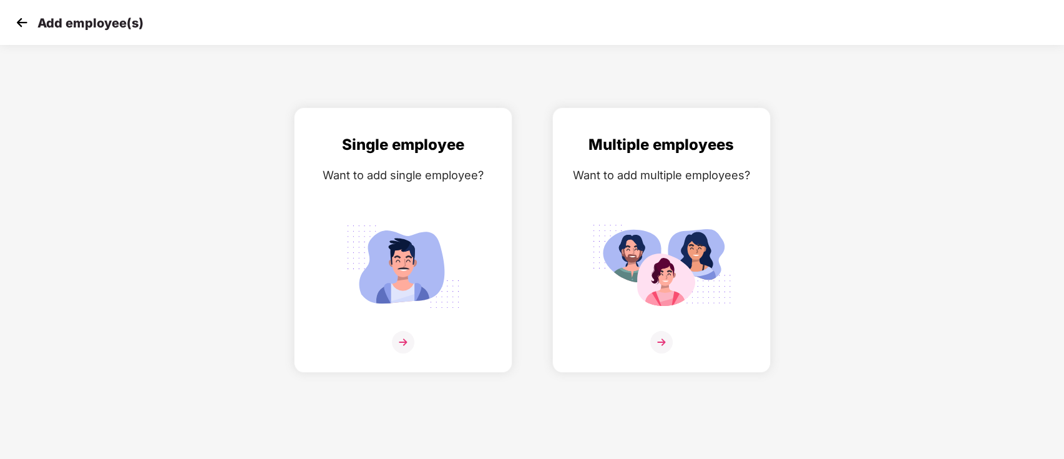
click at [21, 19] on img at bounding box center [21, 22] width 19 height 19
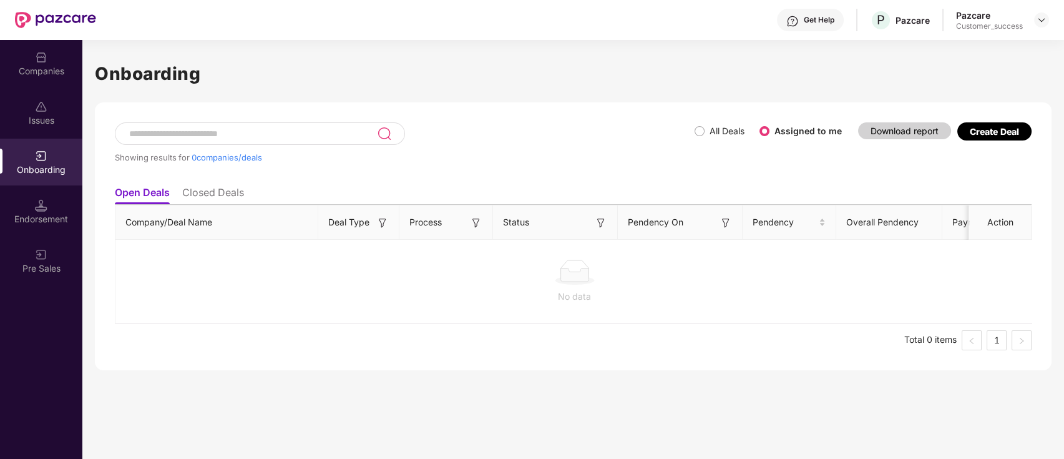
click at [728, 134] on label "All Deals" at bounding box center [727, 130] width 35 height 11
click at [721, 132] on label "All Deals" at bounding box center [727, 130] width 35 height 11
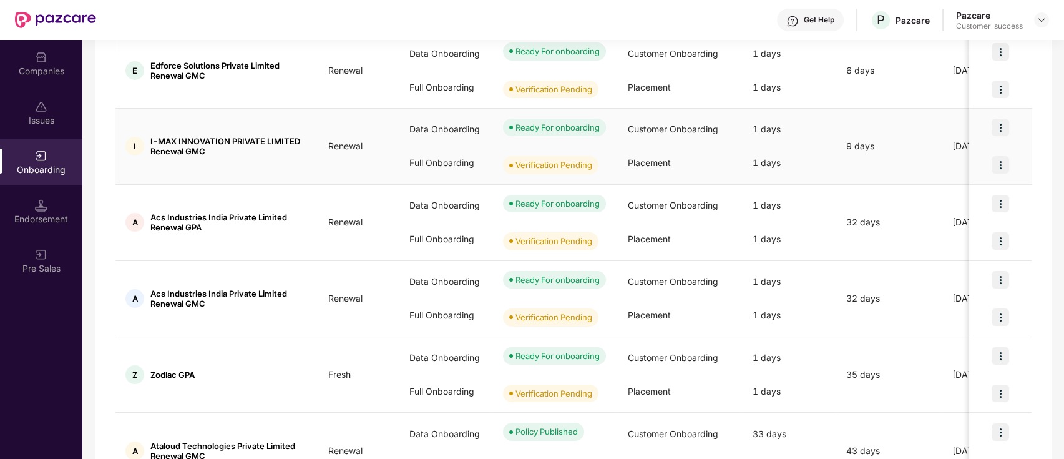
scroll to position [202, 0]
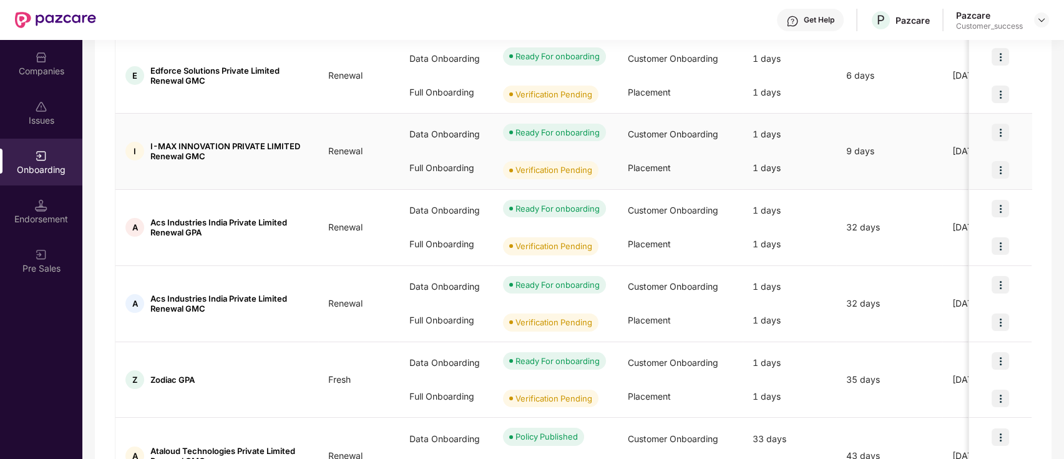
click at [993, 166] on img at bounding box center [1000, 169] width 17 height 17
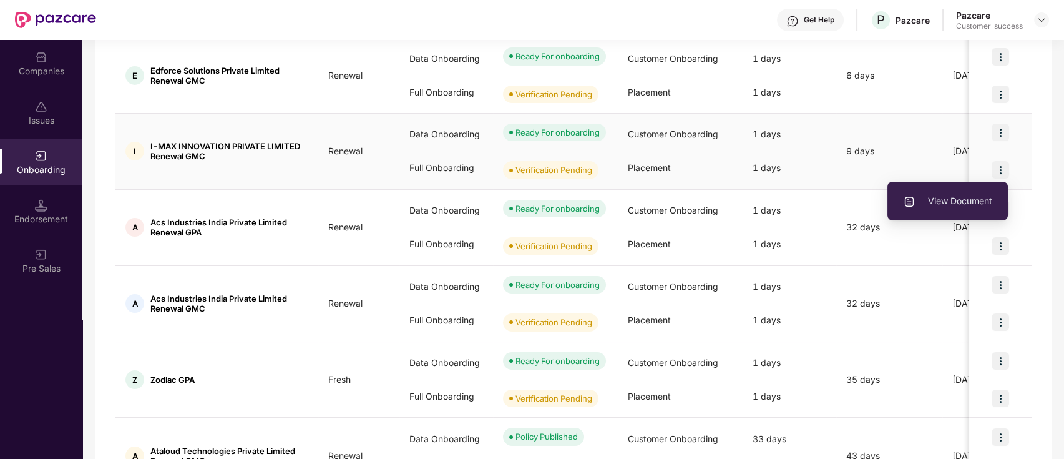
click at [989, 187] on ul "View Document" at bounding box center [947, 201] width 120 height 39
click at [977, 202] on span "View Document" at bounding box center [947, 201] width 89 height 14
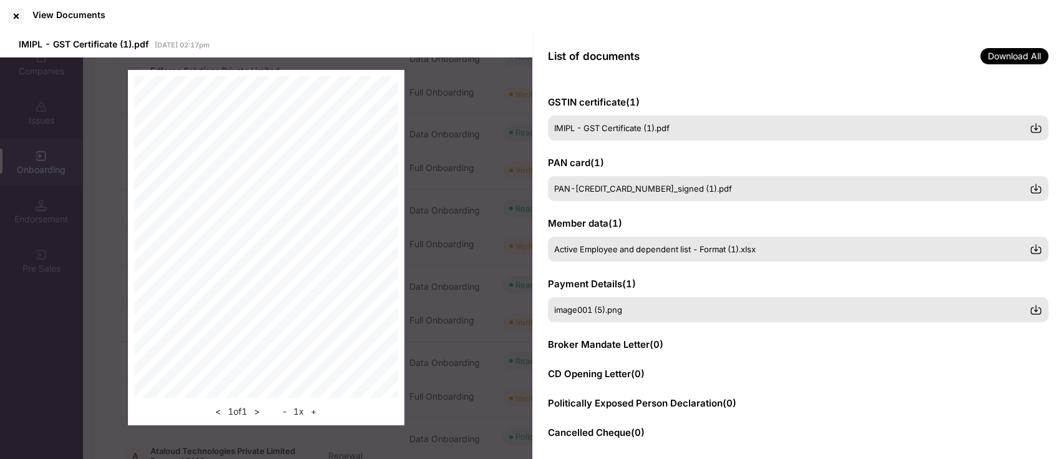
scroll to position [10, 0]
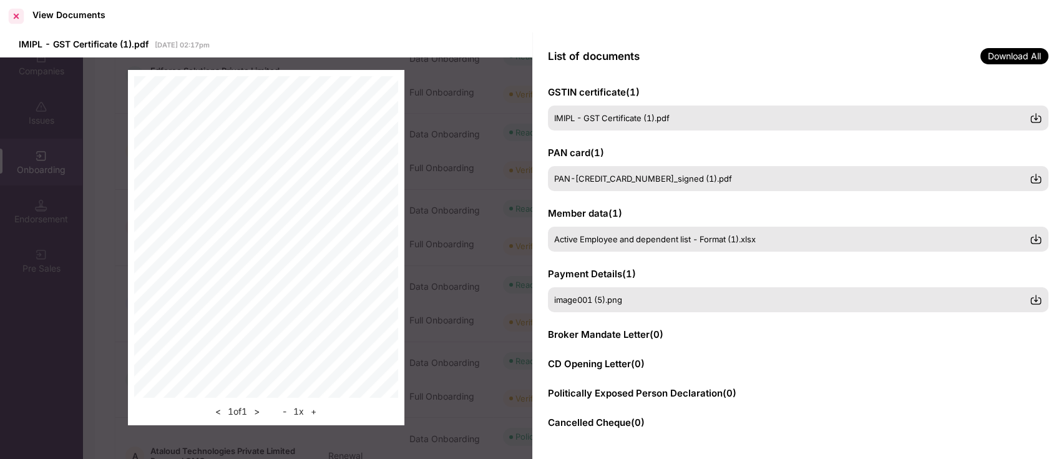
click at [22, 16] on div at bounding box center [16, 16] width 20 height 20
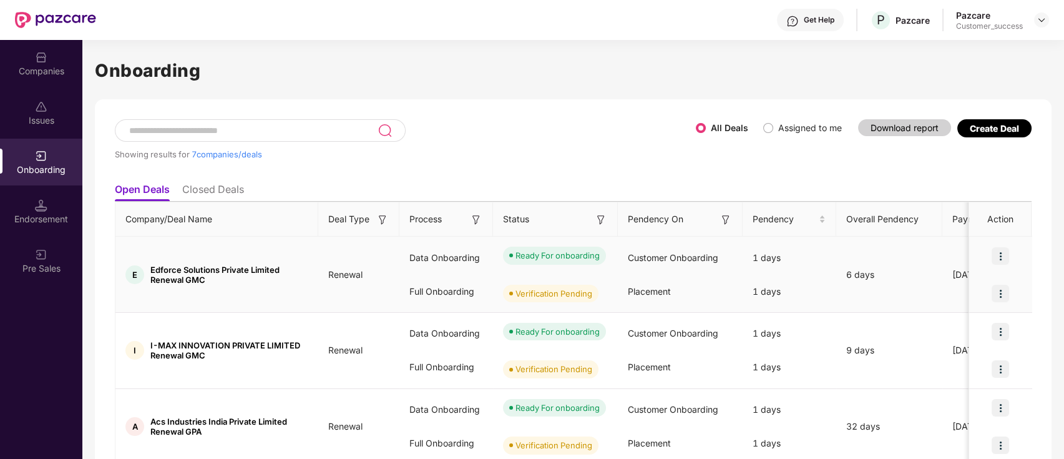
scroll to position [2, 0]
click at [773, 127] on span "Assigned to me" at bounding box center [810, 129] width 74 height 14
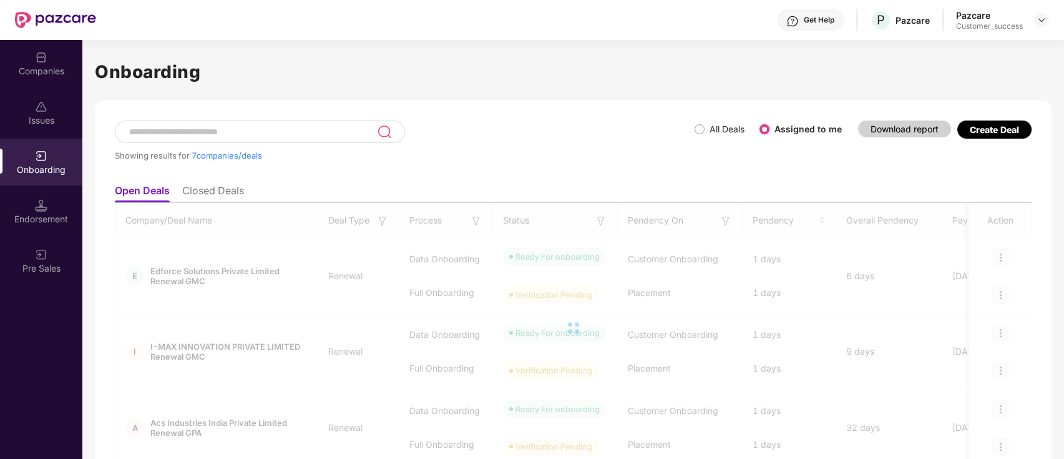
scroll to position [0, 0]
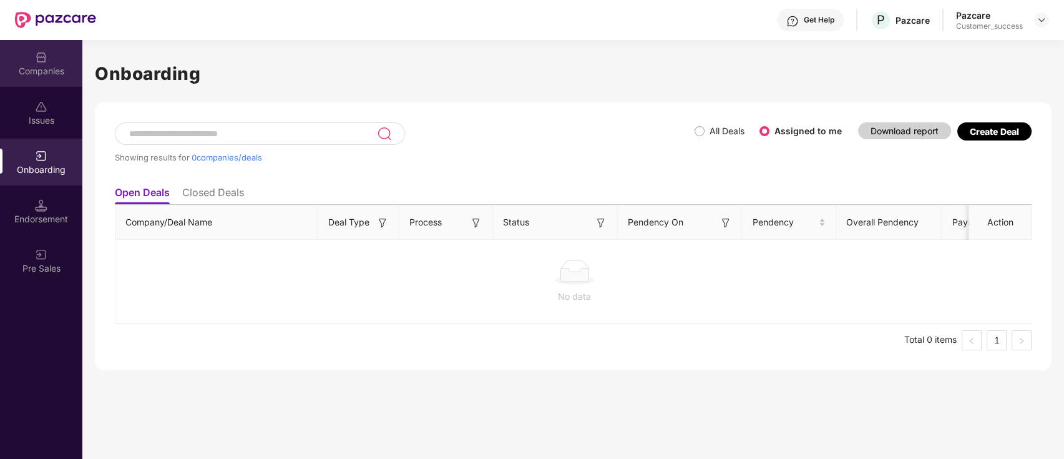
click at [20, 76] on div "Companies" at bounding box center [41, 71] width 82 height 12
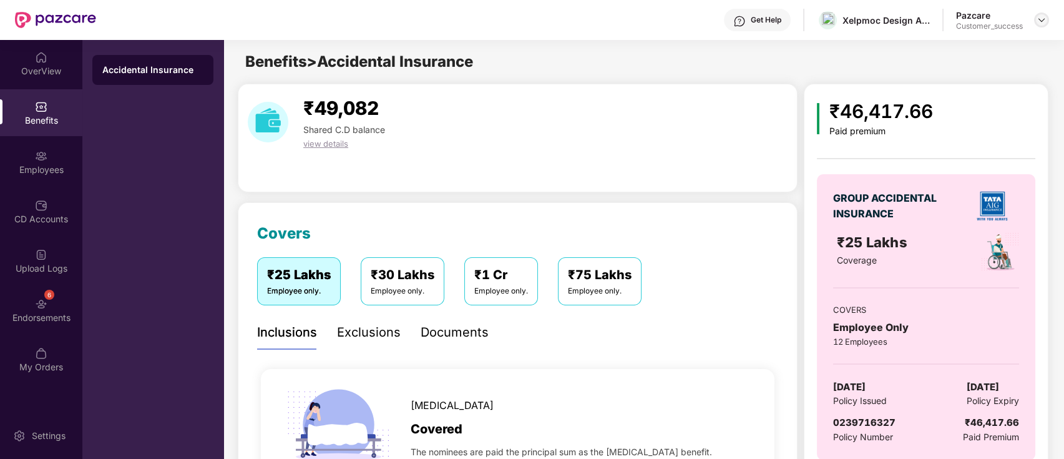
click at [414, 20] on div at bounding box center [1041, 19] width 15 height 15
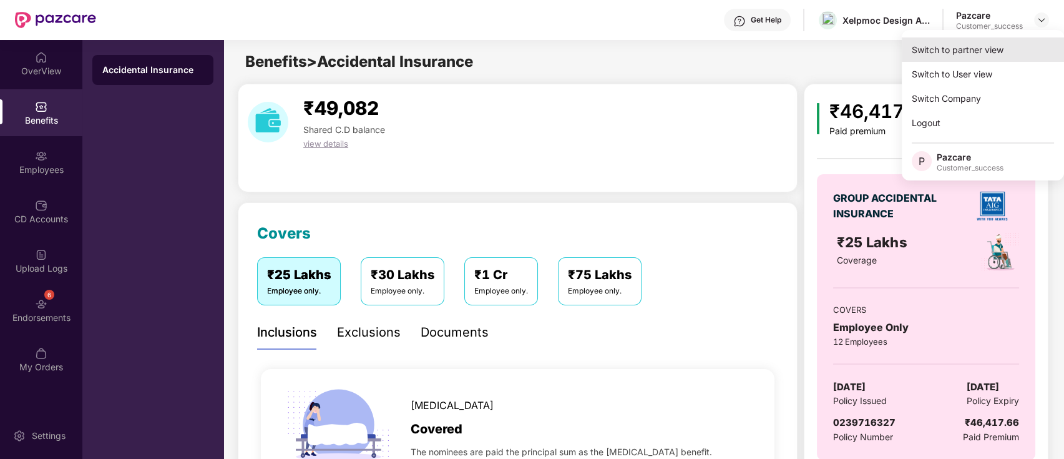
click at [414, 54] on div "Switch to partner view" at bounding box center [983, 49] width 162 height 24
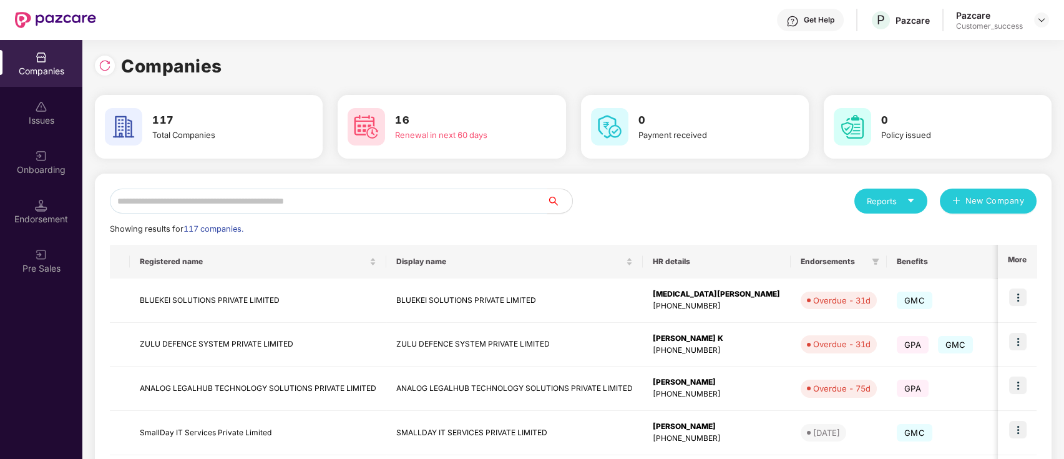
click at [213, 202] on input "text" at bounding box center [328, 200] width 437 height 25
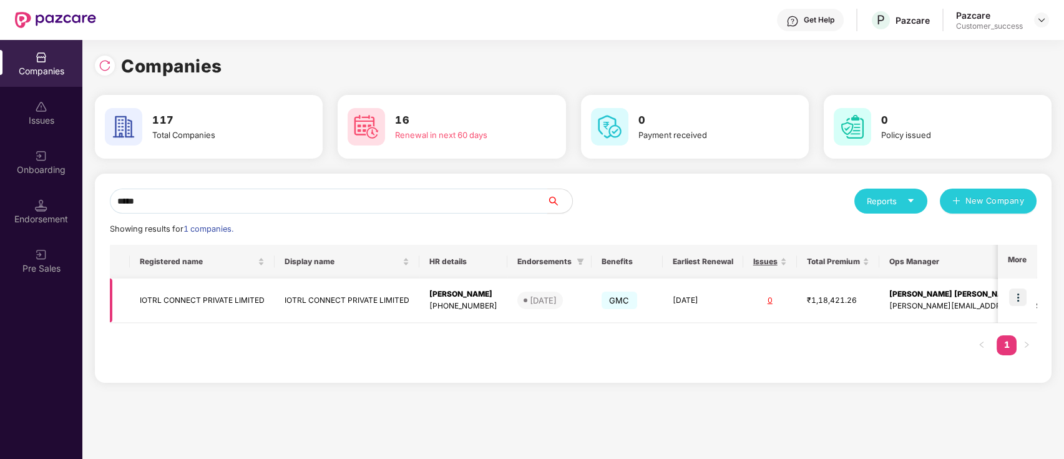
type input "*****"
click at [414, 217] on img at bounding box center [1017, 296] width 17 height 17
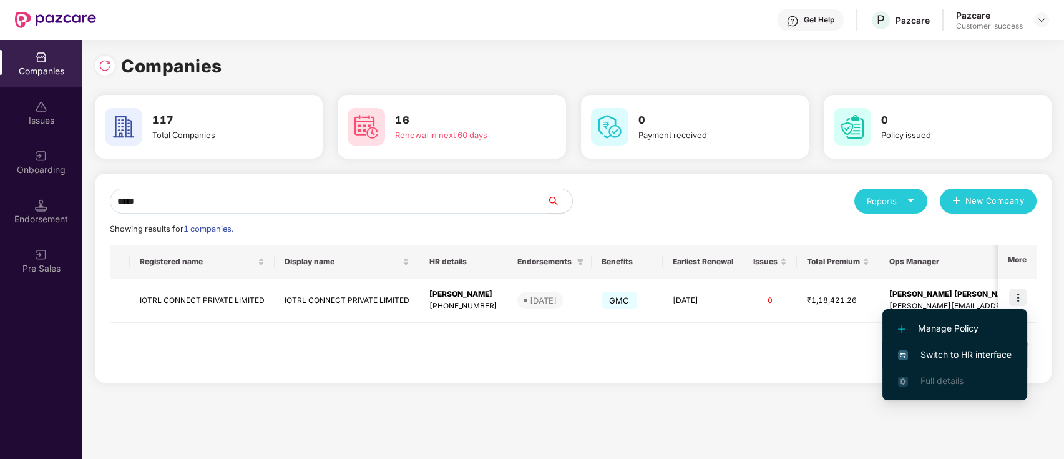
click at [414, 217] on span "Switch to HR interface" at bounding box center [955, 355] width 114 height 14
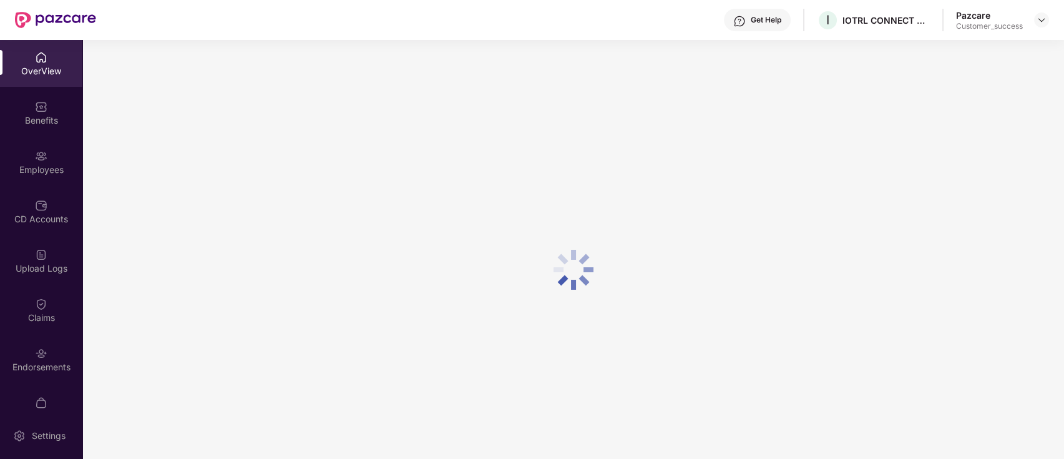
click at [42, 178] on div "Employees" at bounding box center [41, 162] width 82 height 47
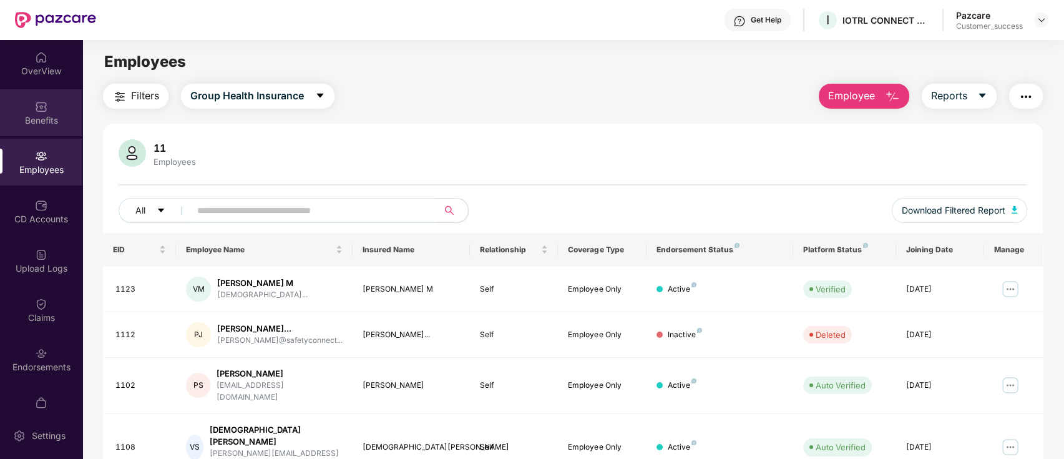
click at [44, 132] on div "Benefits" at bounding box center [41, 112] width 82 height 47
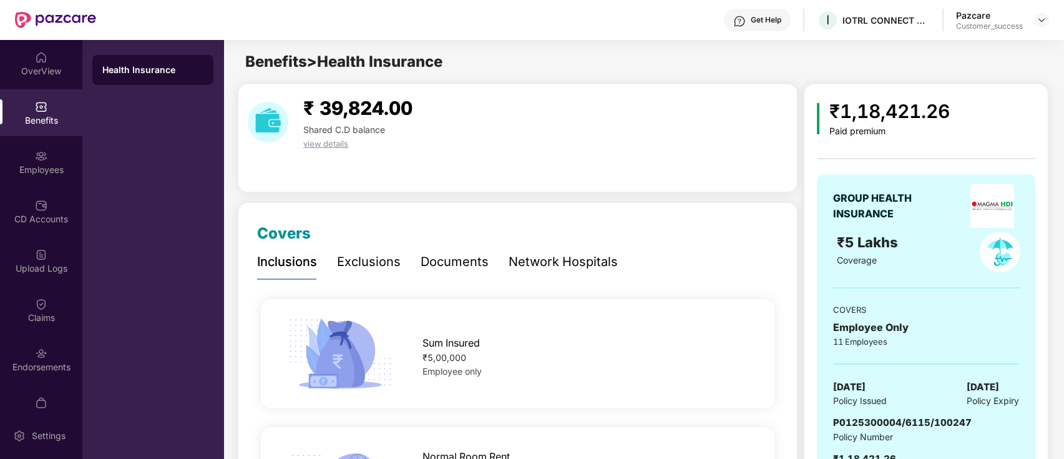
click at [414, 217] on span "P0125300004/6115/100247" at bounding box center [902, 422] width 139 height 12
copy span "P0125300004/6115/100247"
click at [0, 217] on div "Upload Logs" at bounding box center [41, 260] width 82 height 47
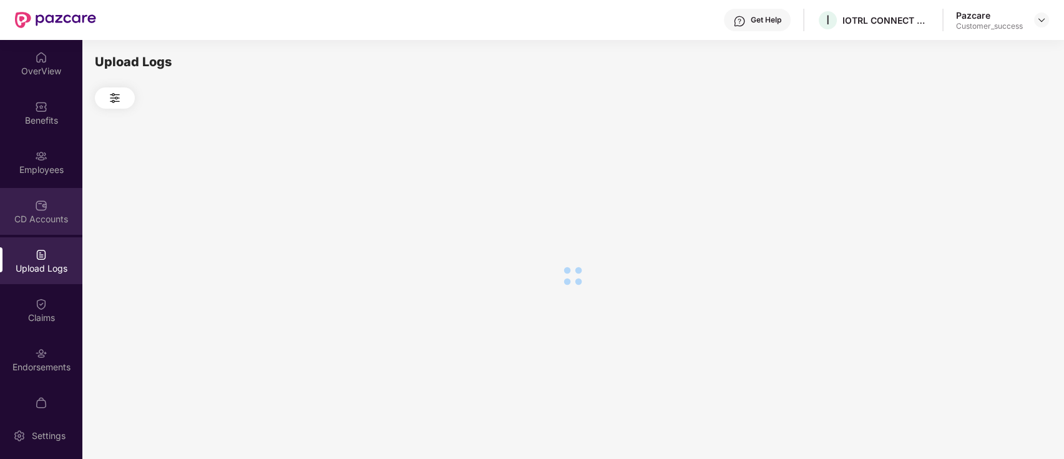
drag, startPoint x: 15, startPoint y: 225, endPoint x: 15, endPoint y: 218, distance: 6.9
click at [15, 217] on div "CD Accounts" at bounding box center [41, 211] width 82 height 47
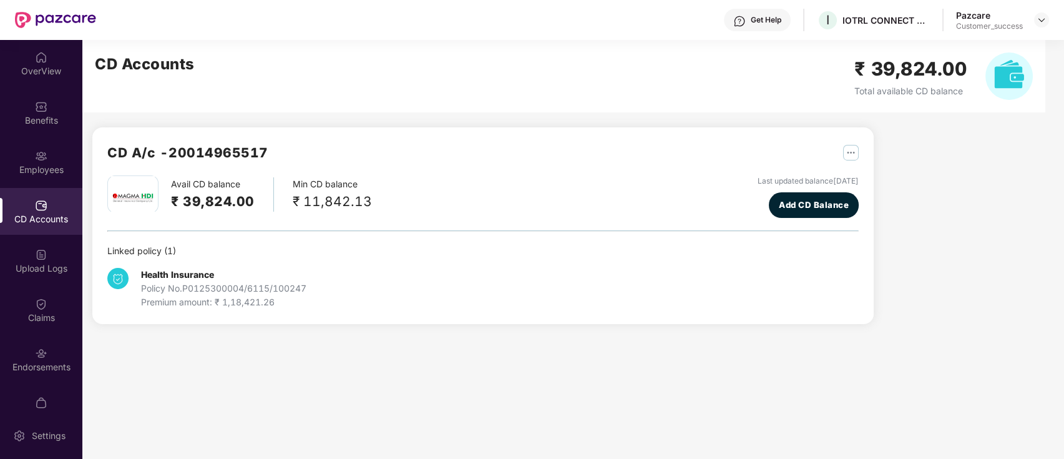
click at [414, 10] on div "I IOTRL CONNECT PRIVATE LIMITED" at bounding box center [873, 20] width 113 height 22
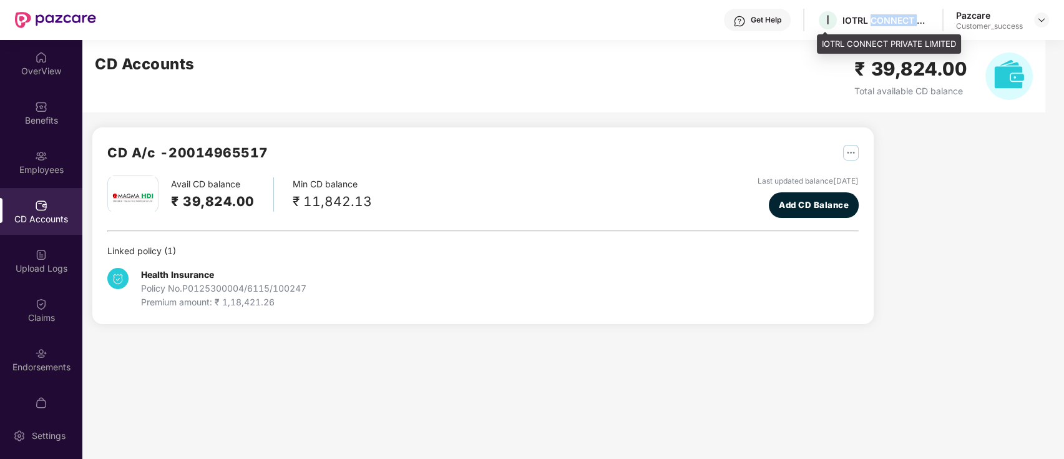
click at [414, 10] on div "I IOTRL CONNECT PRIVATE LIMITED" at bounding box center [873, 20] width 113 height 22
drag, startPoint x: 887, startPoint y: 10, endPoint x: 856, endPoint y: 2, distance: 32.7
click at [414, 9] on div "I IOTRL CONNECT PRIVATE LIMITED" at bounding box center [873, 20] width 113 height 22
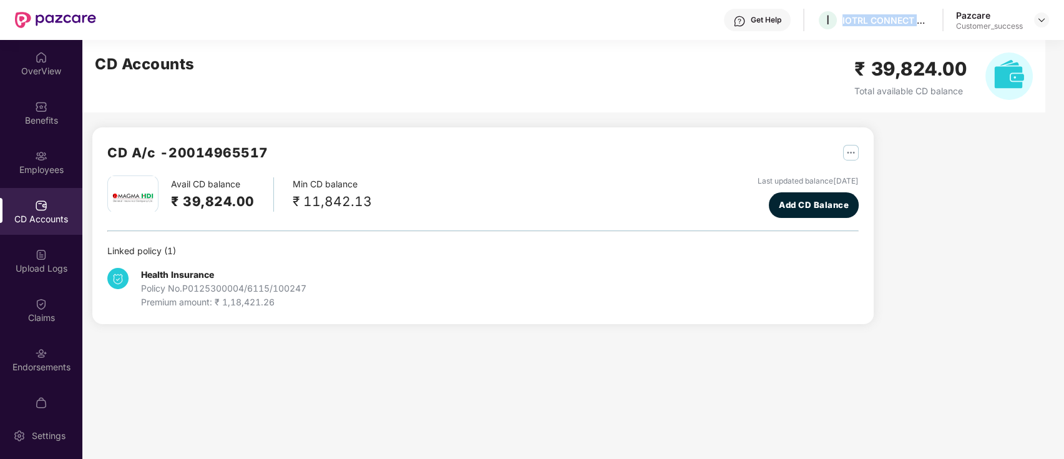
copy div "IOTRL CONNECT PRIVATE LIMITED"
click at [10, 114] on div "Benefits" at bounding box center [41, 120] width 82 height 12
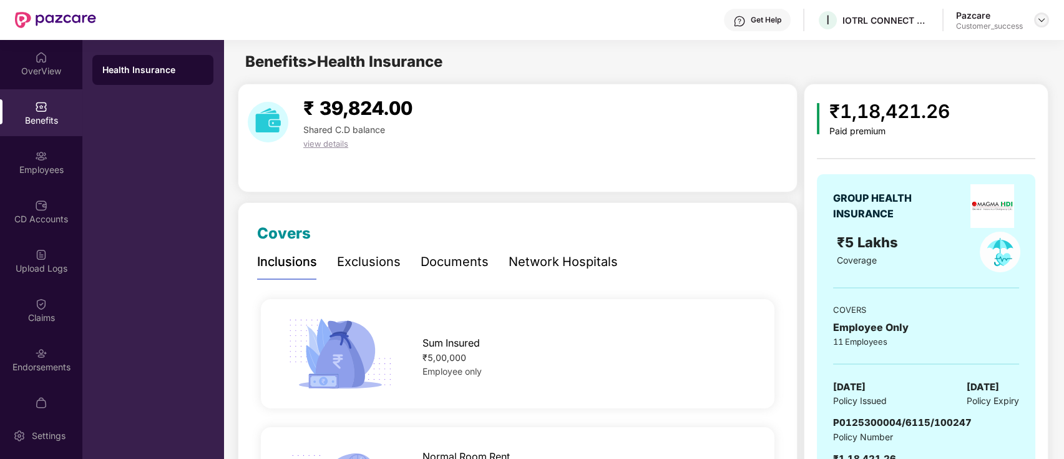
click at [414, 23] on img at bounding box center [1042, 20] width 10 height 10
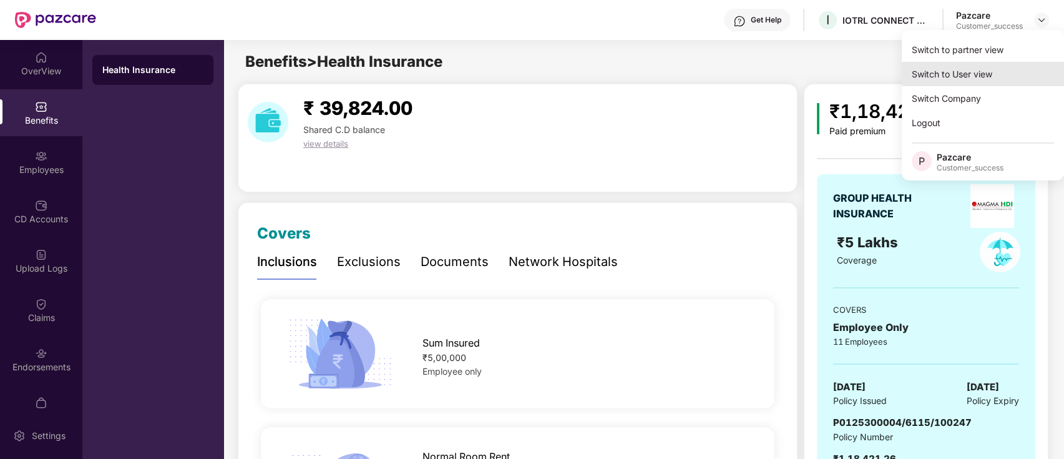
click at [414, 62] on div "Switch to User view" at bounding box center [983, 74] width 162 height 24
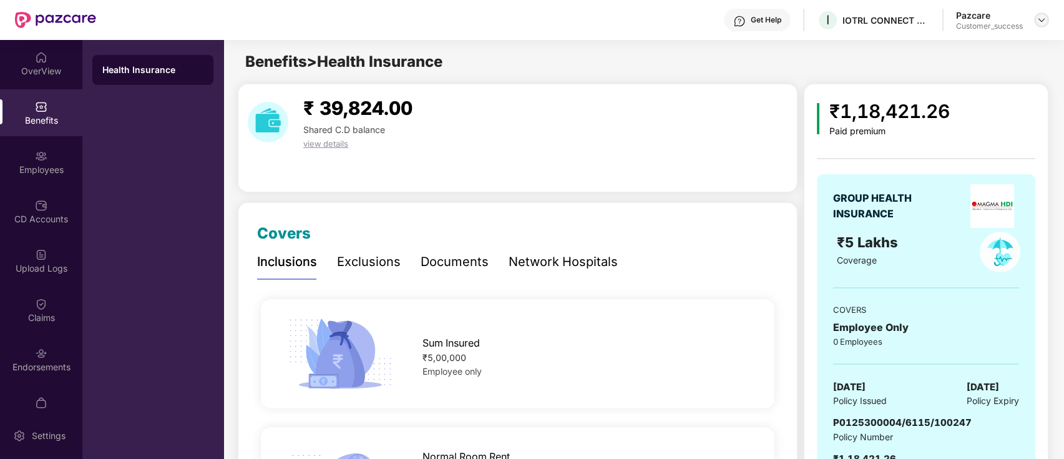
click at [414, 19] on img at bounding box center [1042, 20] width 10 height 10
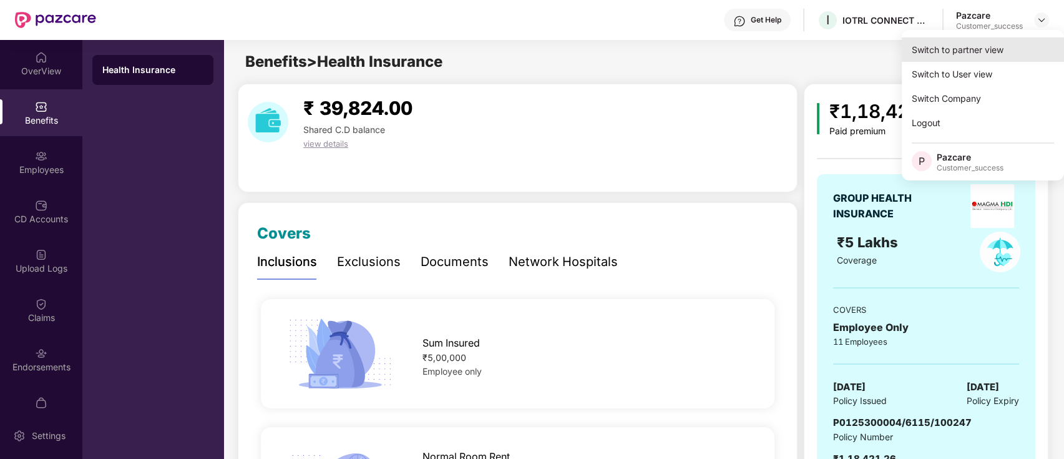
click at [414, 44] on div "Switch to partner view" at bounding box center [983, 49] width 162 height 24
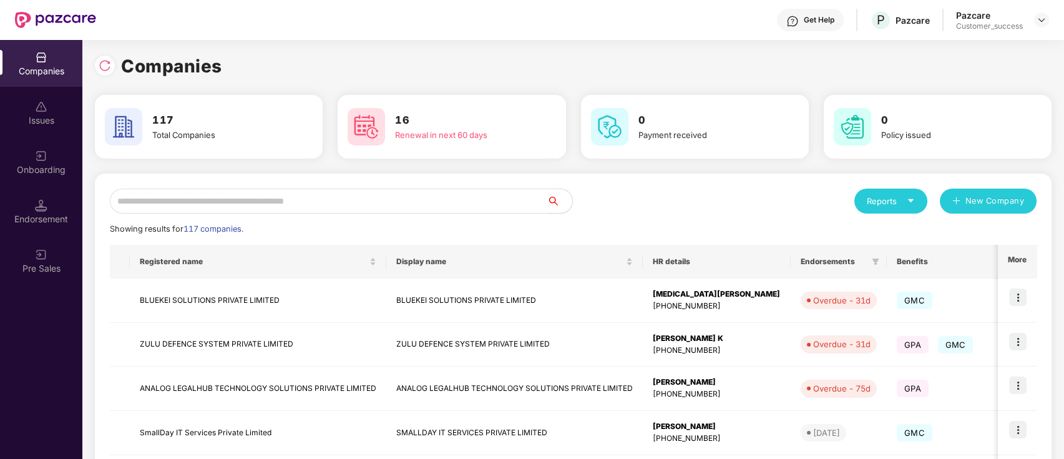
click at [386, 204] on input "text" at bounding box center [328, 200] width 437 height 25
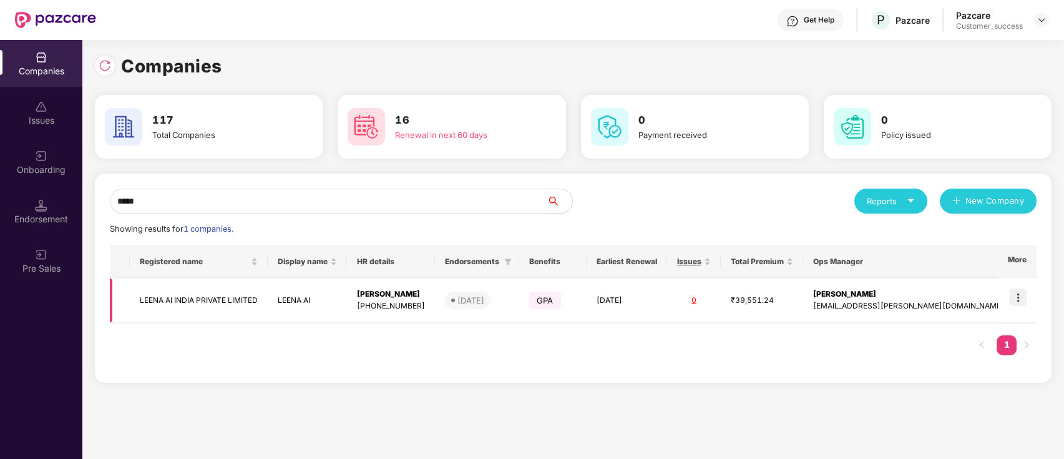
type input "*****"
click at [414, 217] on img at bounding box center [1017, 296] width 17 height 17
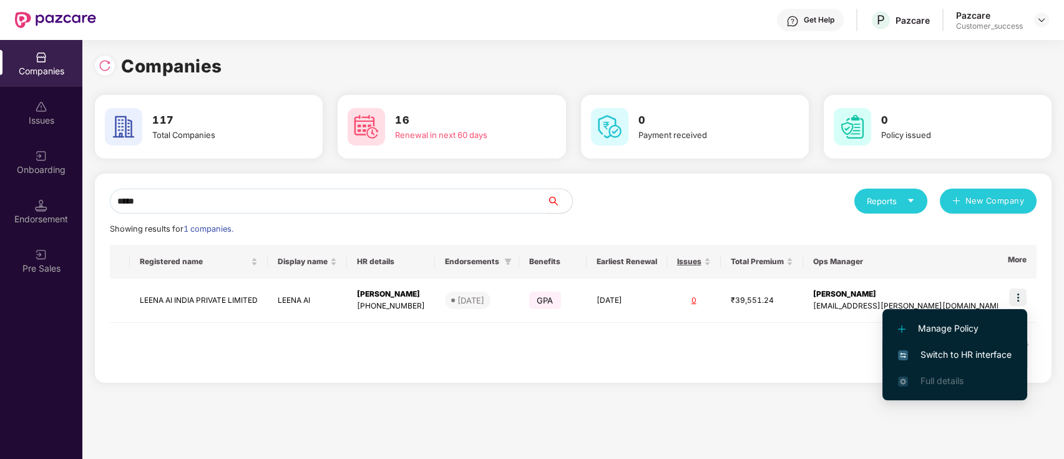
click at [414, 217] on span "Switch to HR interface" at bounding box center [955, 355] width 114 height 14
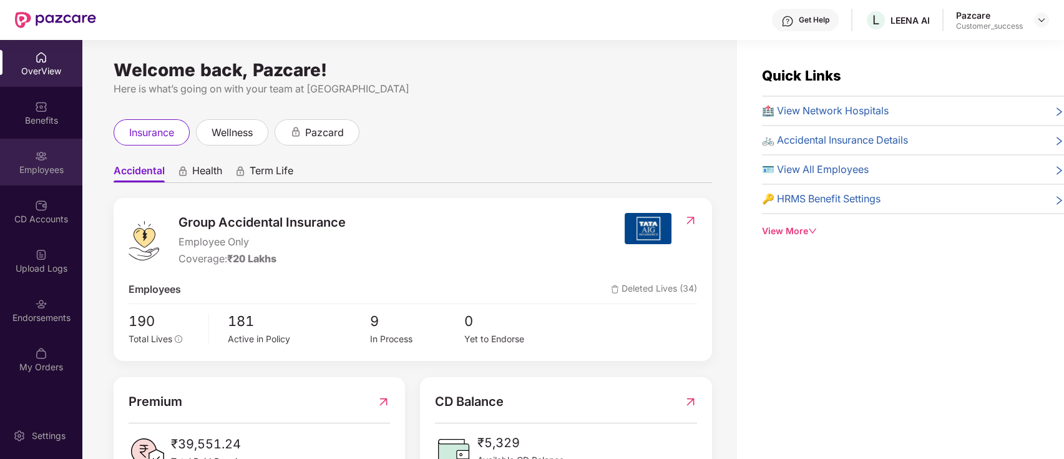
click at [55, 151] on div "Employees" at bounding box center [41, 162] width 82 height 47
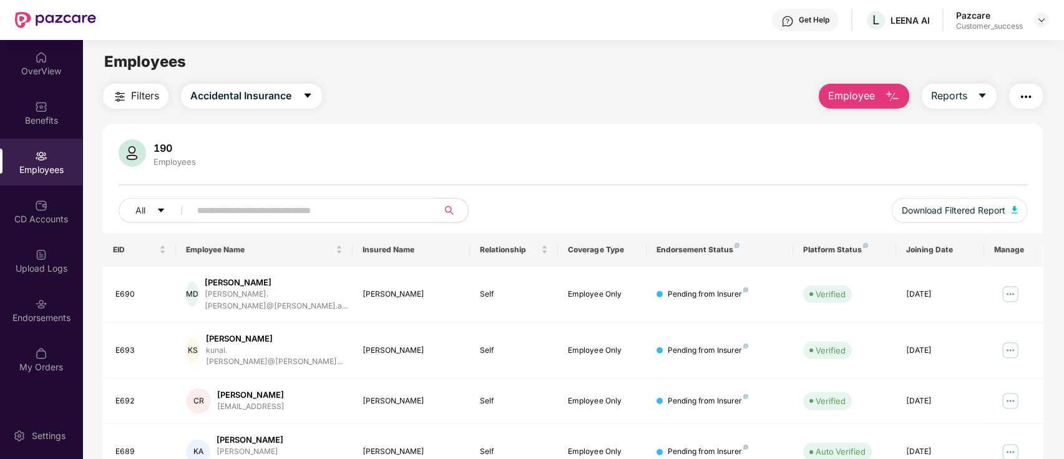
click at [255, 217] on div "All Download Filtered Report" at bounding box center [573, 215] width 909 height 35
click at [260, 211] on input "text" at bounding box center [309, 210] width 224 height 19
paste input "****"
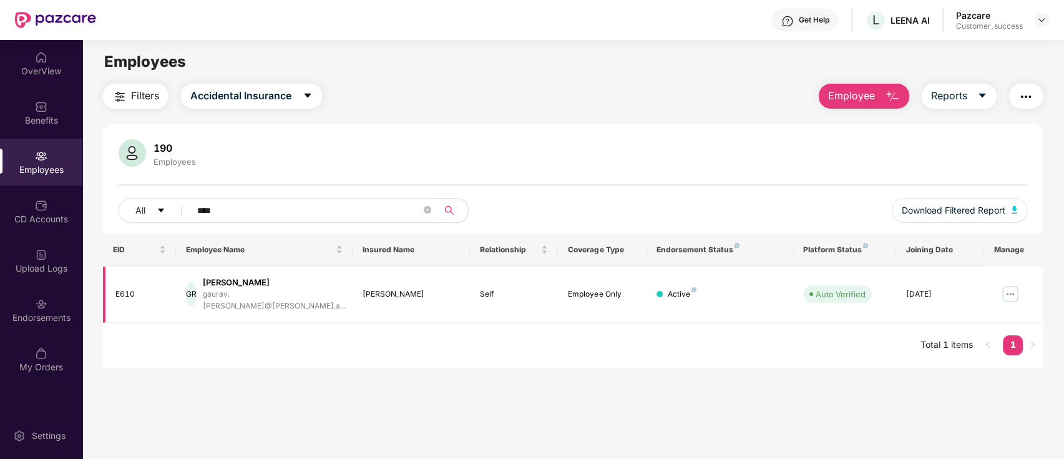
type input "****"
click at [414, 217] on img at bounding box center [1010, 294] width 20 height 20
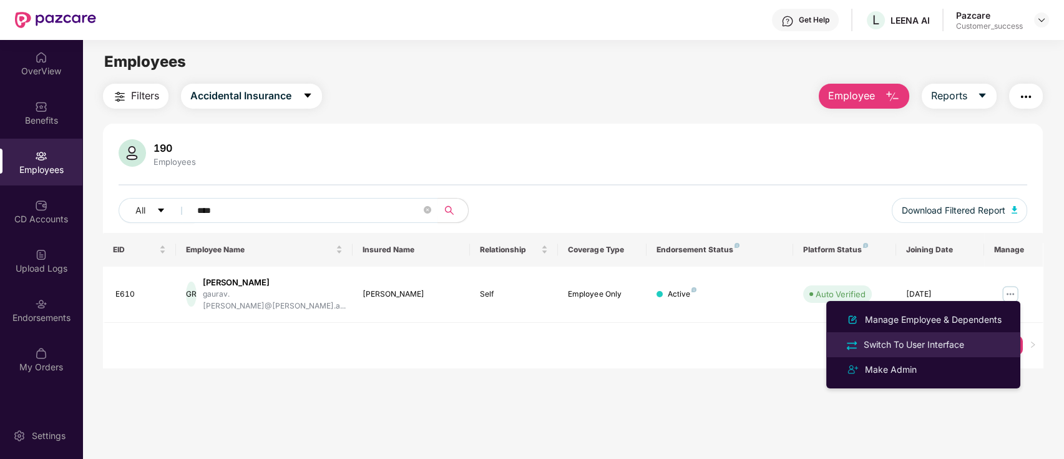
click at [414, 217] on div "Switch To User Interface" at bounding box center [913, 345] width 105 height 14
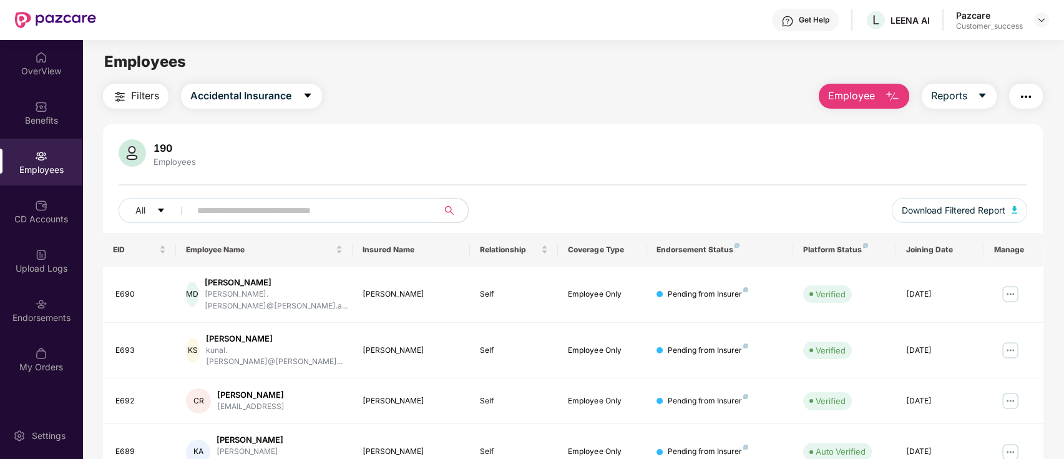
click input "text"
paste input "****"
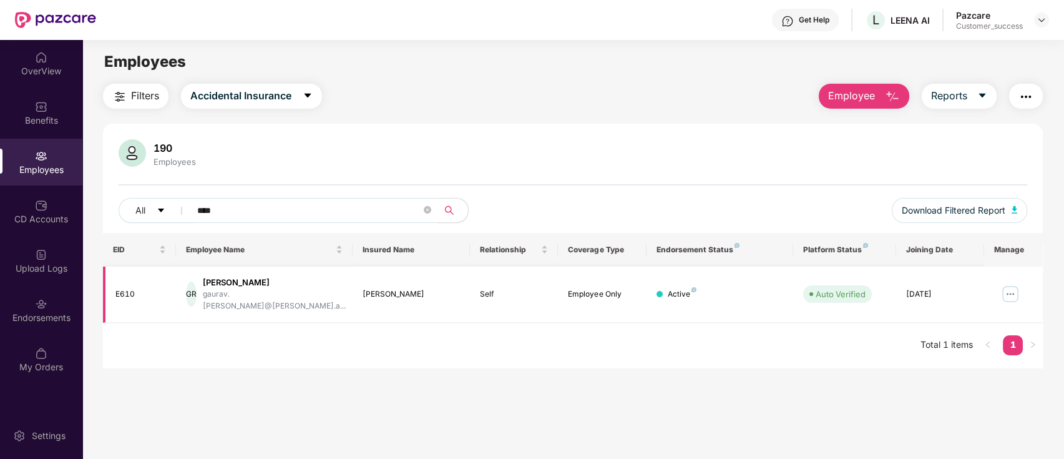
type input "****"
click img
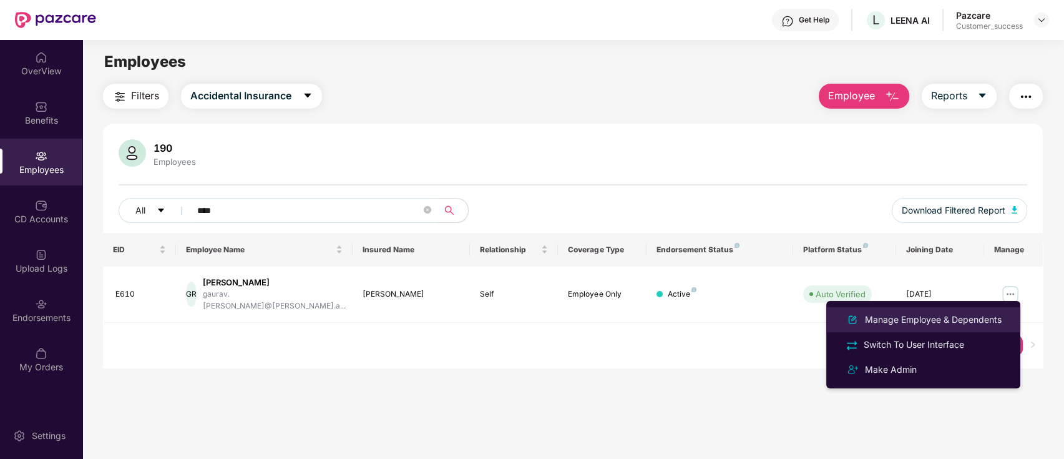
drag, startPoint x: 899, startPoint y: 323, endPoint x: 846, endPoint y: 295, distance: 60.0
click div "Manage Employee & Dependents"
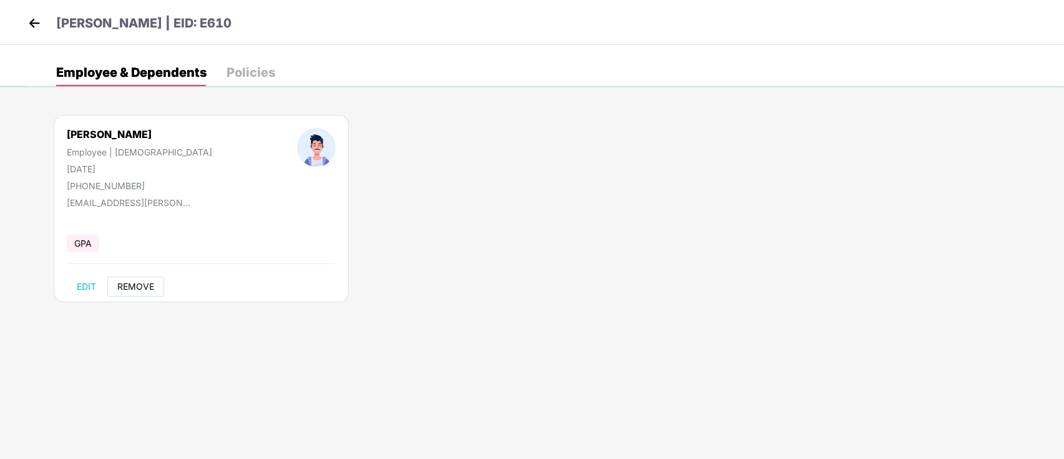
click button "REMOVE"
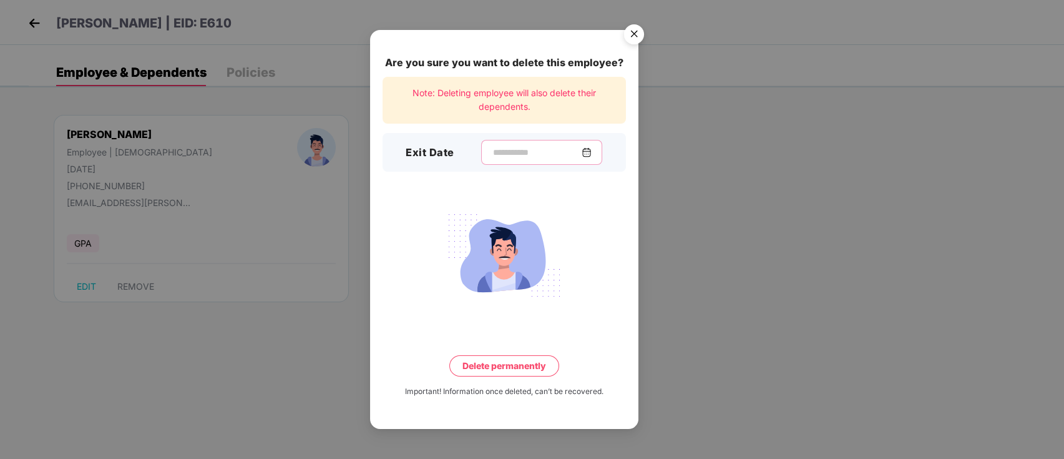
click input
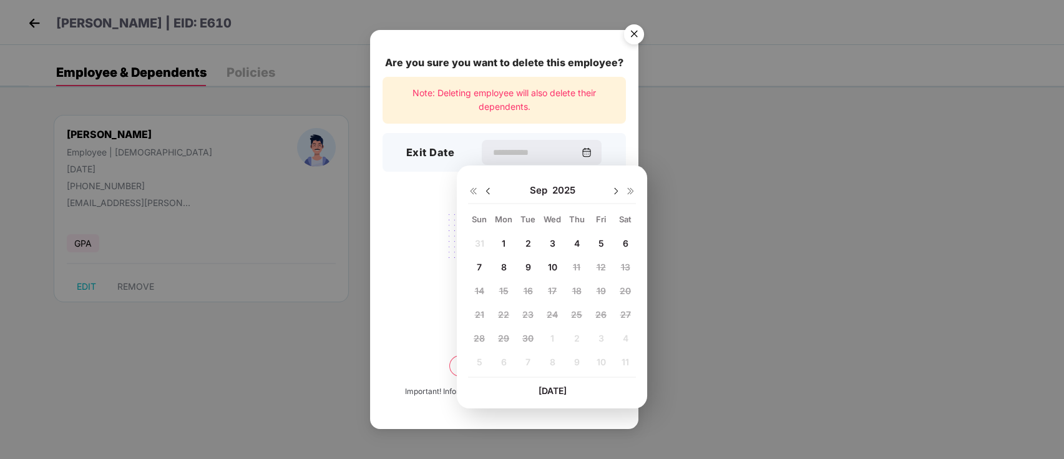
click img
click span "29"
type input "**********"
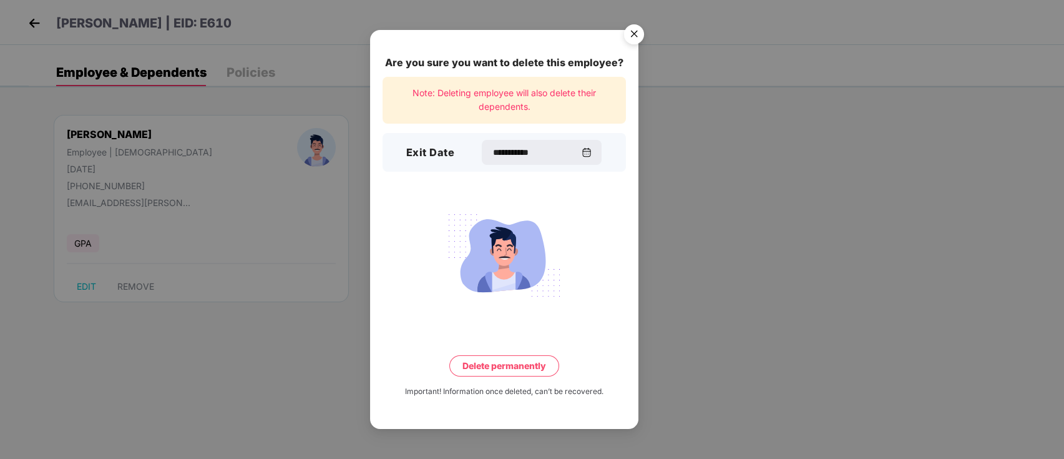
click button "Delete permanently"
